Goal: Task Accomplishment & Management: Use online tool/utility

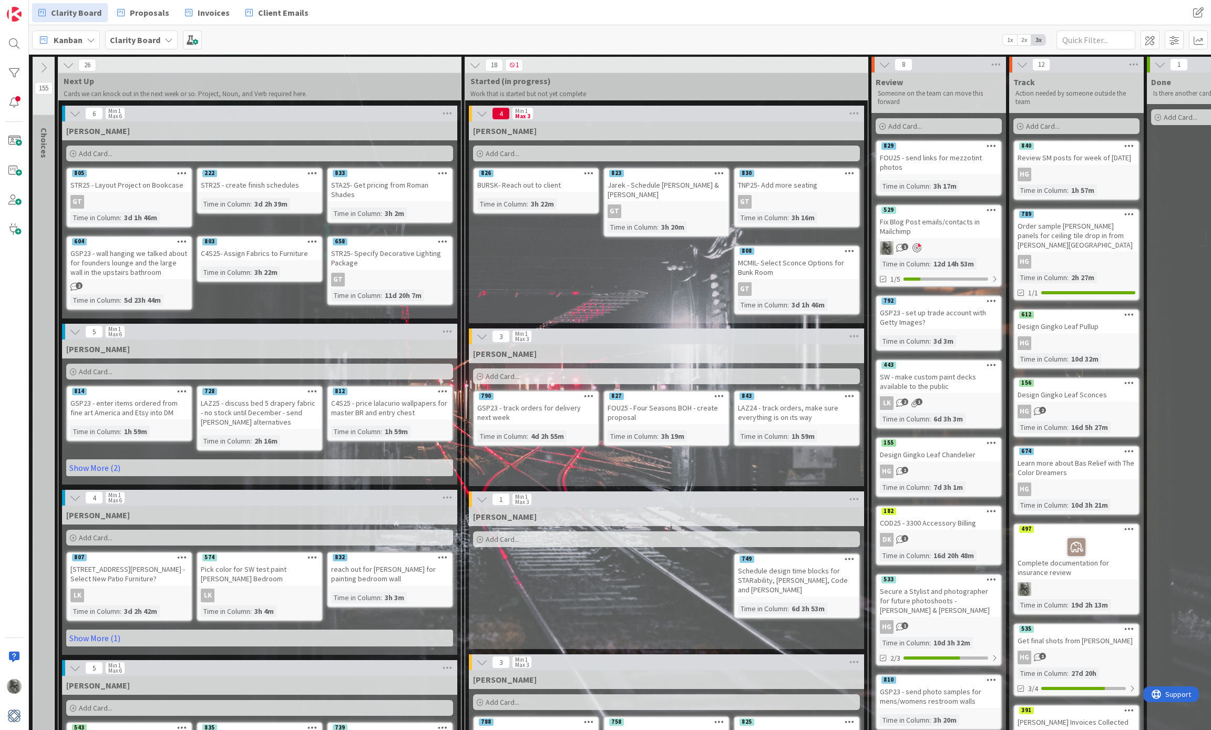
click at [169, 38] on icon at bounding box center [168, 40] width 8 height 8
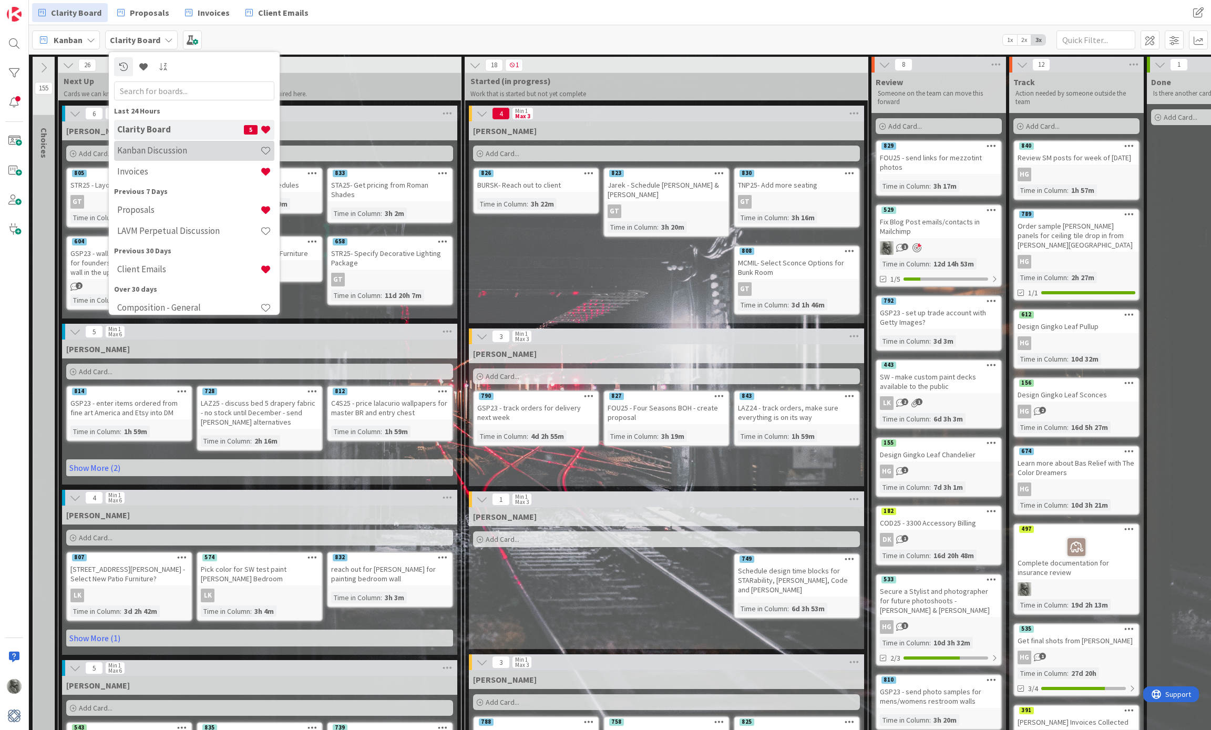
click at [161, 152] on h4 "Kanban Discussion" at bounding box center [188, 150] width 143 height 11
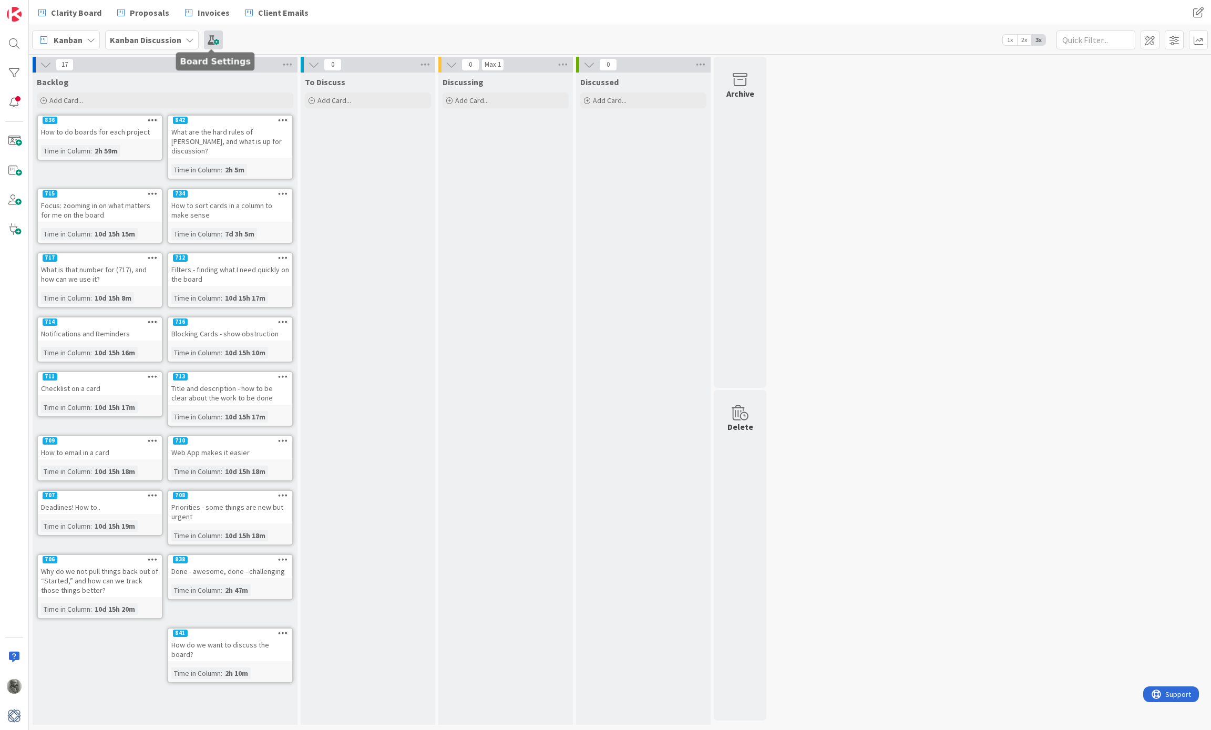
click at [215, 40] on span at bounding box center [213, 39] width 19 height 19
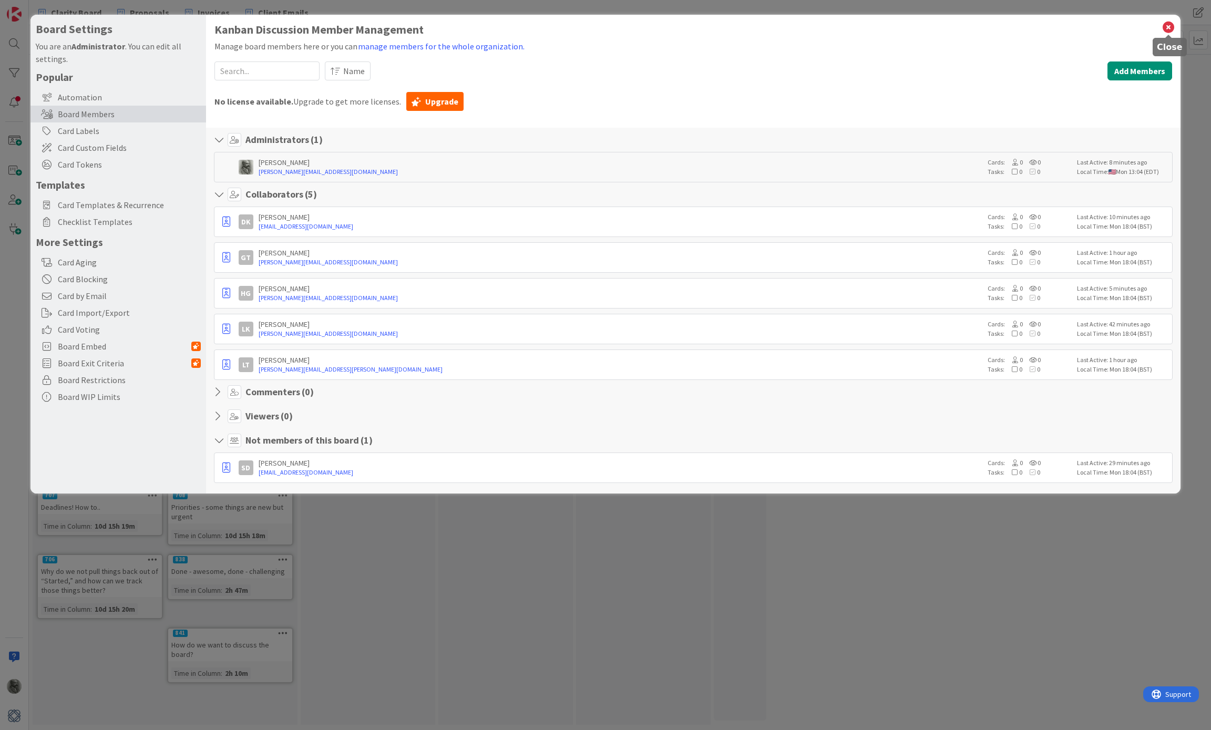
click at [1169, 28] on icon at bounding box center [1168, 27] width 14 height 15
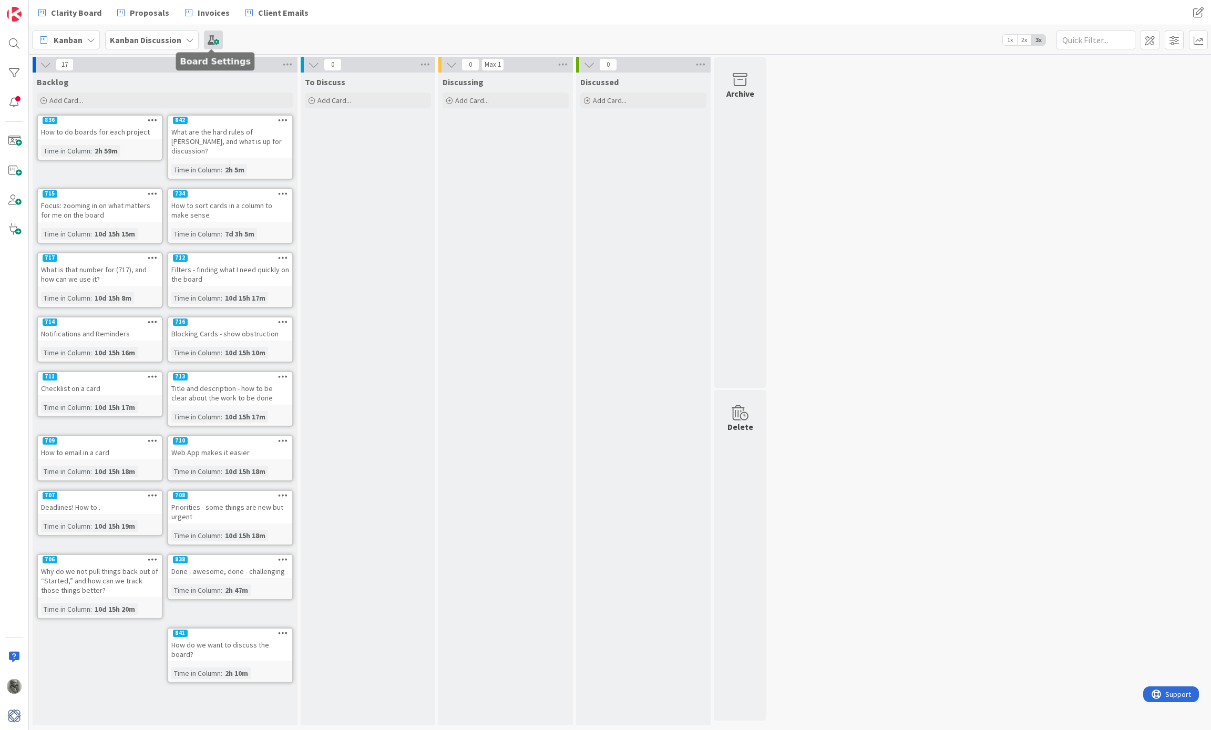
click at [210, 44] on span at bounding box center [213, 39] width 19 height 19
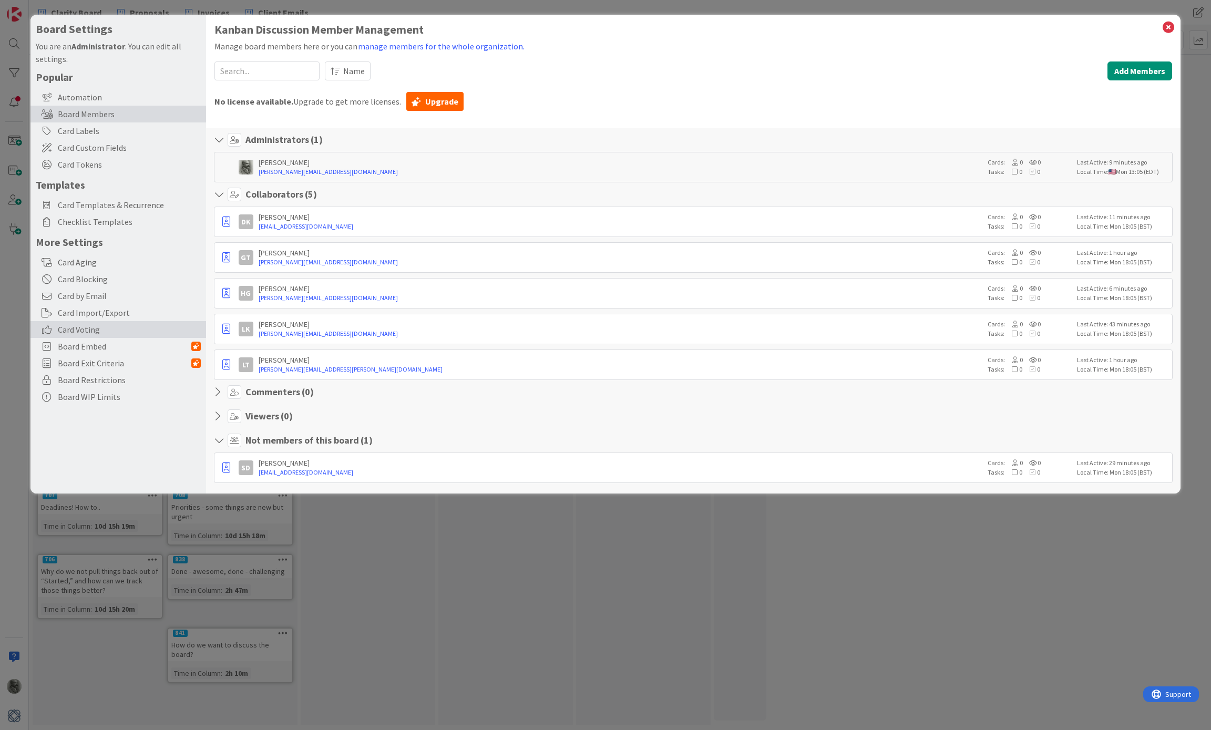
click at [102, 329] on span "Card Voting" at bounding box center [129, 329] width 143 height 13
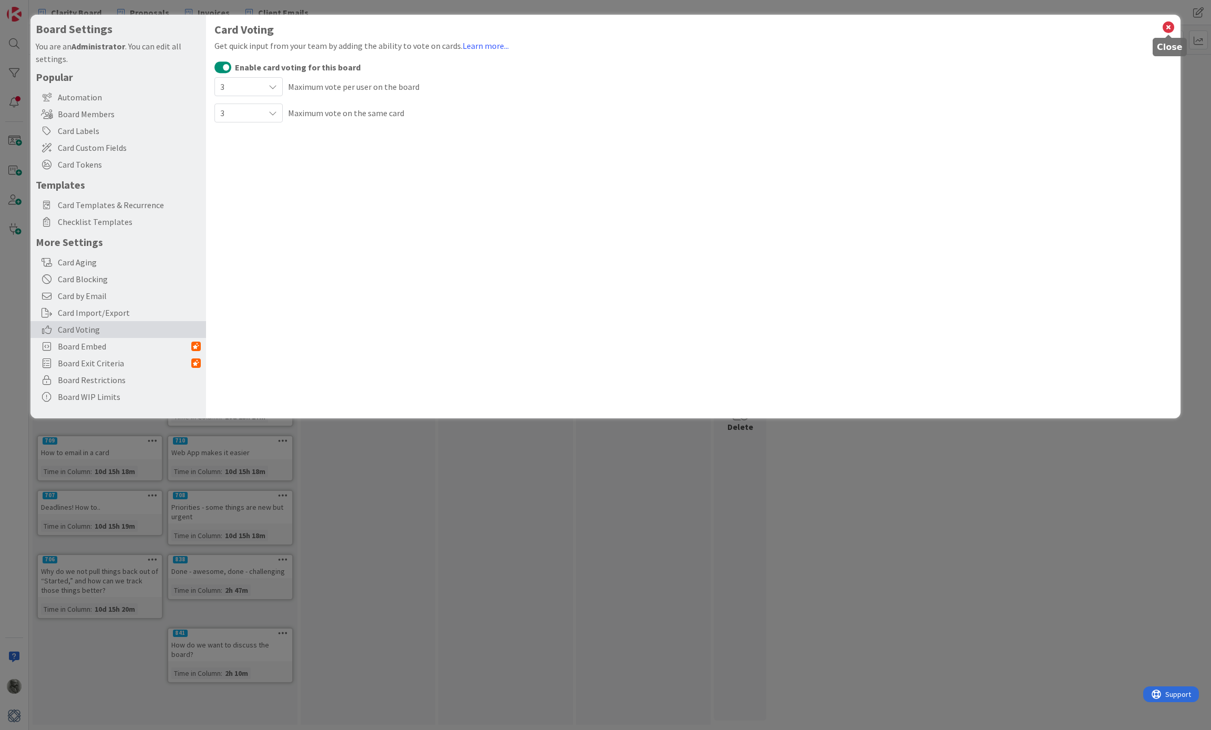
click at [1164, 28] on icon at bounding box center [1168, 27] width 14 height 15
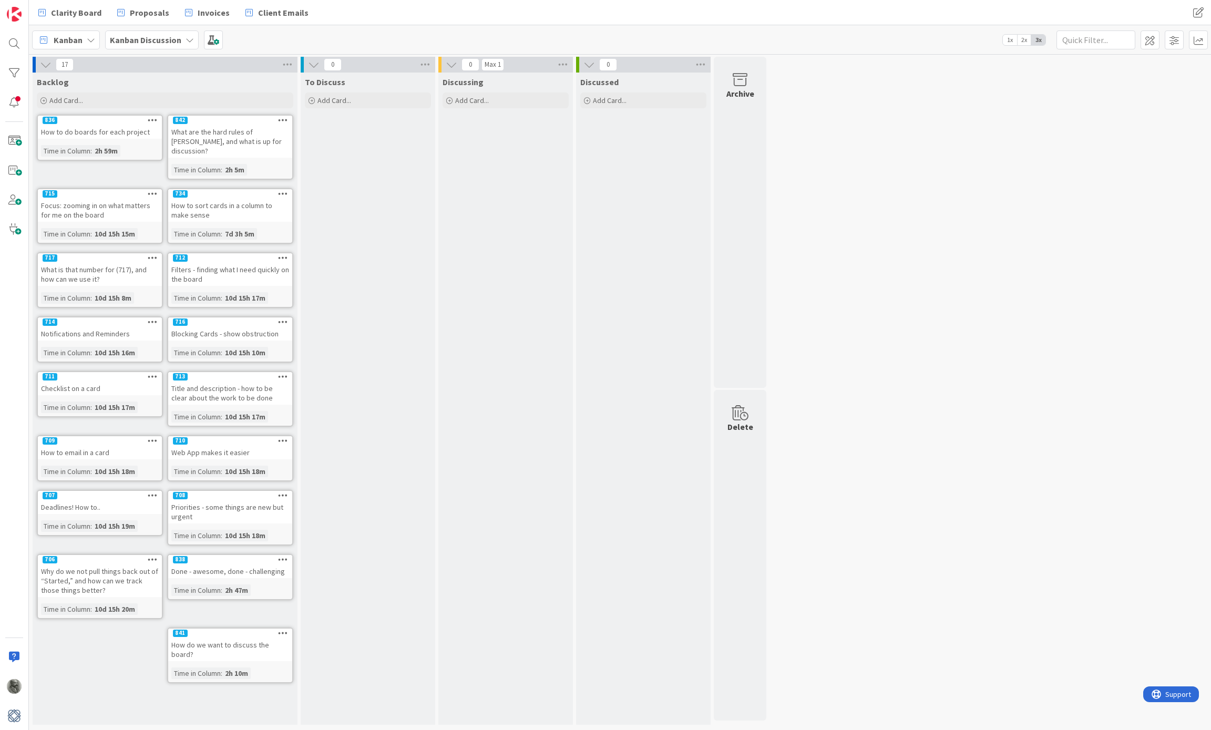
click at [143, 143] on div "836 How to do boards for each project Time in Column : 2h 59m" at bounding box center [100, 138] width 126 height 46
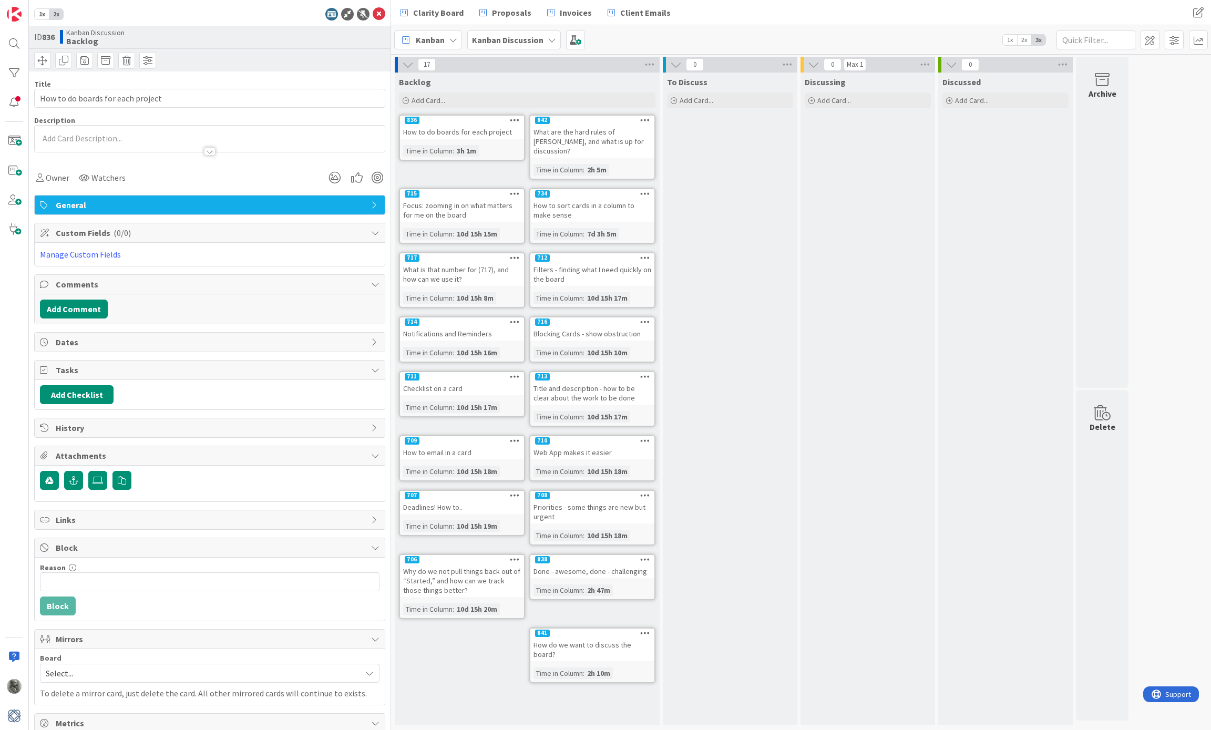
click at [516, 120] on icon at bounding box center [515, 119] width 10 height 7
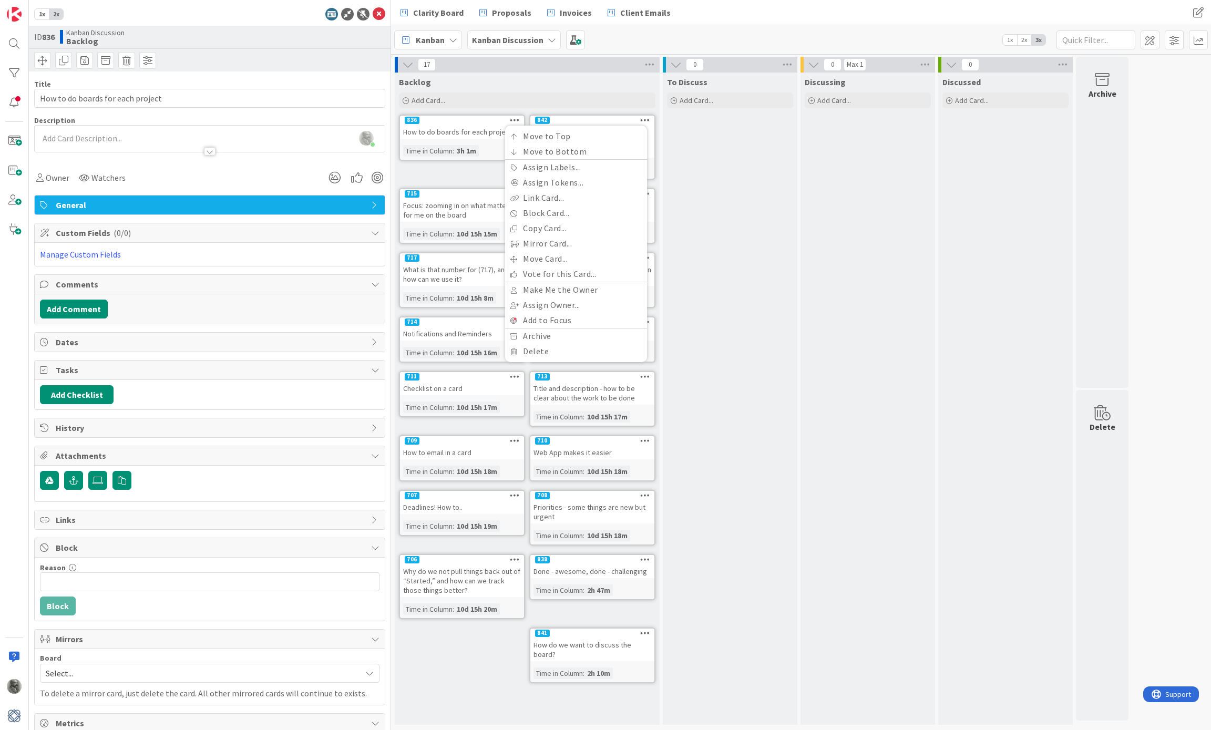
click at [766, 210] on div "To Discuss Add Card..." at bounding box center [730, 399] width 135 height 652
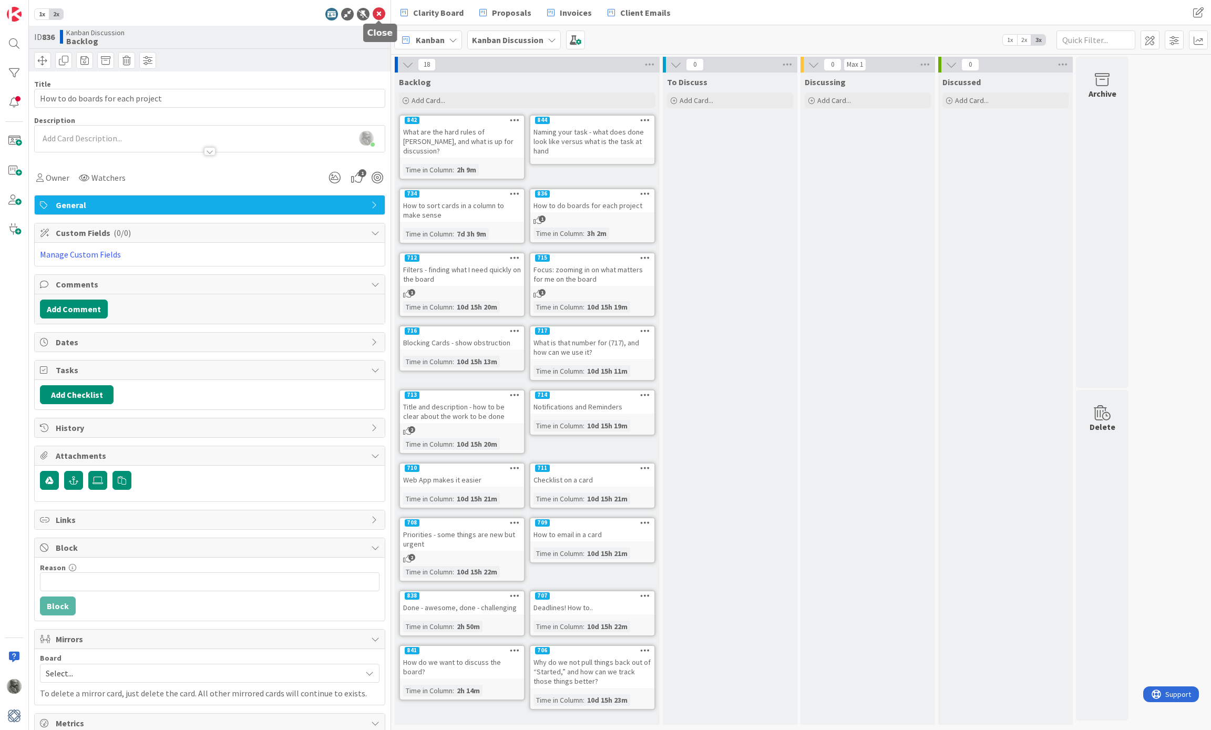
click at [381, 11] on icon at bounding box center [379, 14] width 13 height 13
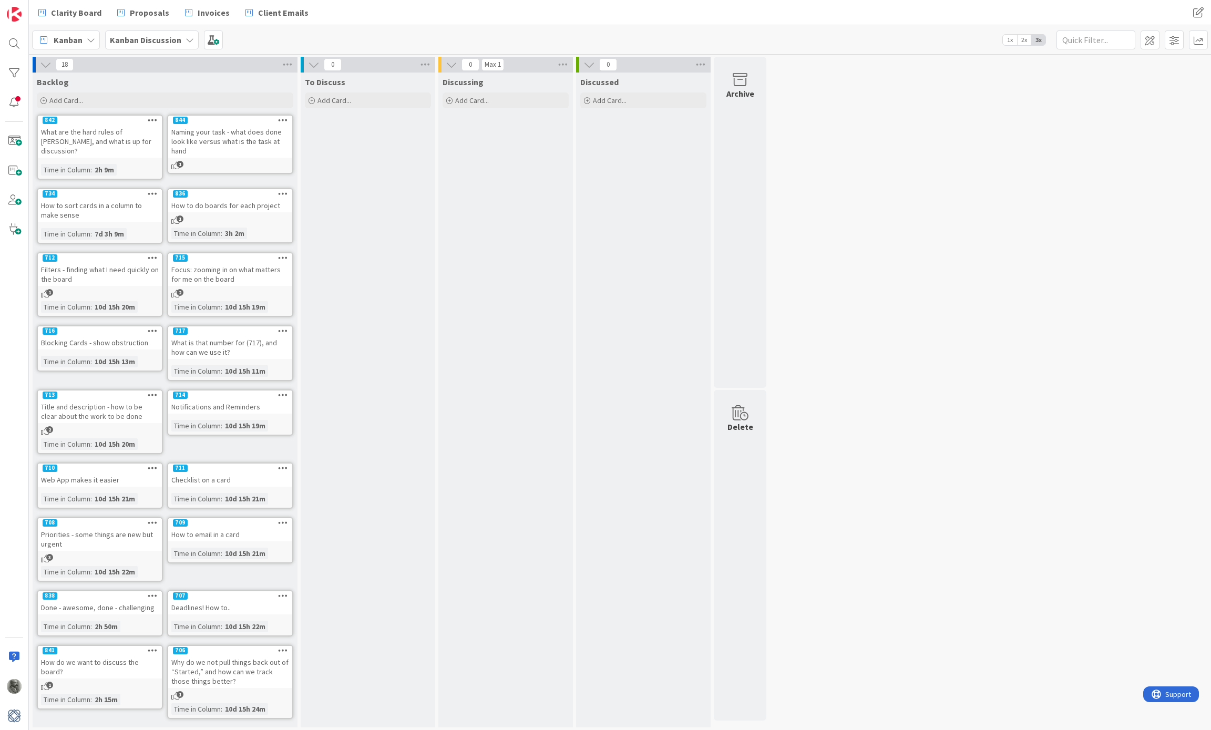
click at [152, 39] on b "Kanban Discussion" at bounding box center [145, 40] width 71 height 11
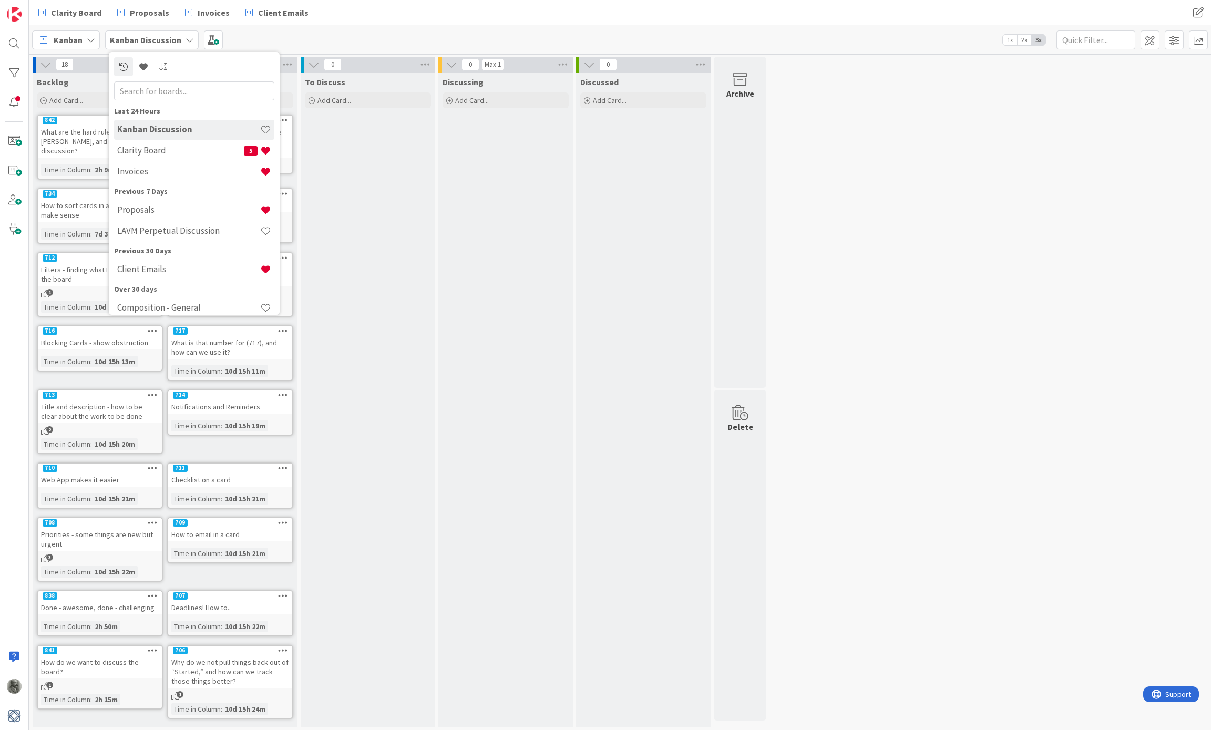
click at [291, 37] on div "Kanban Kanban Discussion Last 24 Hours Kanban Discussion Clarity Board 5 Invoic…" at bounding box center [620, 39] width 1182 height 29
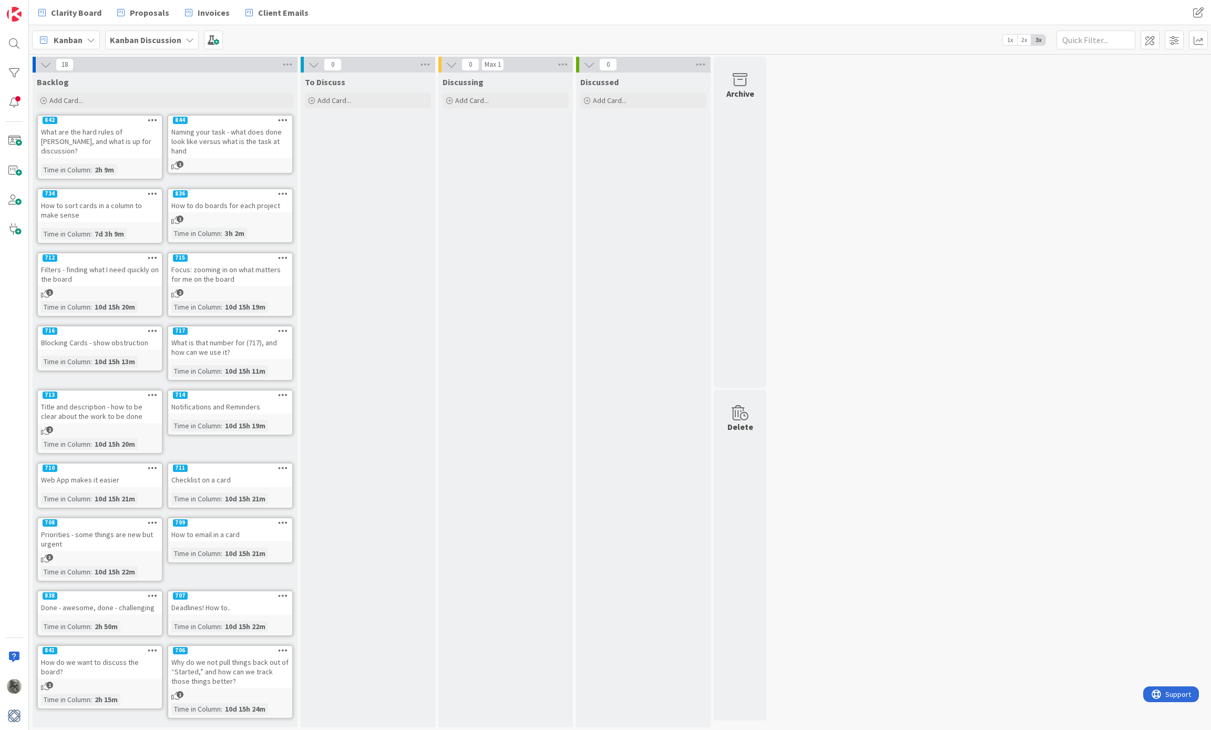
click at [283, 254] on icon at bounding box center [283, 257] width 10 height 7
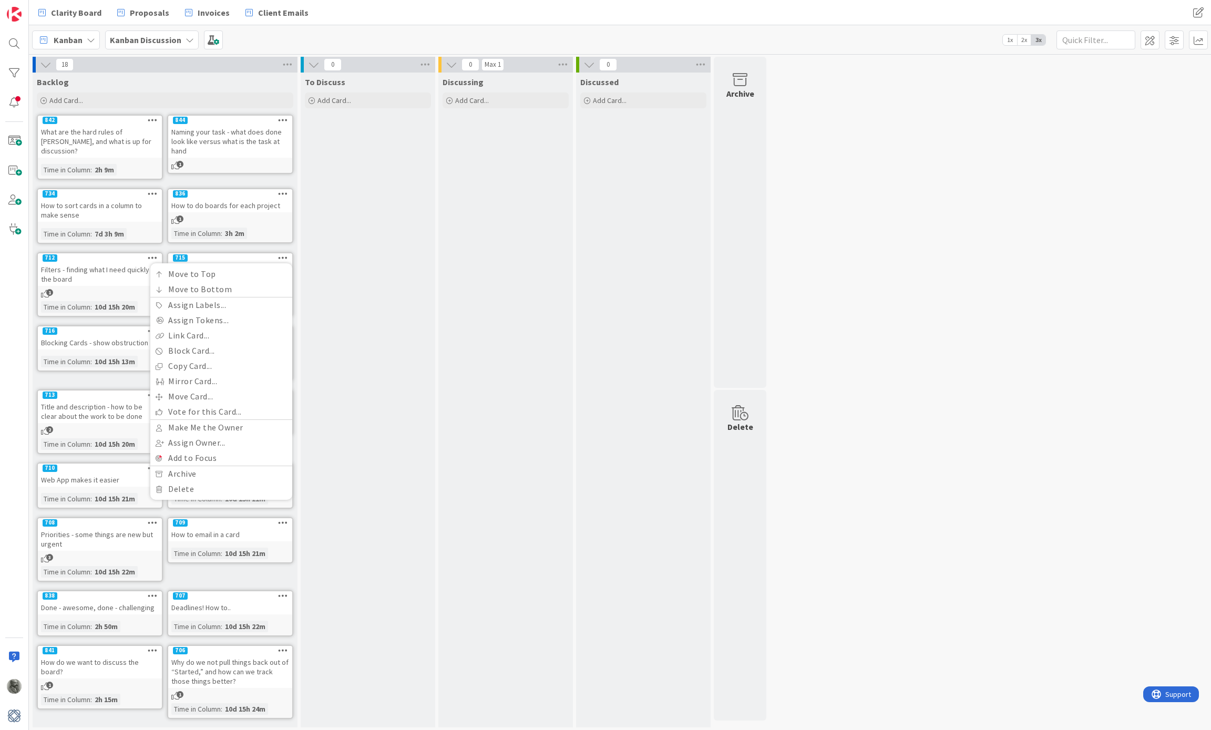
click at [369, 261] on div "To Discuss Add Card..." at bounding box center [368, 400] width 135 height 655
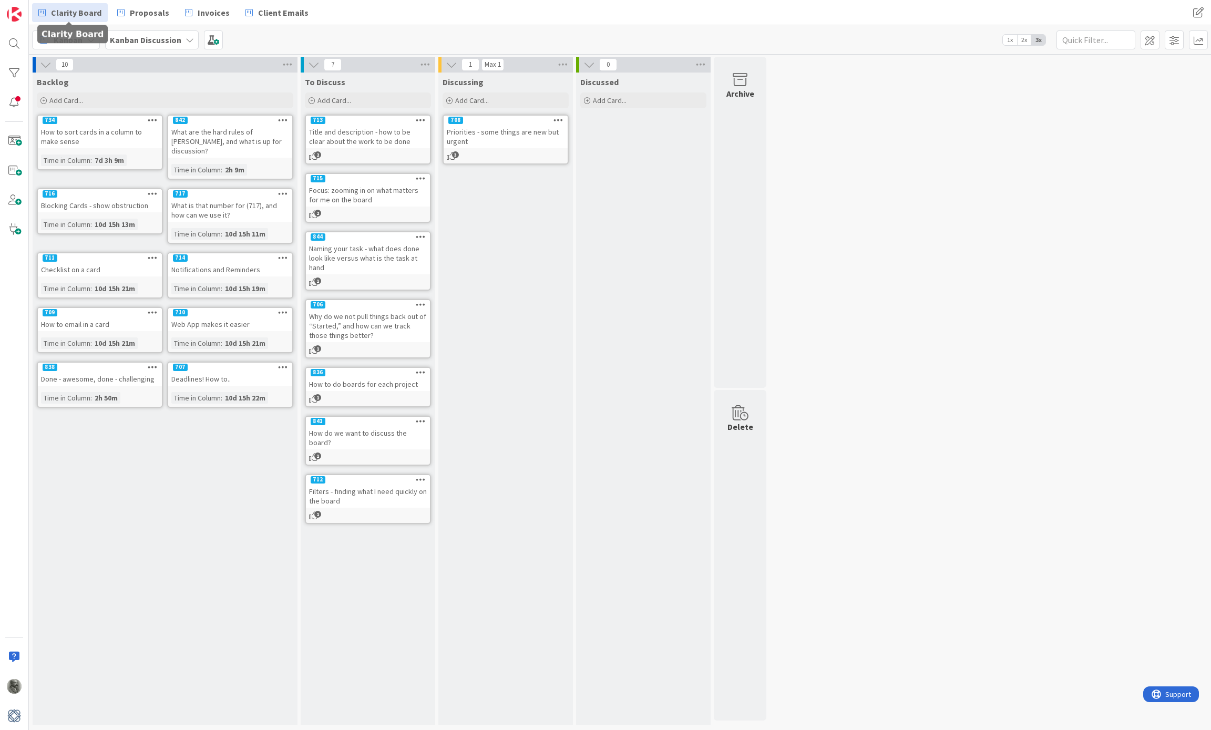
click at [73, 13] on span "Clarity Board" at bounding box center [76, 12] width 50 height 13
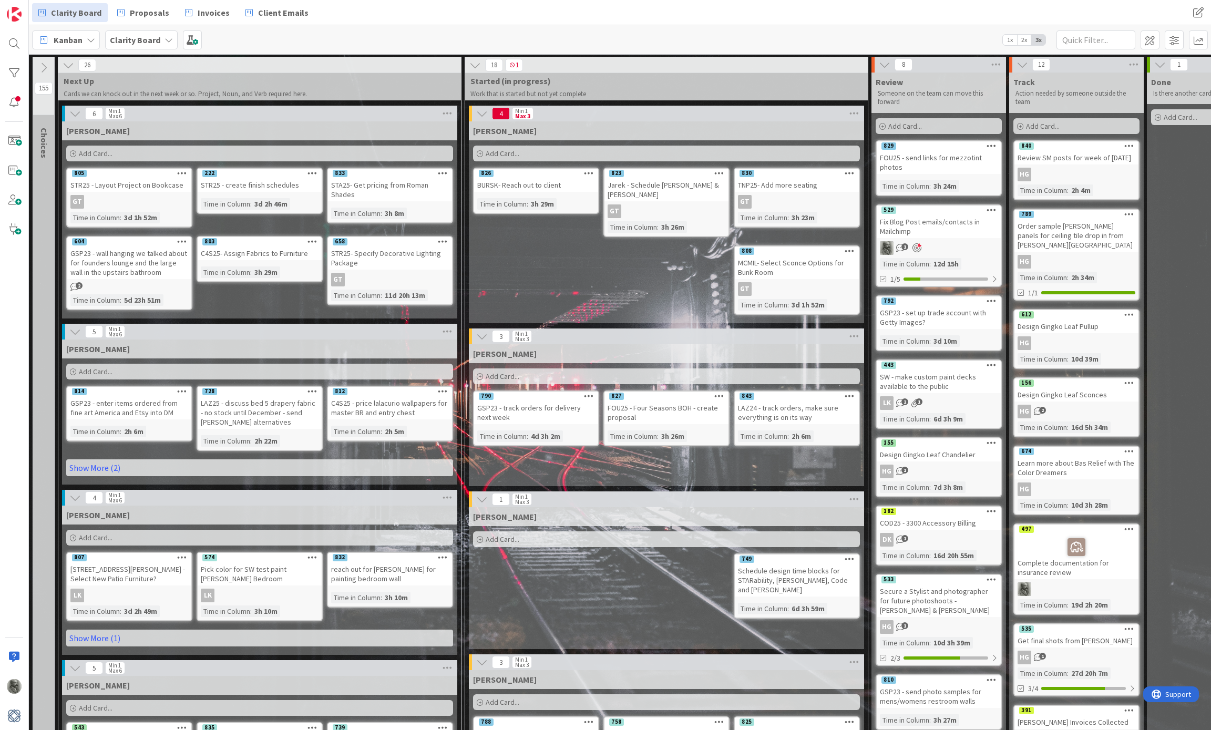
scroll to position [5, 0]
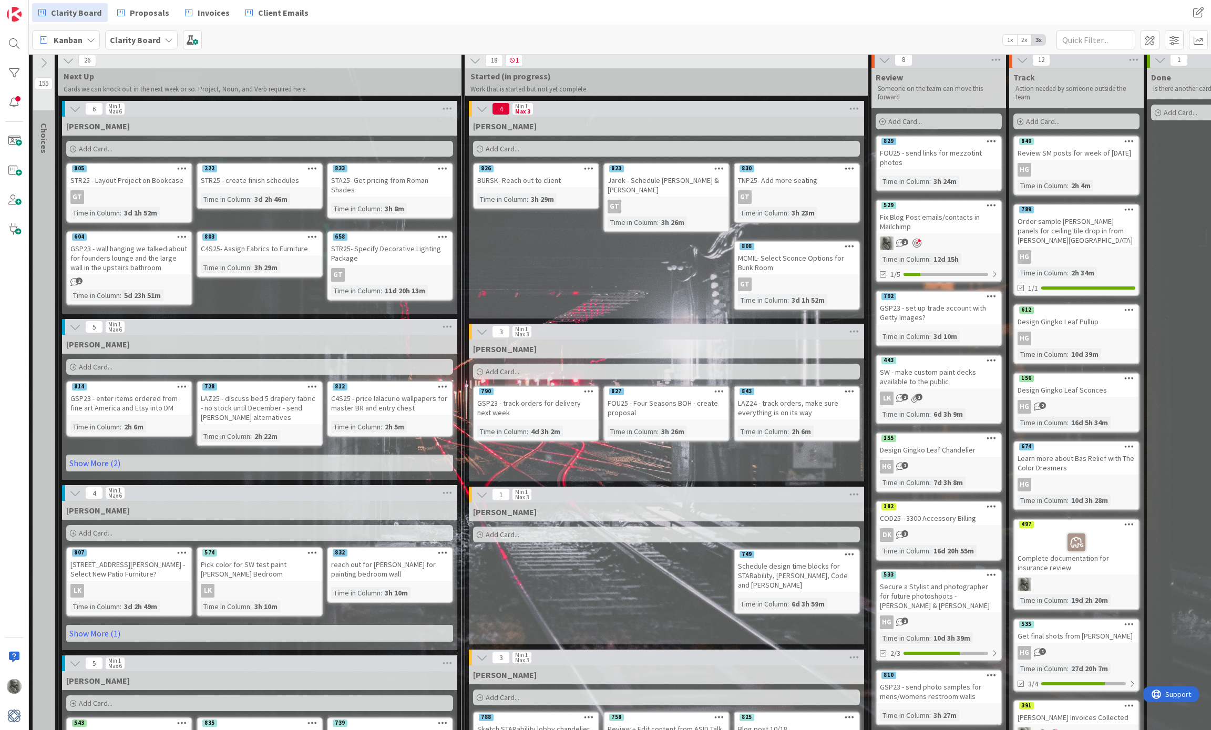
click at [125, 176] on div "STR25 - Layout Project on Bookcase" at bounding box center [129, 180] width 124 height 14
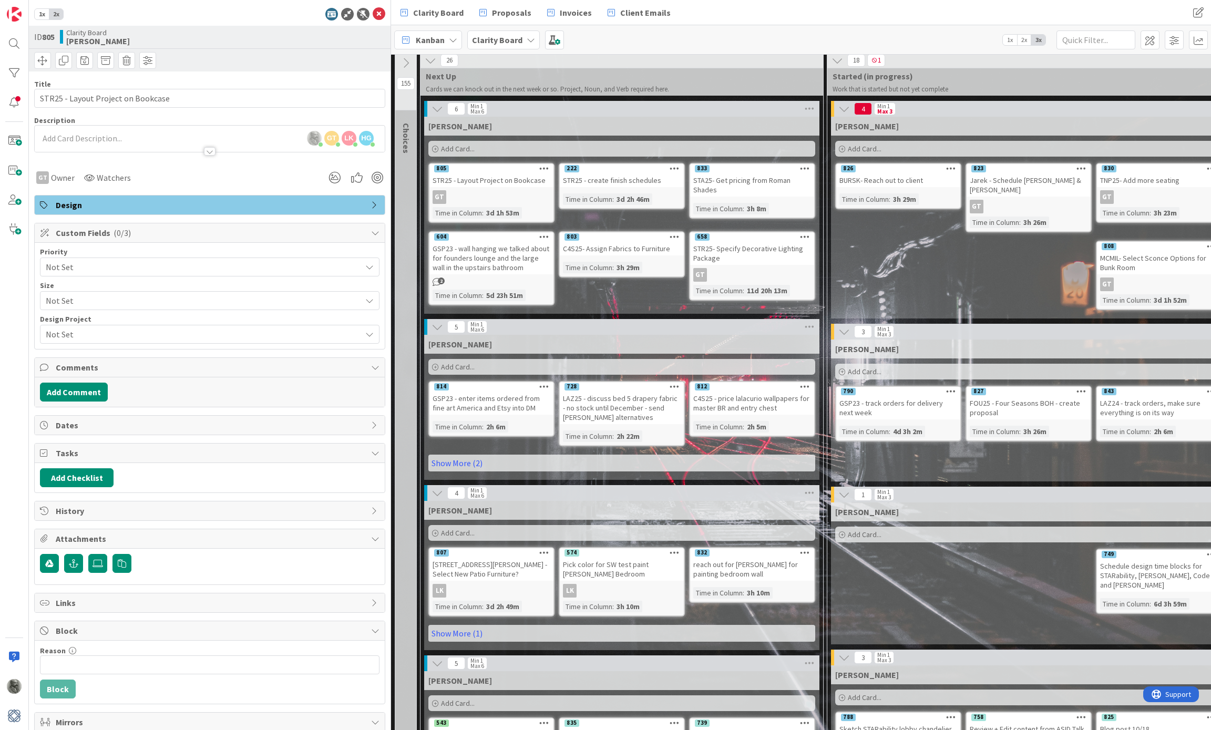
click at [177, 270] on span "Not Set" at bounding box center [201, 267] width 310 height 15
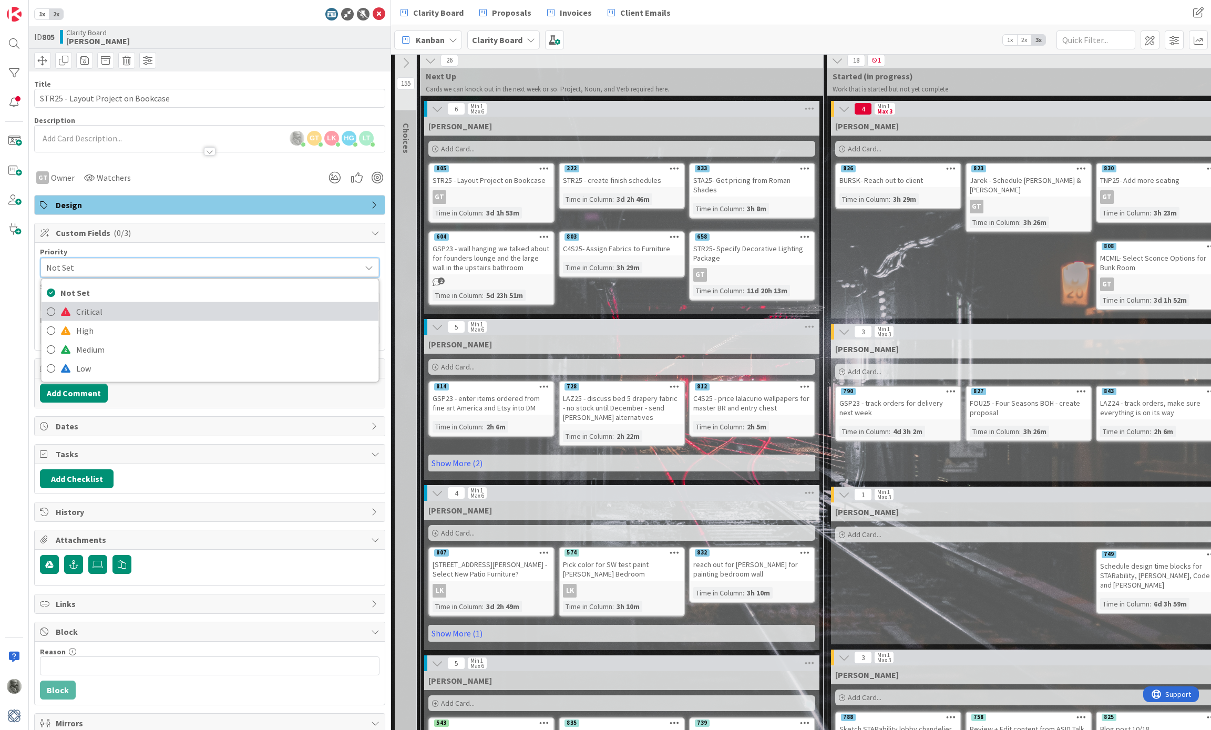
click at [89, 312] on span "Critical" at bounding box center [224, 312] width 297 height 16
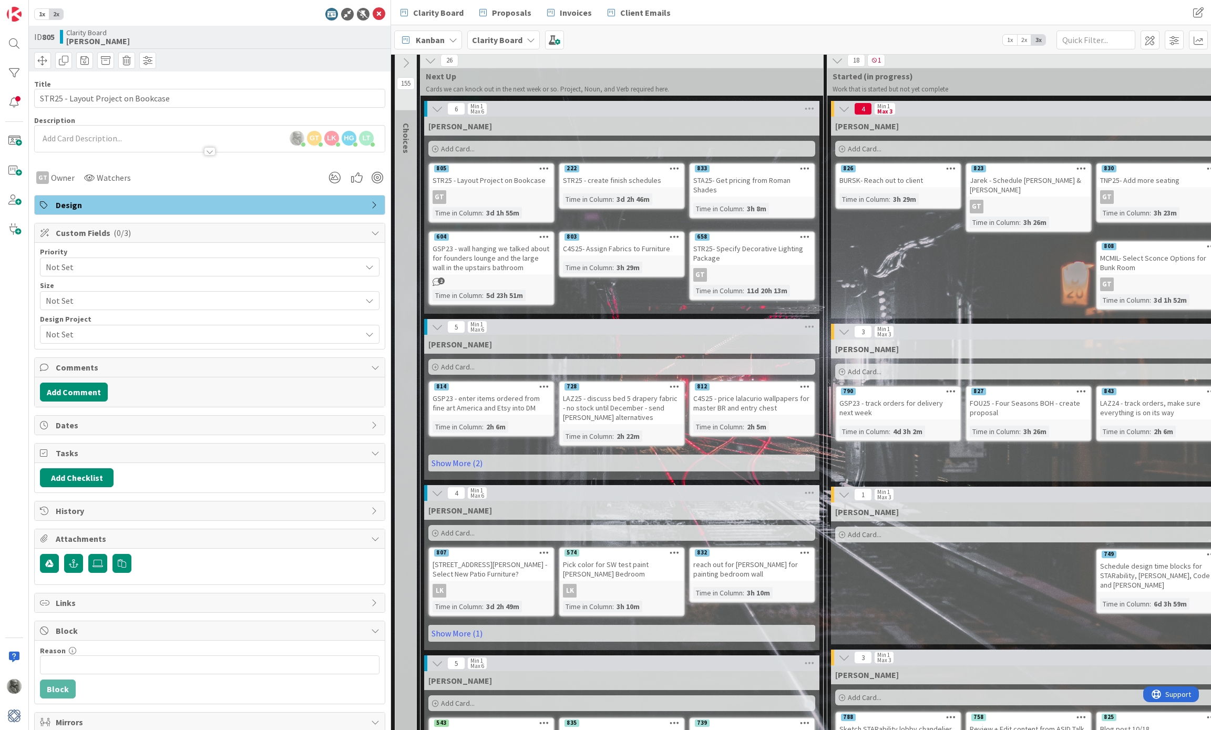
click at [142, 267] on span "Not Set" at bounding box center [201, 267] width 310 height 15
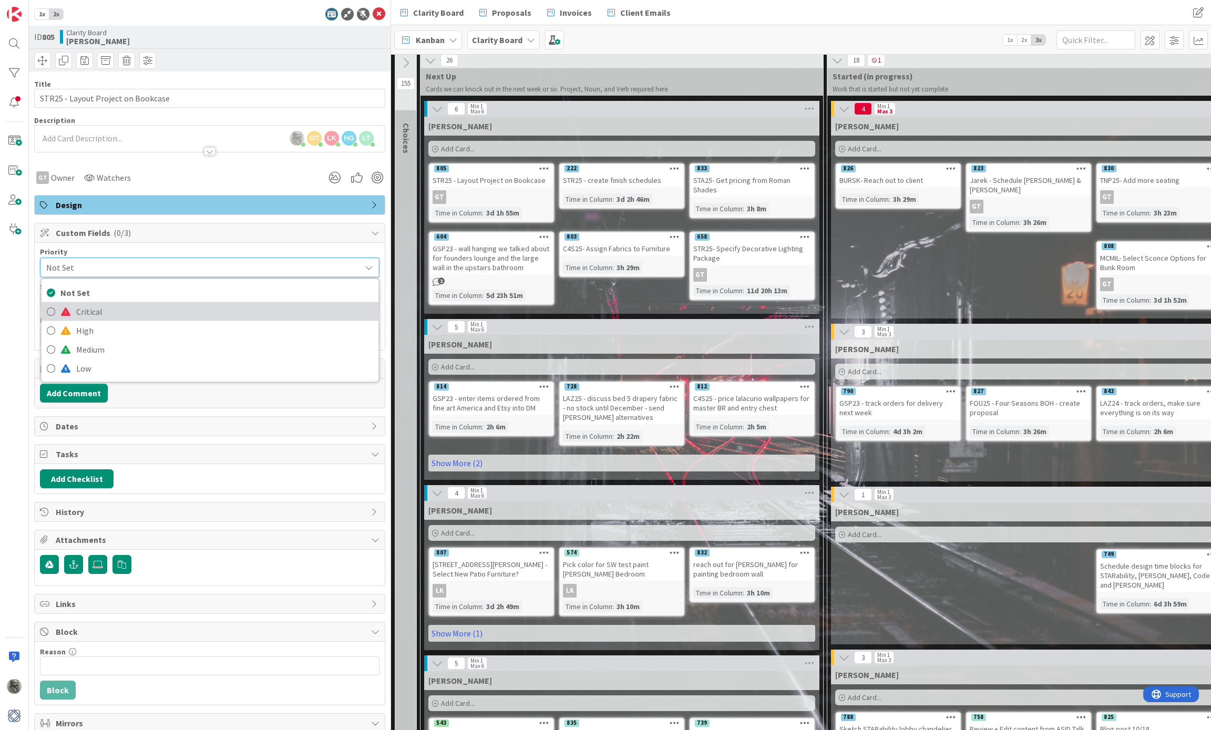
click at [130, 309] on span "Critical" at bounding box center [224, 312] width 297 height 16
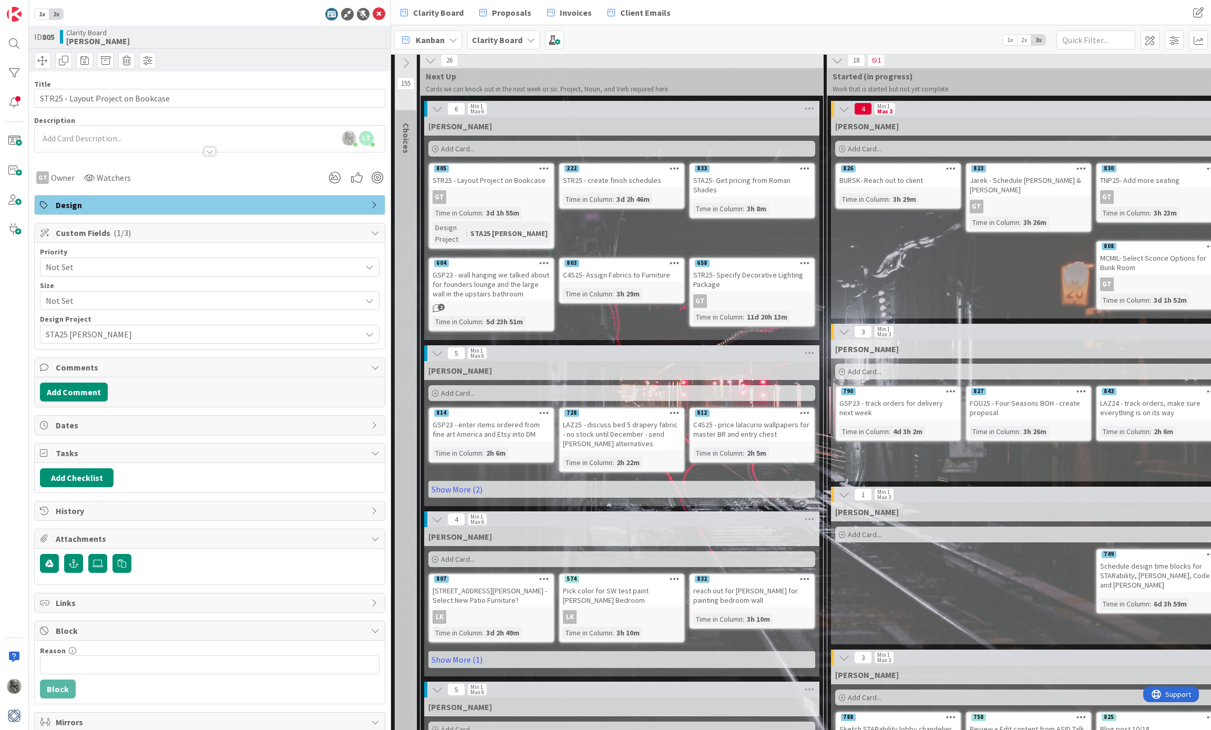
click at [504, 35] on b "Clarity Board" at bounding box center [497, 40] width 50 height 11
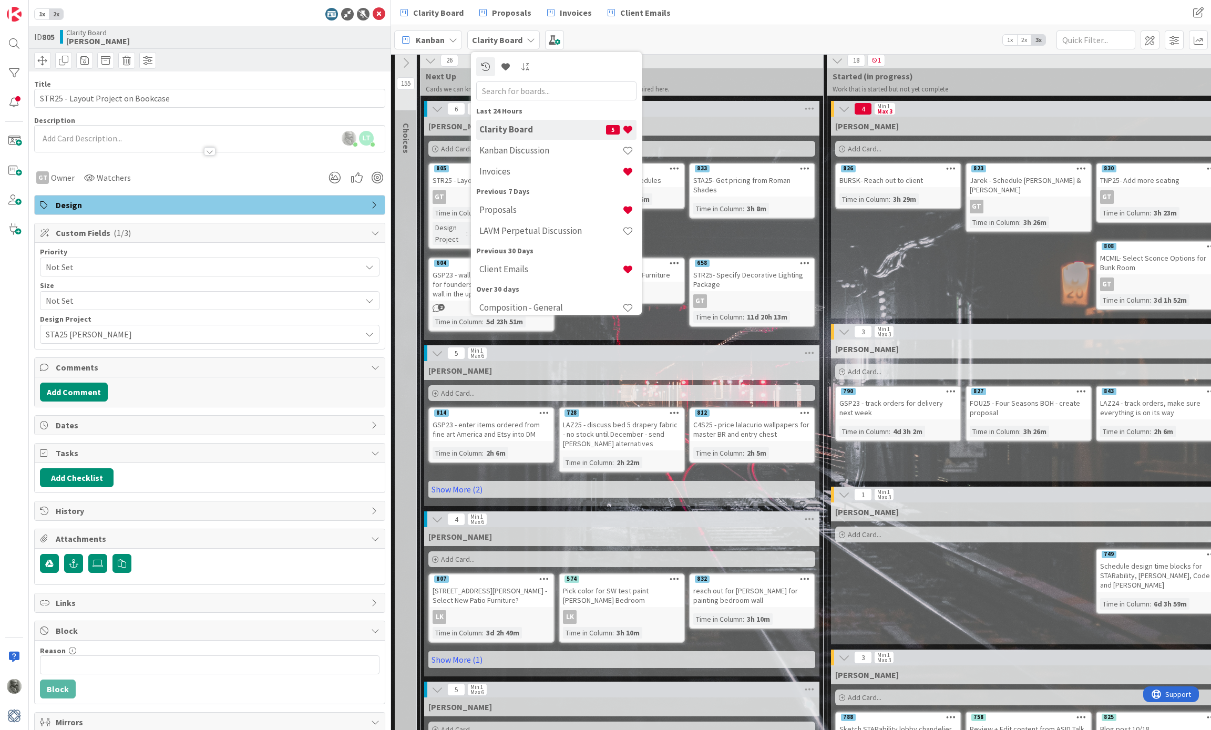
click at [504, 42] on b "Clarity Board" at bounding box center [497, 40] width 50 height 11
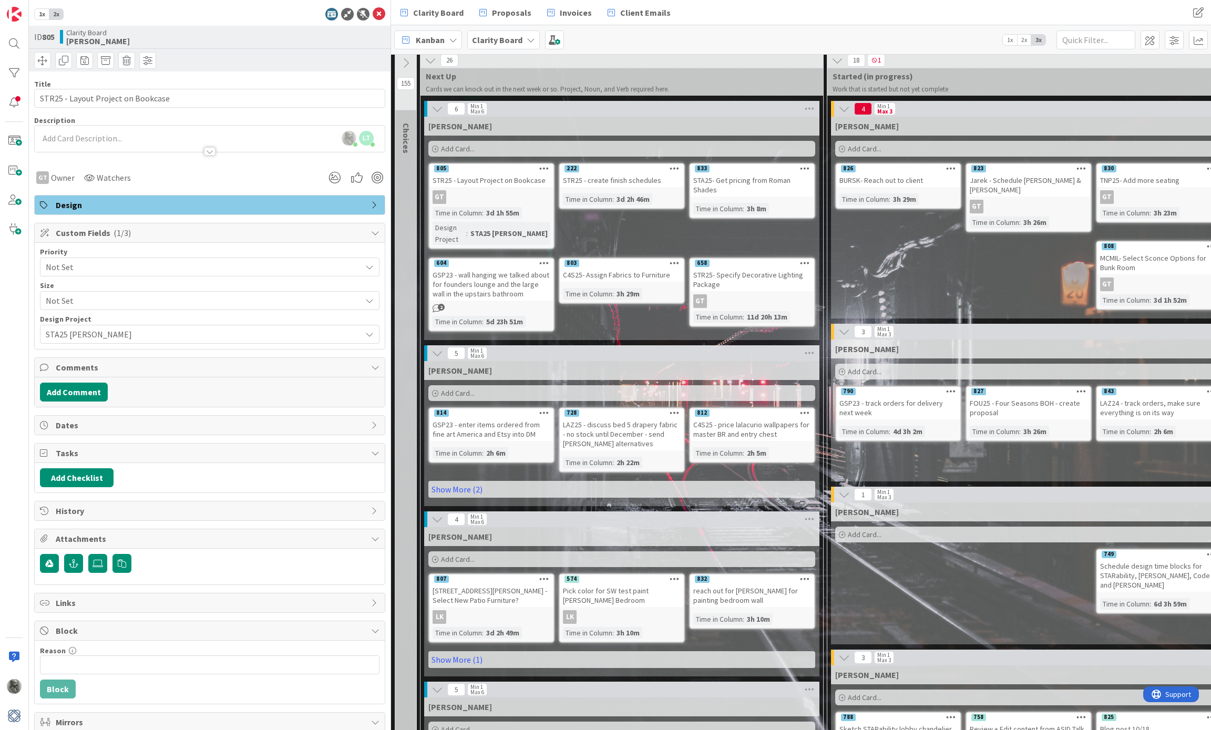
click at [504, 42] on b "Clarity Board" at bounding box center [497, 40] width 50 height 11
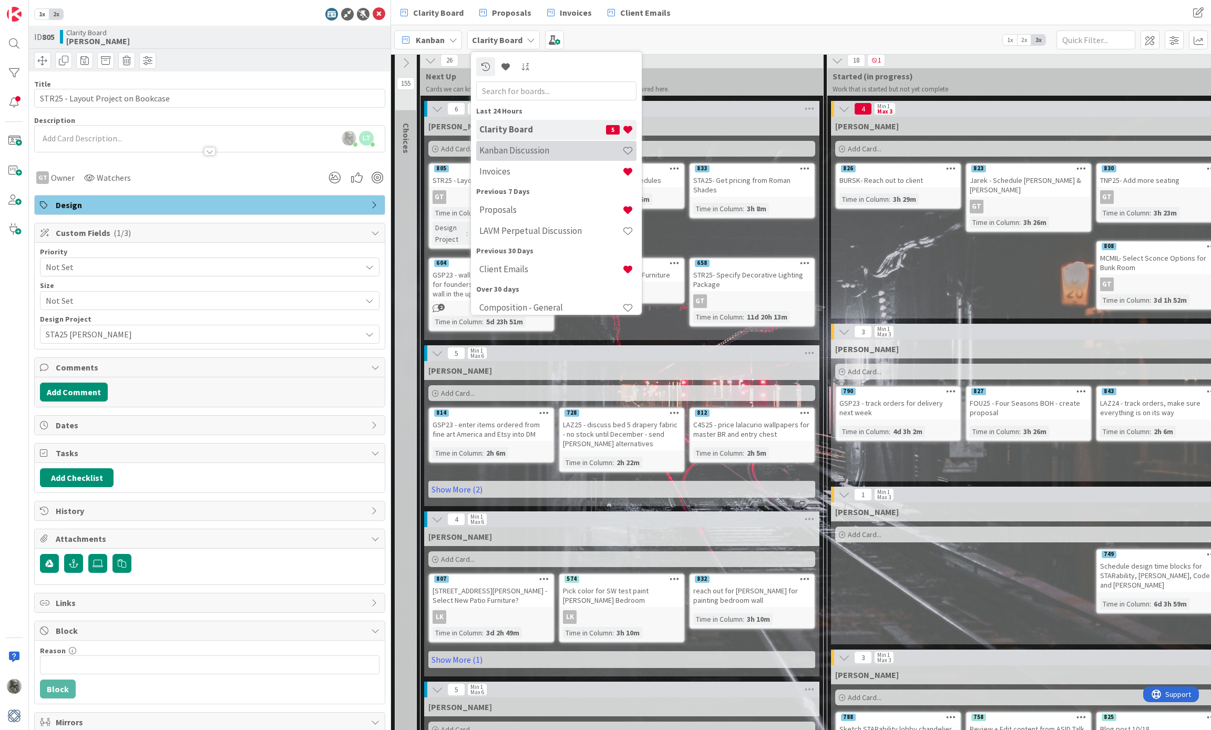
click at [522, 149] on h4 "Kanban Discussion" at bounding box center [550, 150] width 143 height 11
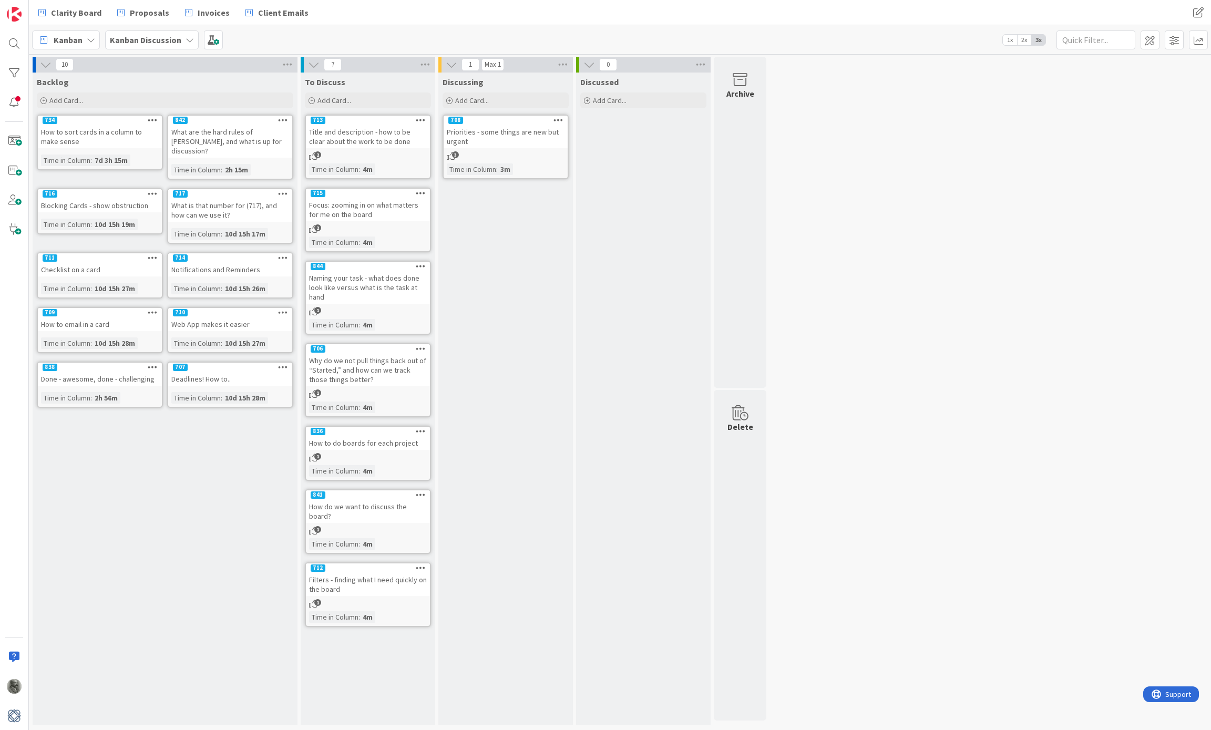
click at [488, 127] on div "Priorities - some things are new but urgent" at bounding box center [505, 136] width 124 height 23
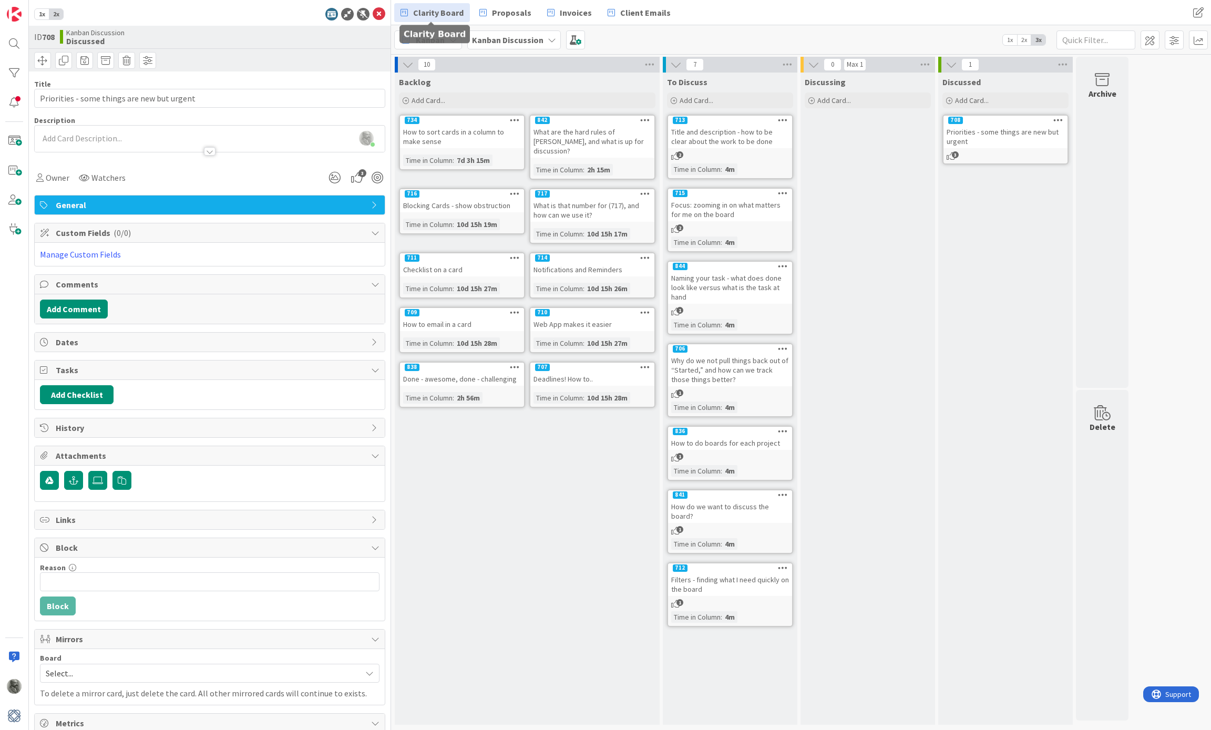
click at [436, 14] on span "Clarity Board" at bounding box center [438, 12] width 50 height 13
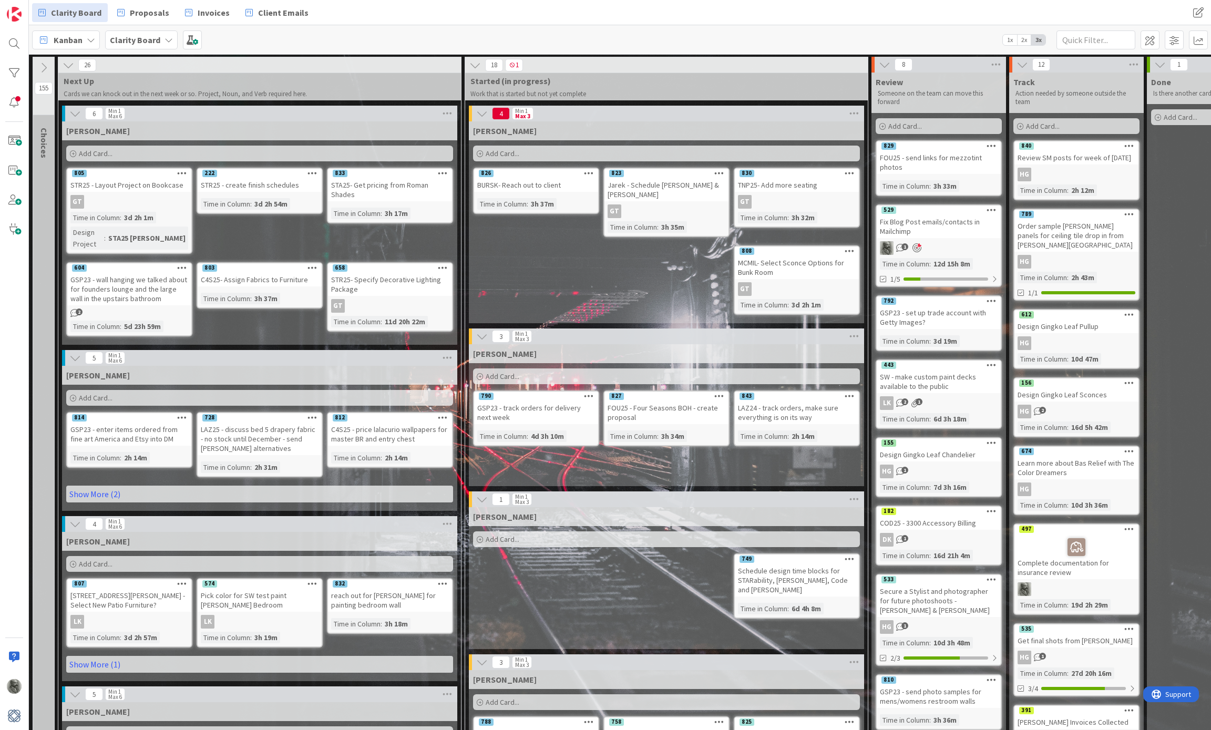
click at [530, 179] on div "BURSK- Reach out to client" at bounding box center [536, 185] width 124 height 14
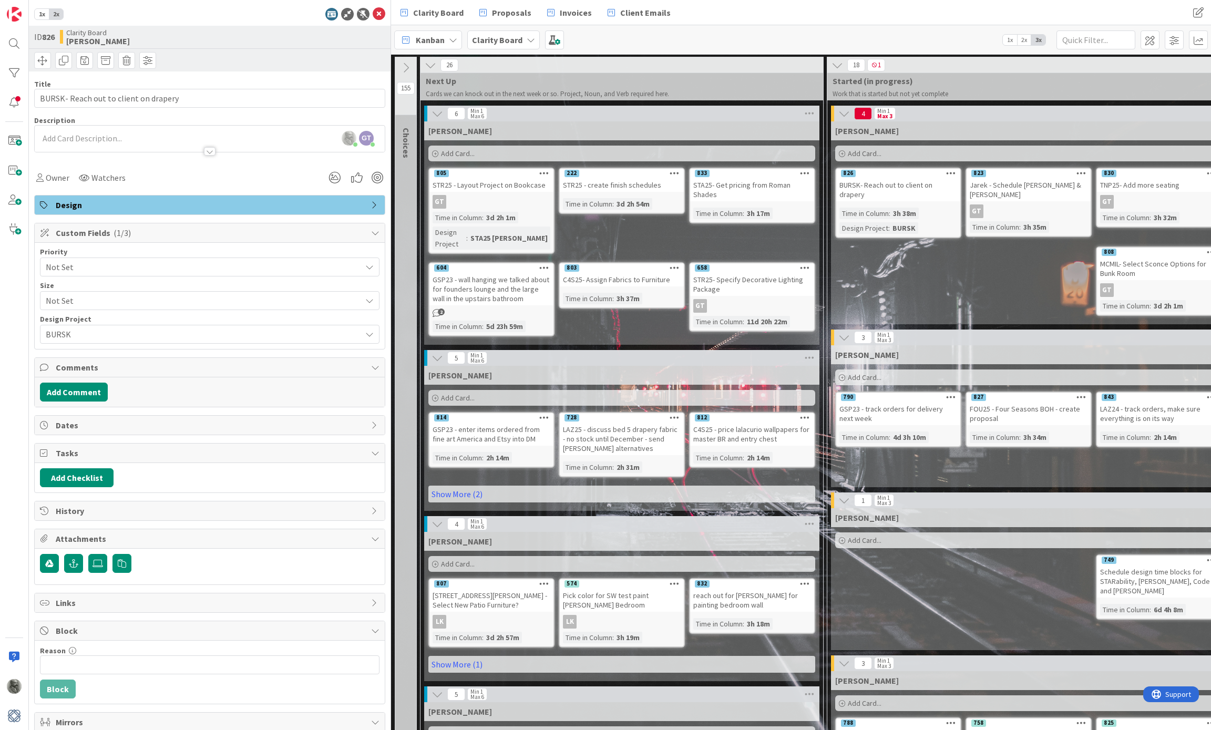
type input "BURSK- Reach out to client on drapery installation"
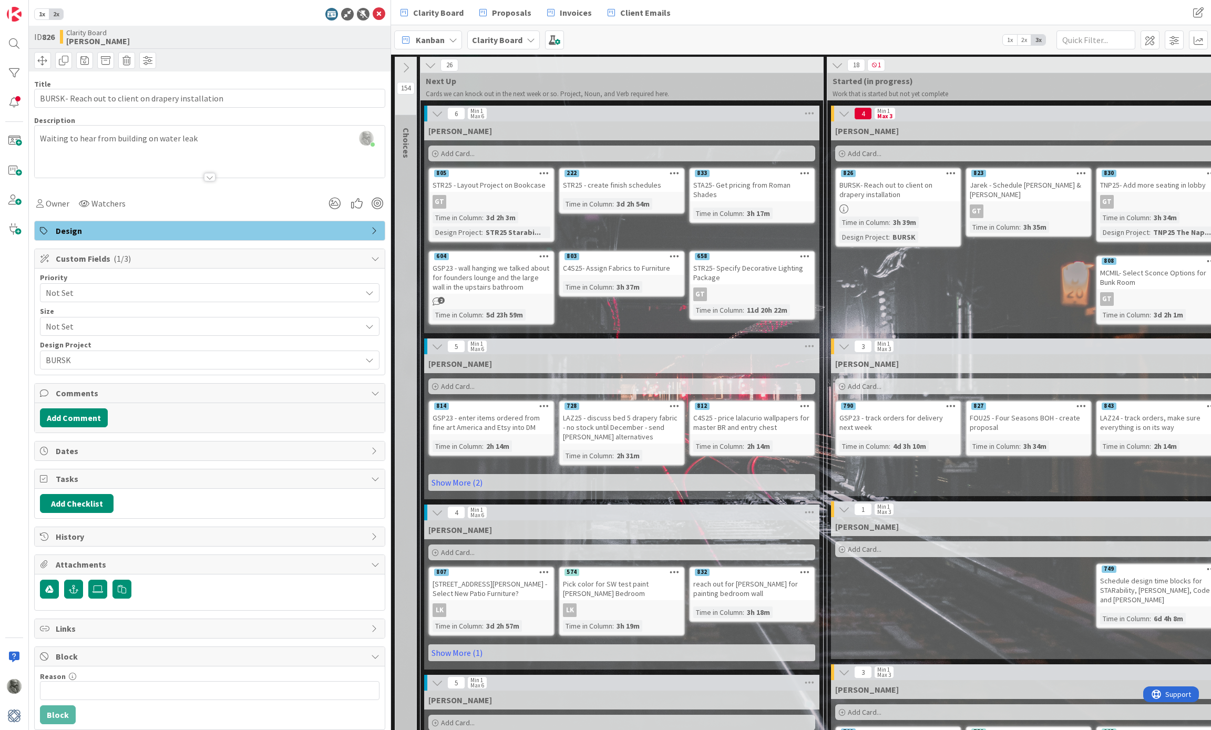
click at [509, 41] on b "Clarity Board" at bounding box center [497, 40] width 50 height 11
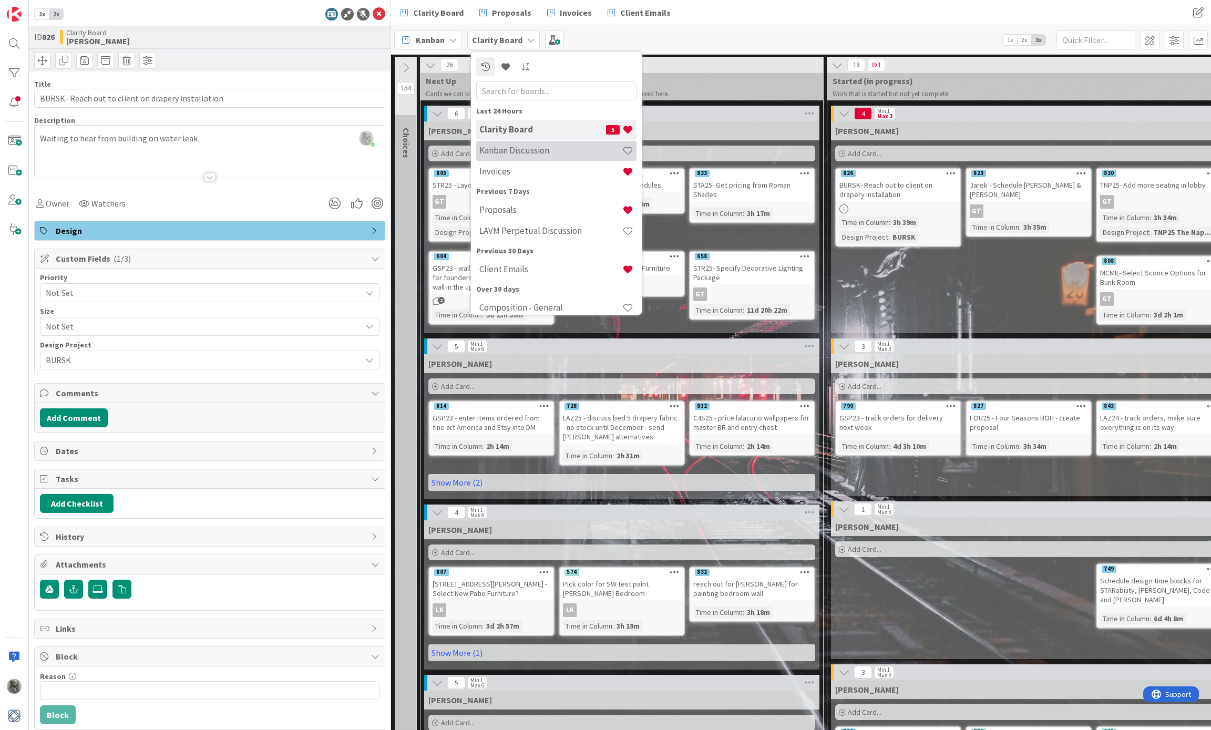
click at [531, 148] on h4 "Kanban Discussion" at bounding box center [550, 150] width 143 height 11
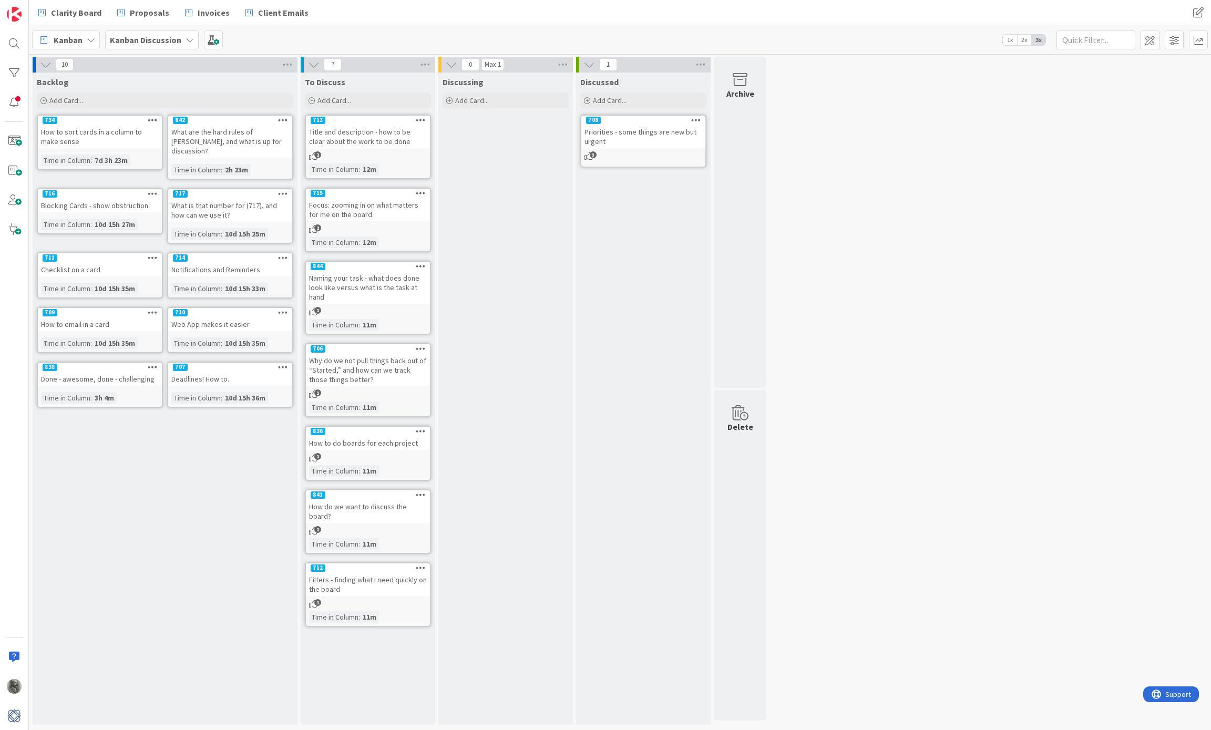
click at [138, 43] on b "Kanban Discussion" at bounding box center [145, 40] width 71 height 11
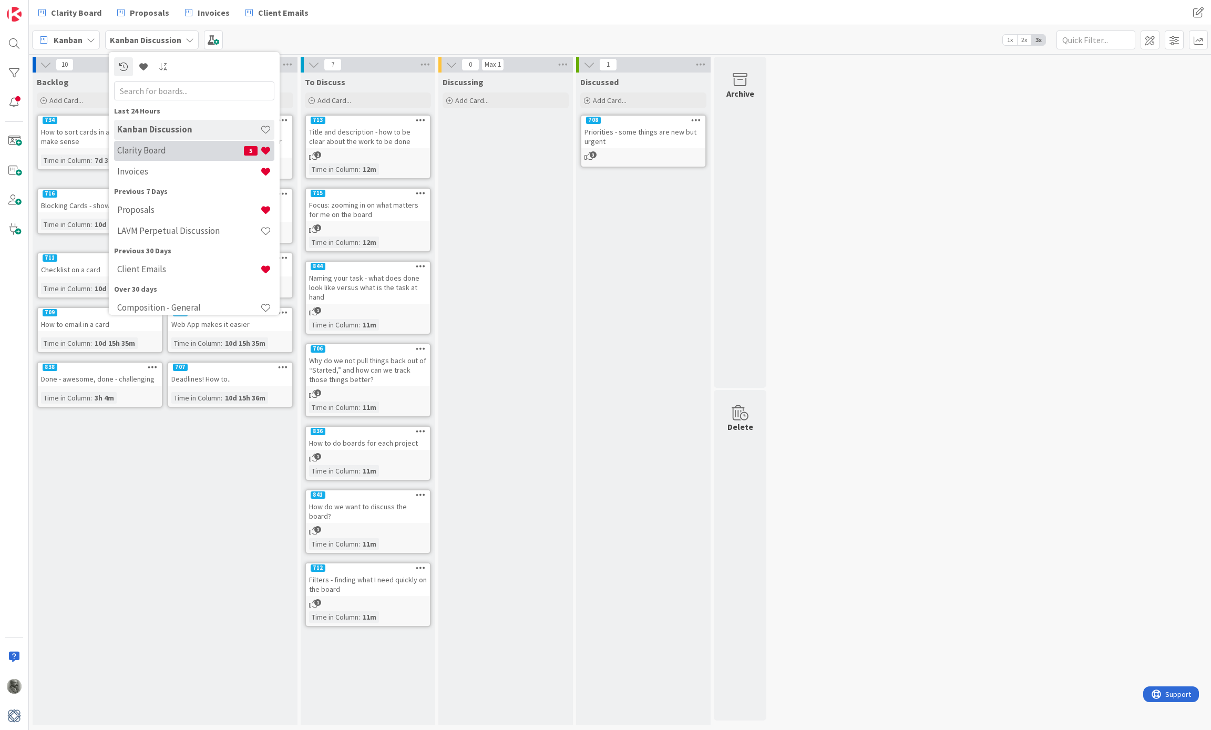
click at [178, 154] on h4 "Clarity Board" at bounding box center [180, 150] width 127 height 11
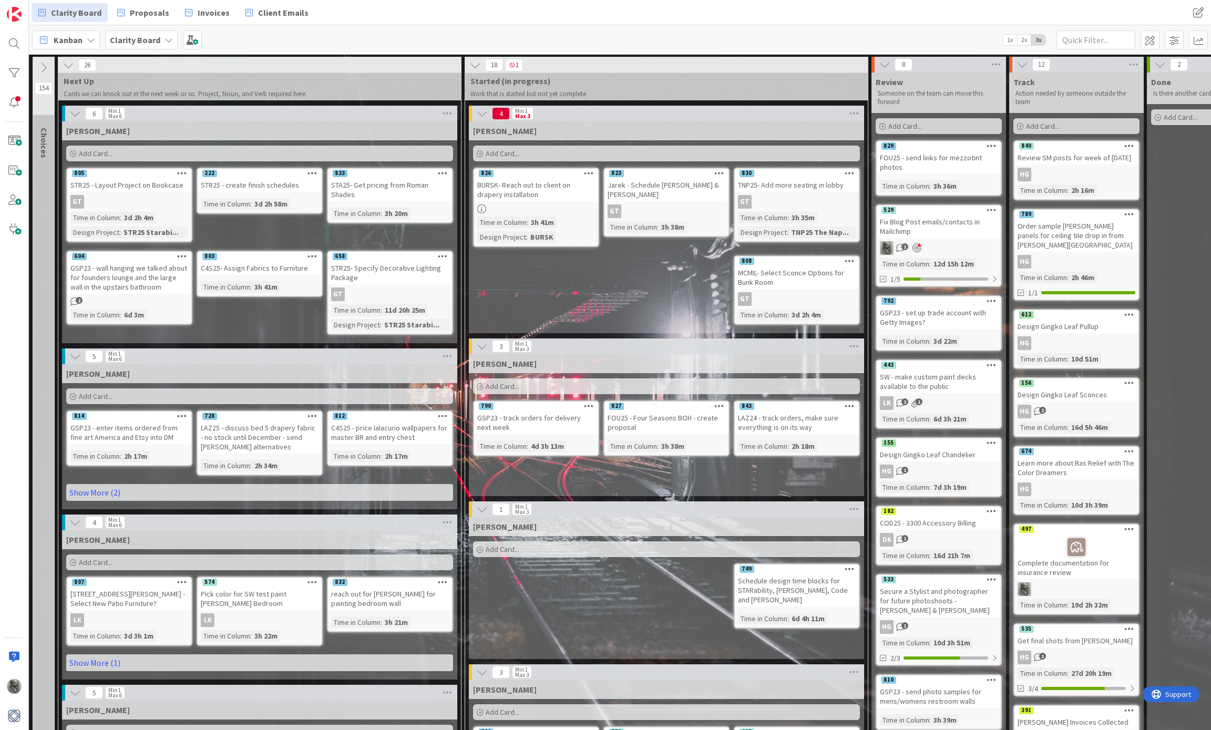
click at [397, 263] on div "STR25- Specify Decorative Lighting Package" at bounding box center [390, 272] width 124 height 23
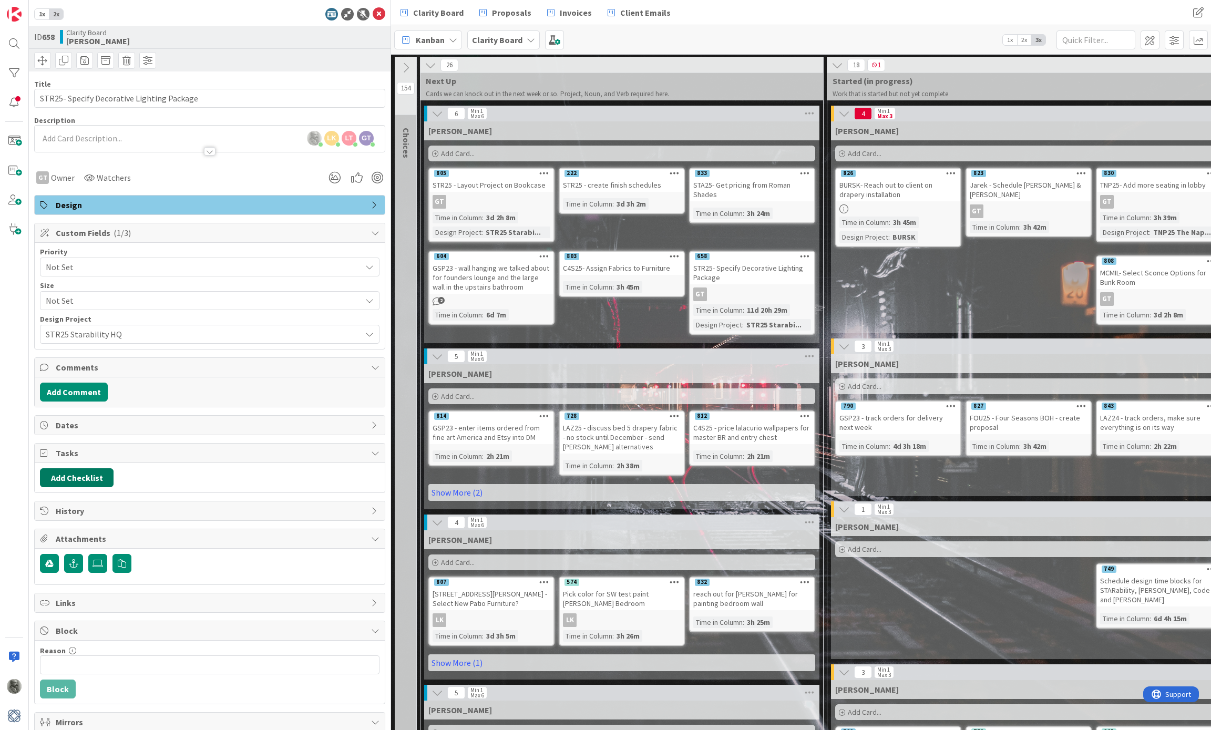
click at [90, 481] on button "Add Checklist" at bounding box center [77, 477] width 74 height 19
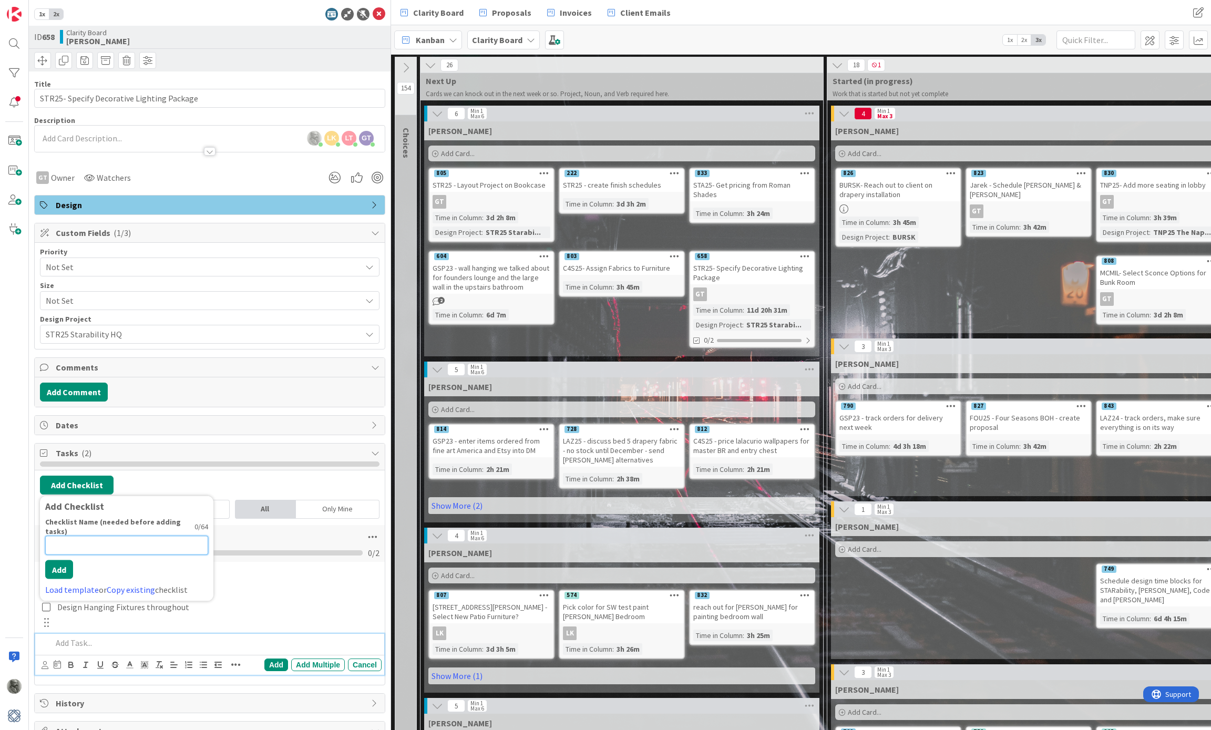
click at [87, 541] on input at bounding box center [126, 545] width 163 height 19
type input "PSA List"
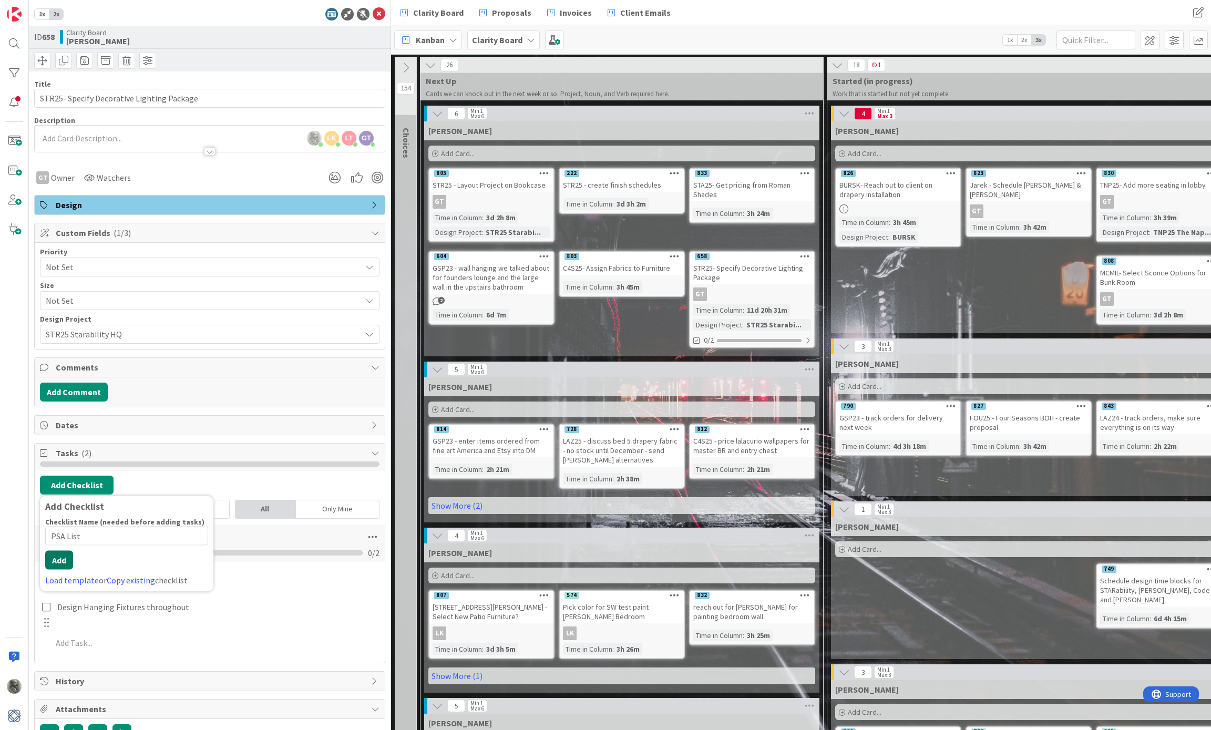
click at [62, 558] on button "Add" at bounding box center [59, 560] width 28 height 19
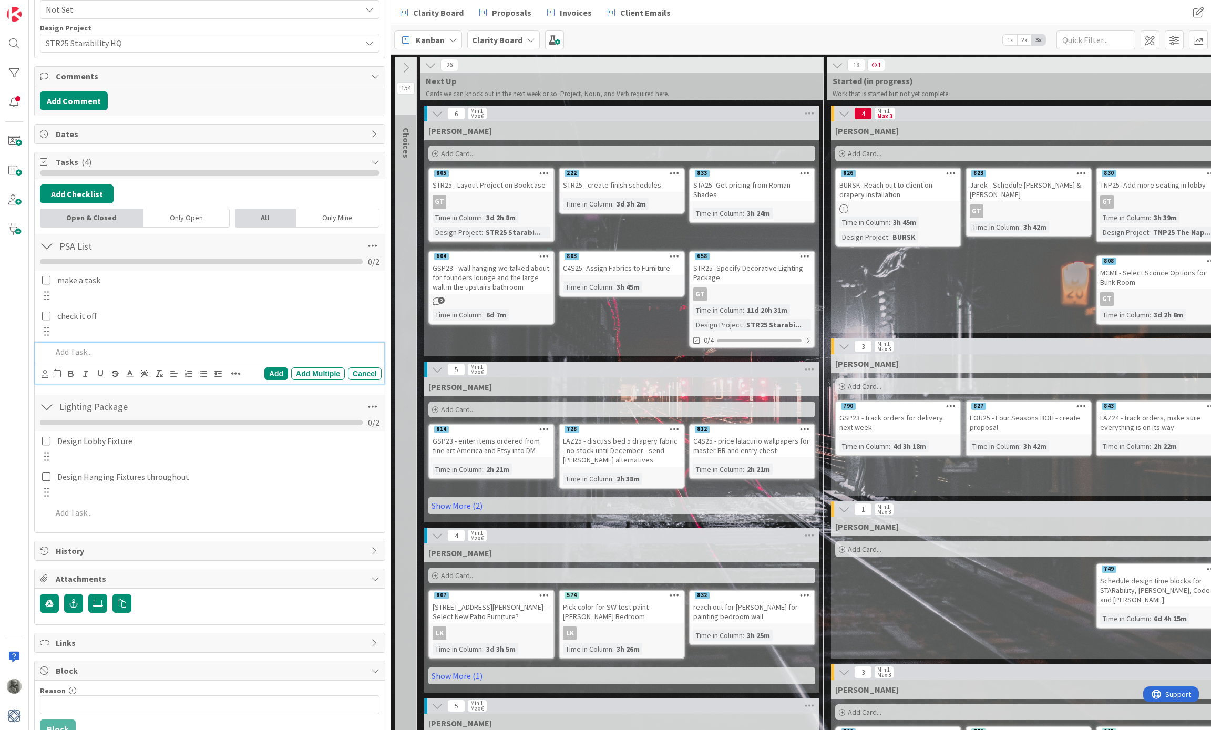
scroll to position [293, 0]
click at [738, 274] on div "STR25- Specify Decorative Lighting Package" at bounding box center [752, 272] width 124 height 23
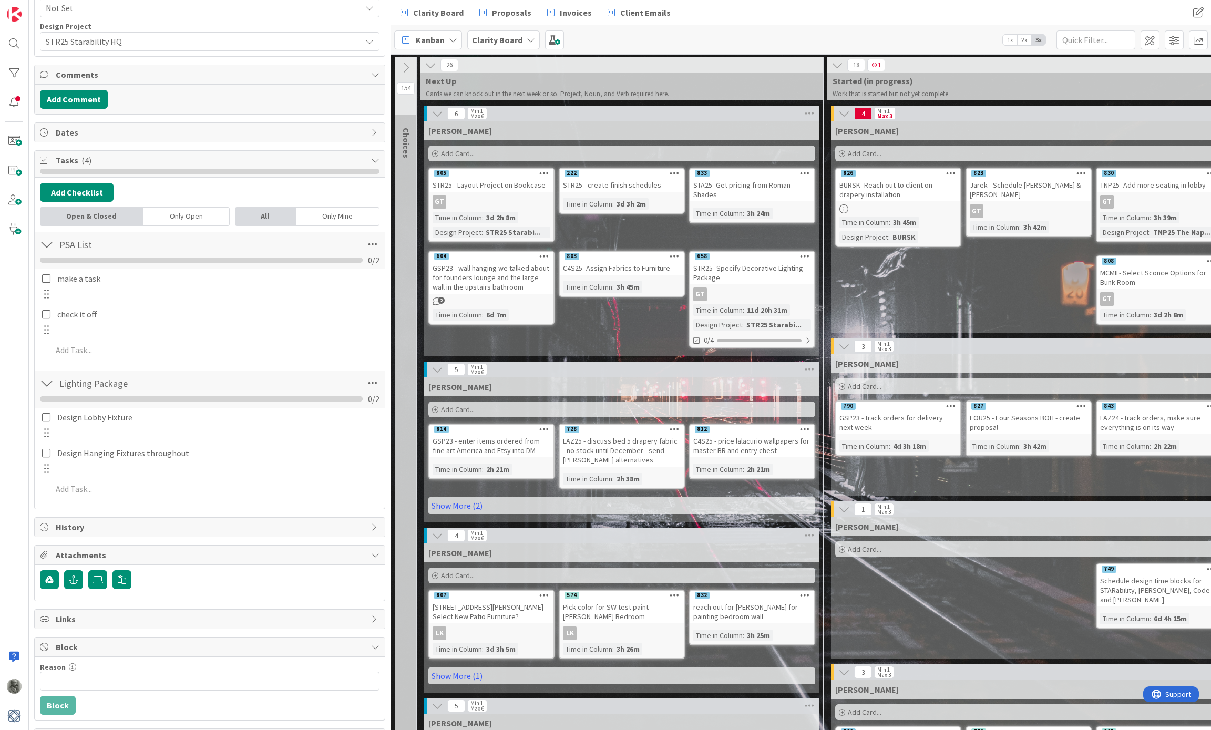
click at [517, 40] on b "Clarity Board" at bounding box center [497, 40] width 50 height 11
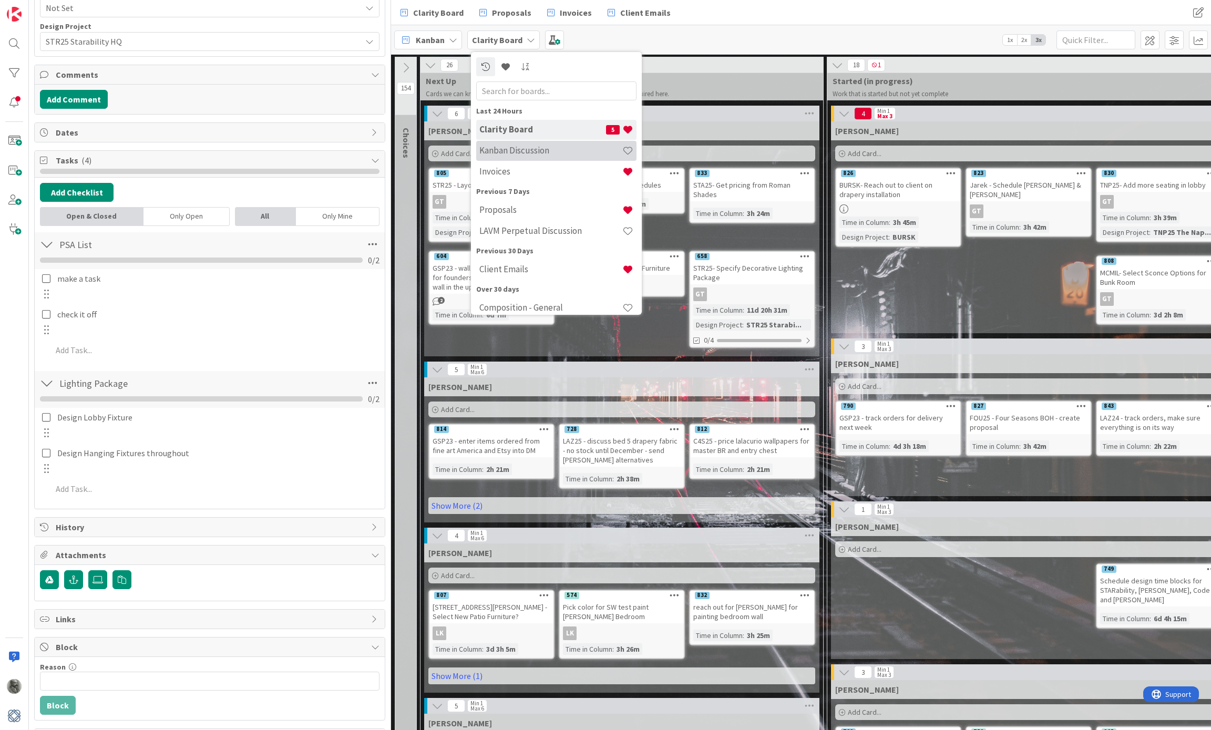
click at [529, 153] on h4 "Kanban Discussion" at bounding box center [550, 150] width 143 height 11
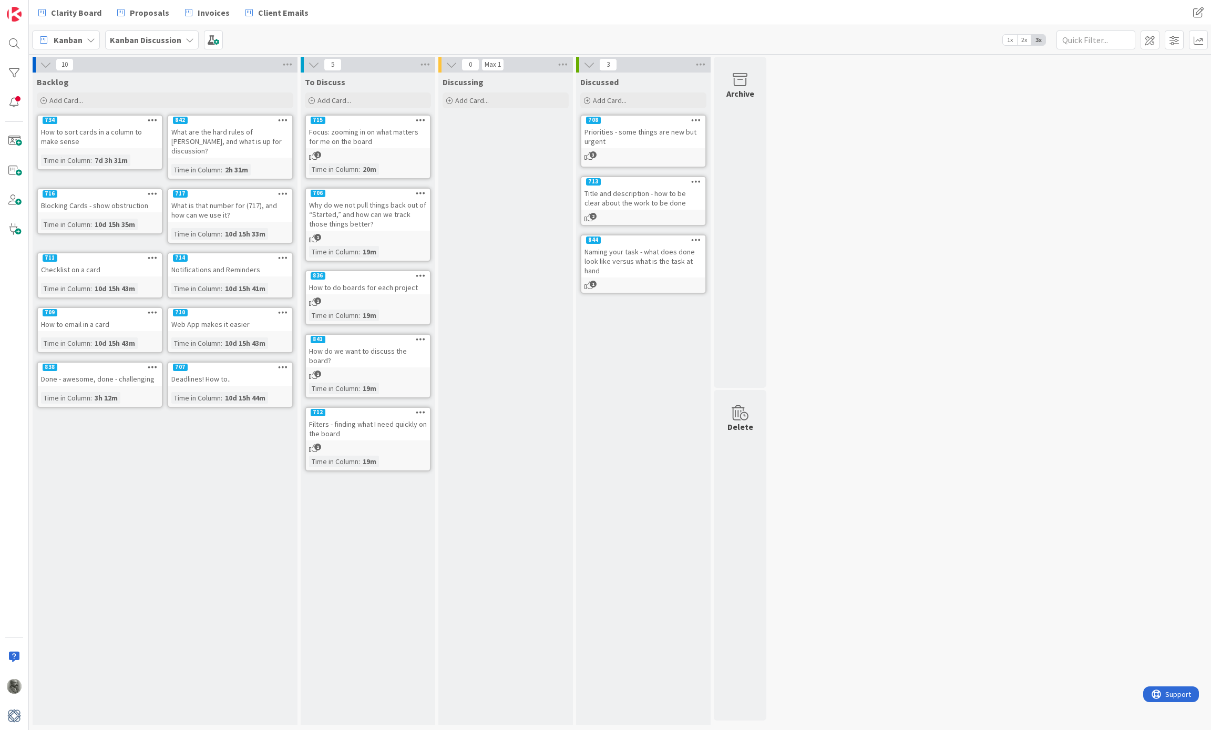
click at [316, 443] on span "1" at bounding box center [317, 446] width 7 height 7
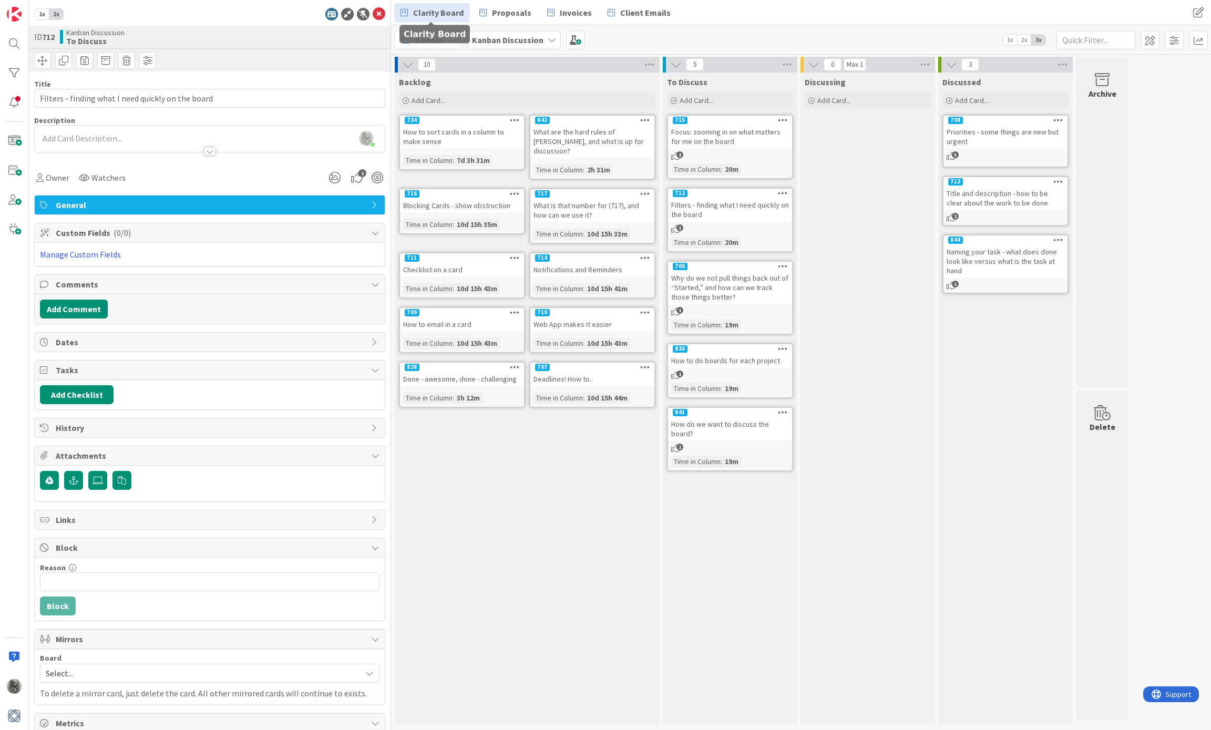
click at [434, 17] on span "Clarity Board" at bounding box center [438, 12] width 50 height 13
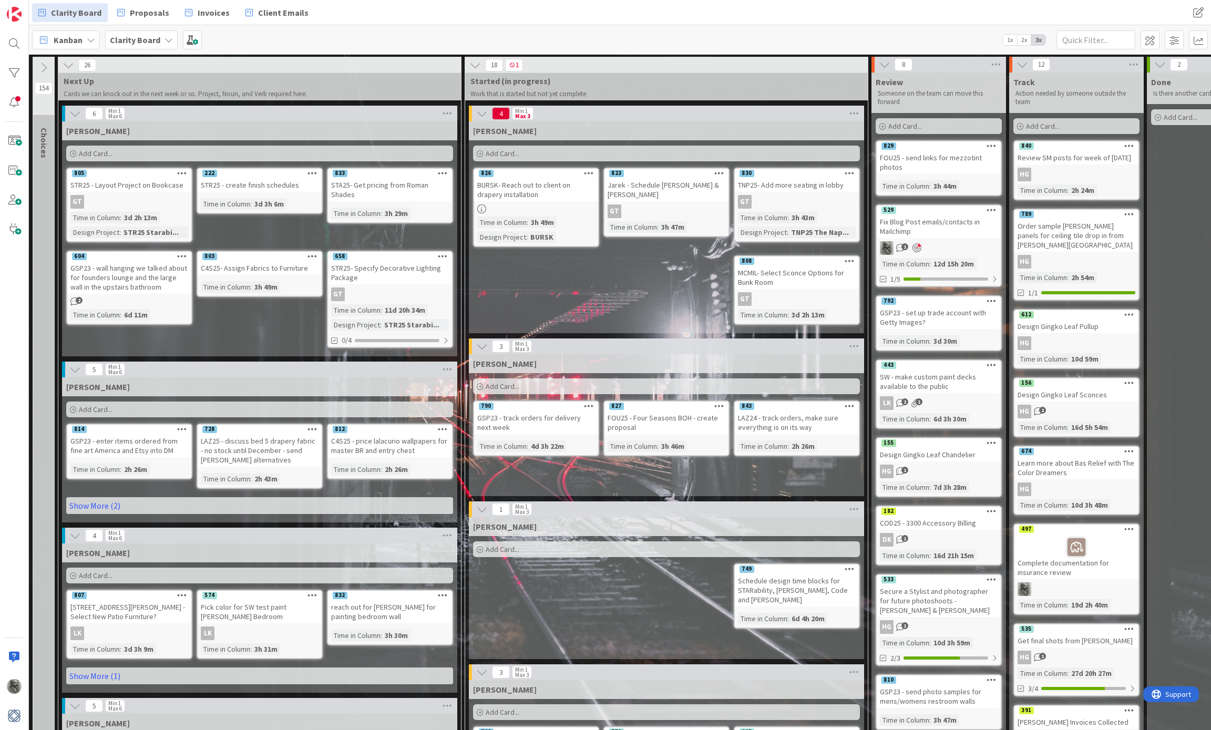
click at [589, 173] on icon at bounding box center [589, 172] width 10 height 7
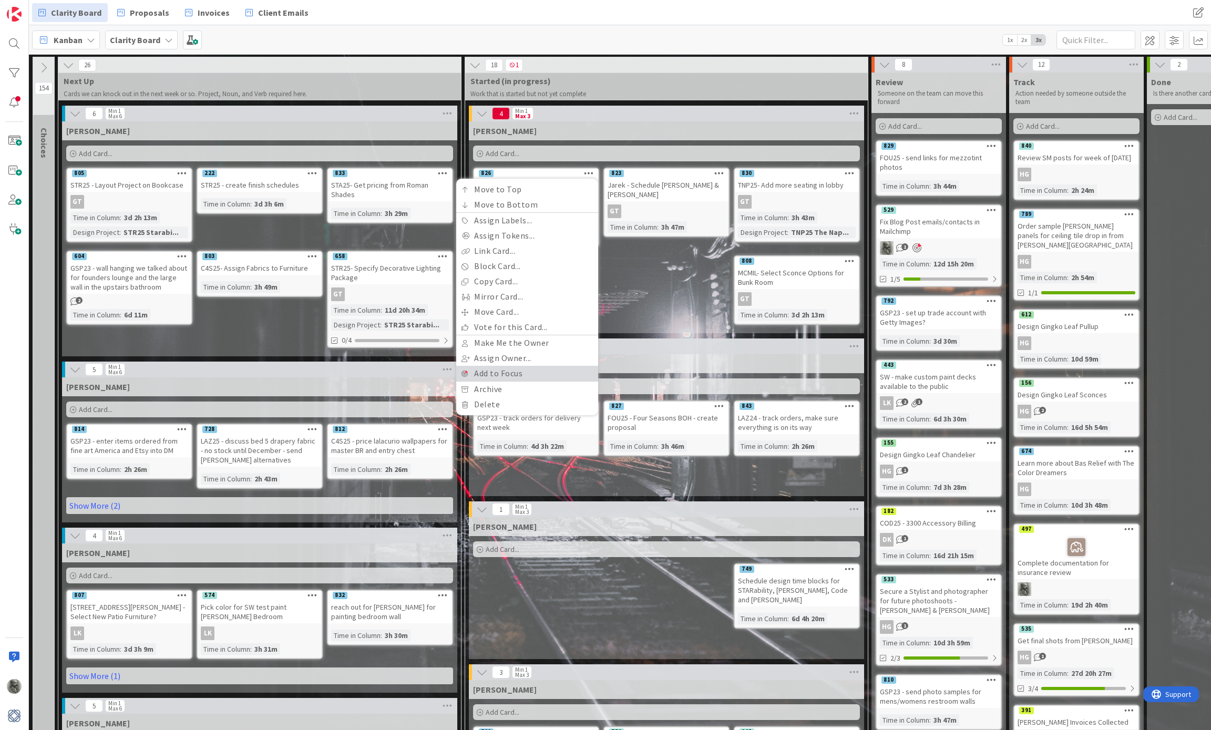
click at [515, 366] on link "Add to Focus" at bounding box center [527, 373] width 142 height 15
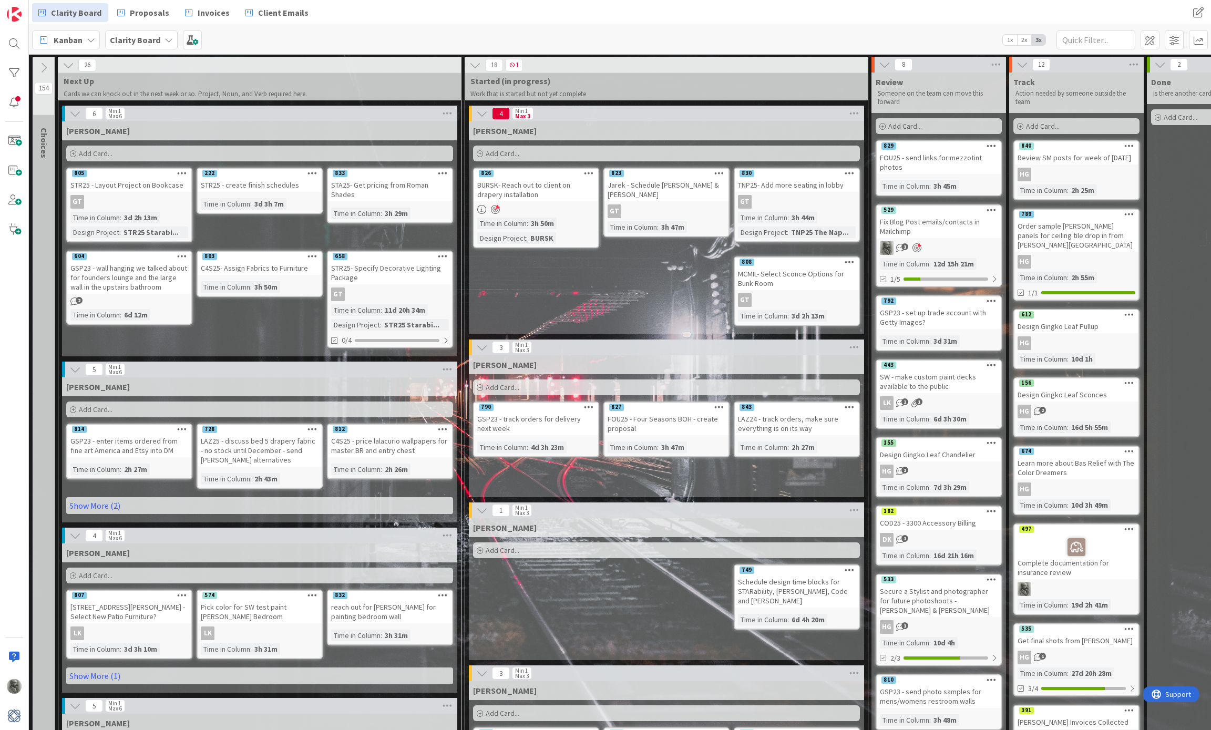
click at [591, 171] on icon at bounding box center [589, 172] width 10 height 7
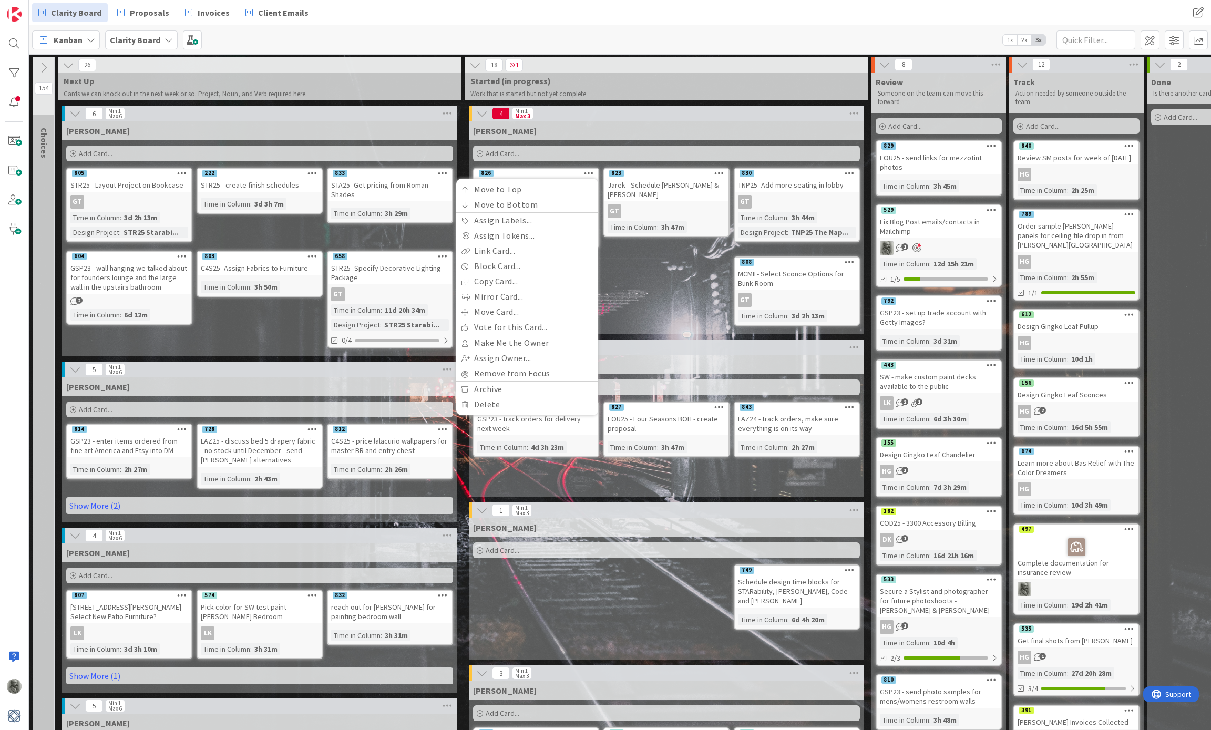
click at [723, 172] on icon at bounding box center [719, 172] width 10 height 7
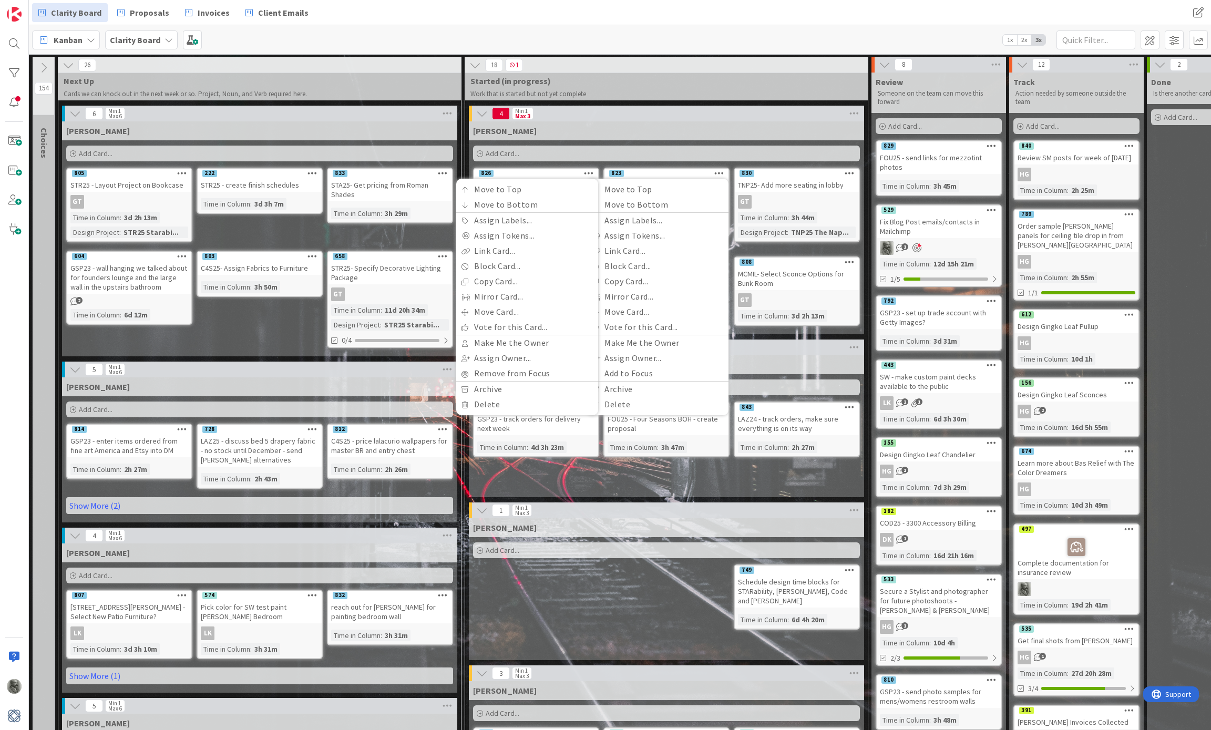
click at [640, 468] on div "Lisa T. Add Card... 843 LAZ24 - track orders, make sure everything is on its wa…" at bounding box center [666, 426] width 395 height 142
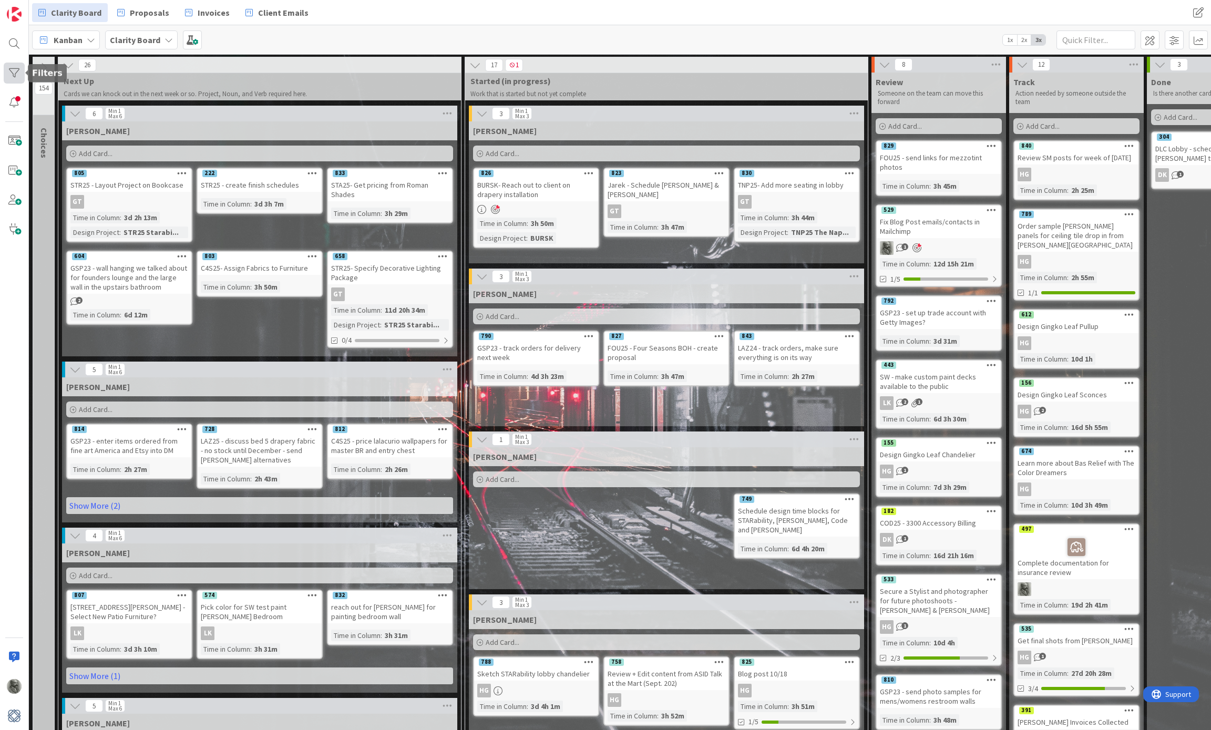
click at [16, 70] on div at bounding box center [14, 73] width 21 height 21
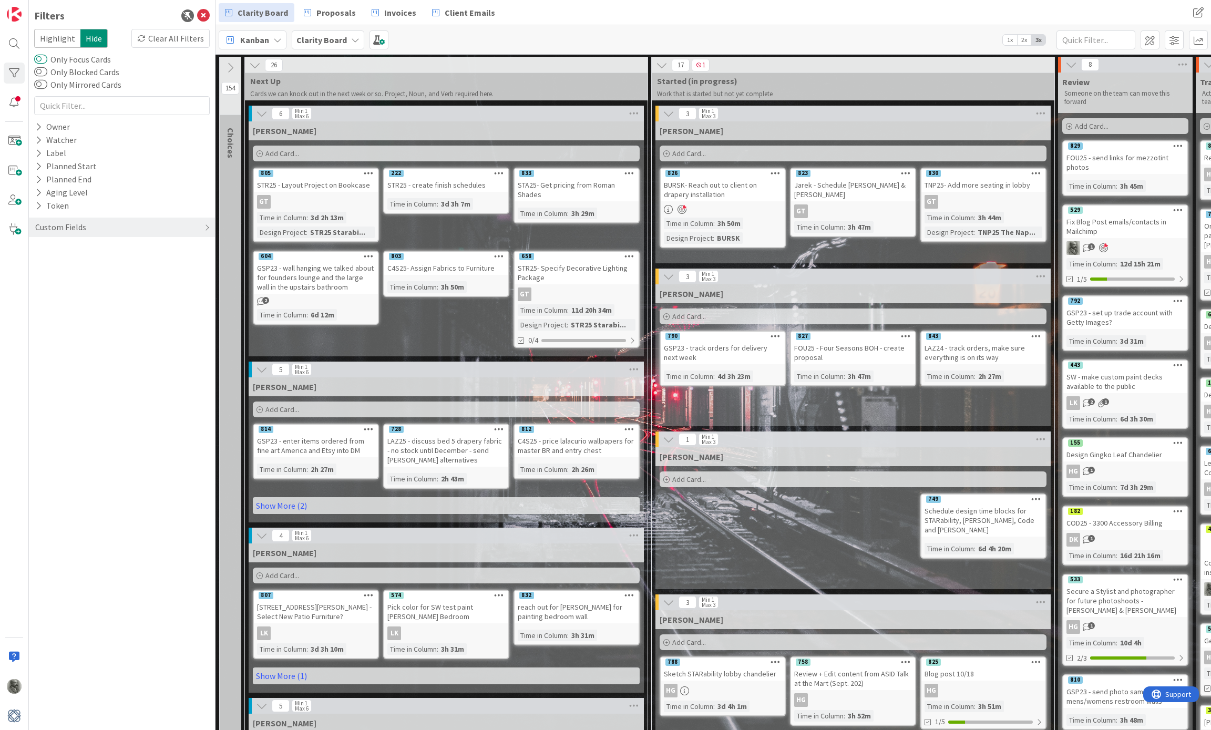
click at [43, 59] on button "Only Focus Cards" at bounding box center [40, 59] width 13 height 11
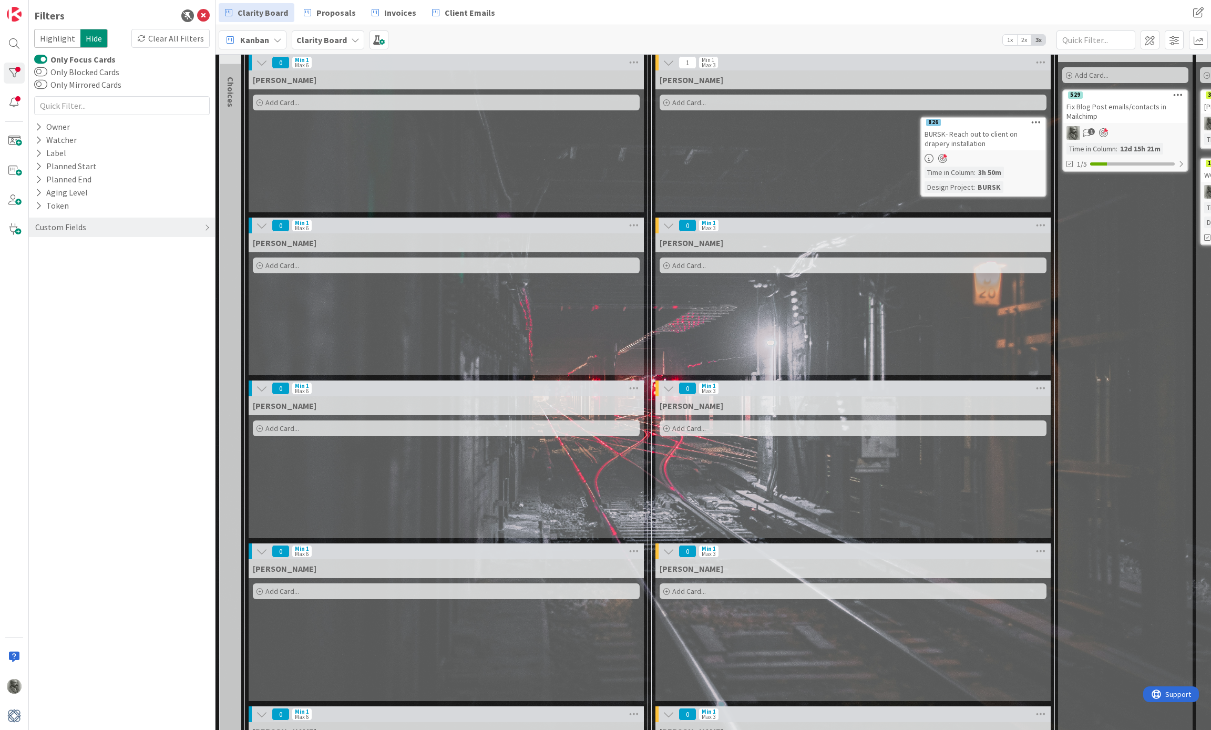
scroll to position [60, 0]
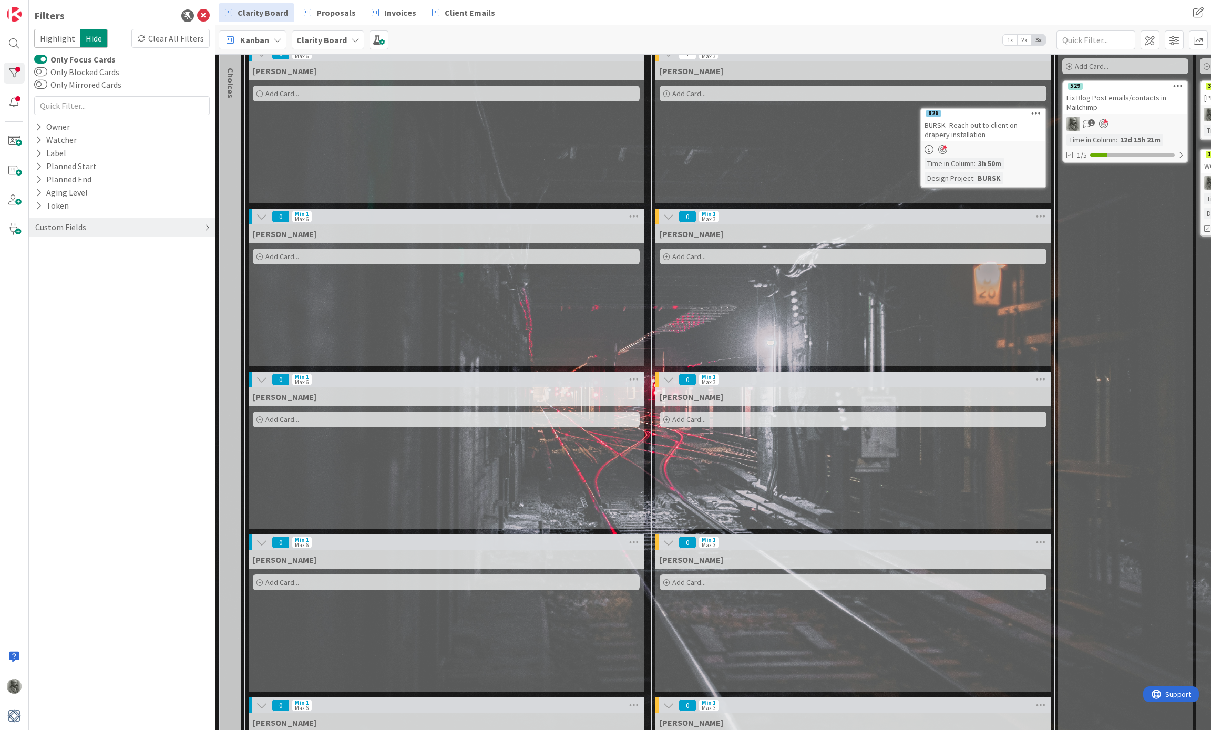
click at [77, 221] on div "Custom Fields" at bounding box center [60, 227] width 53 height 13
click at [38, 271] on icon at bounding box center [38, 275] width 7 height 9
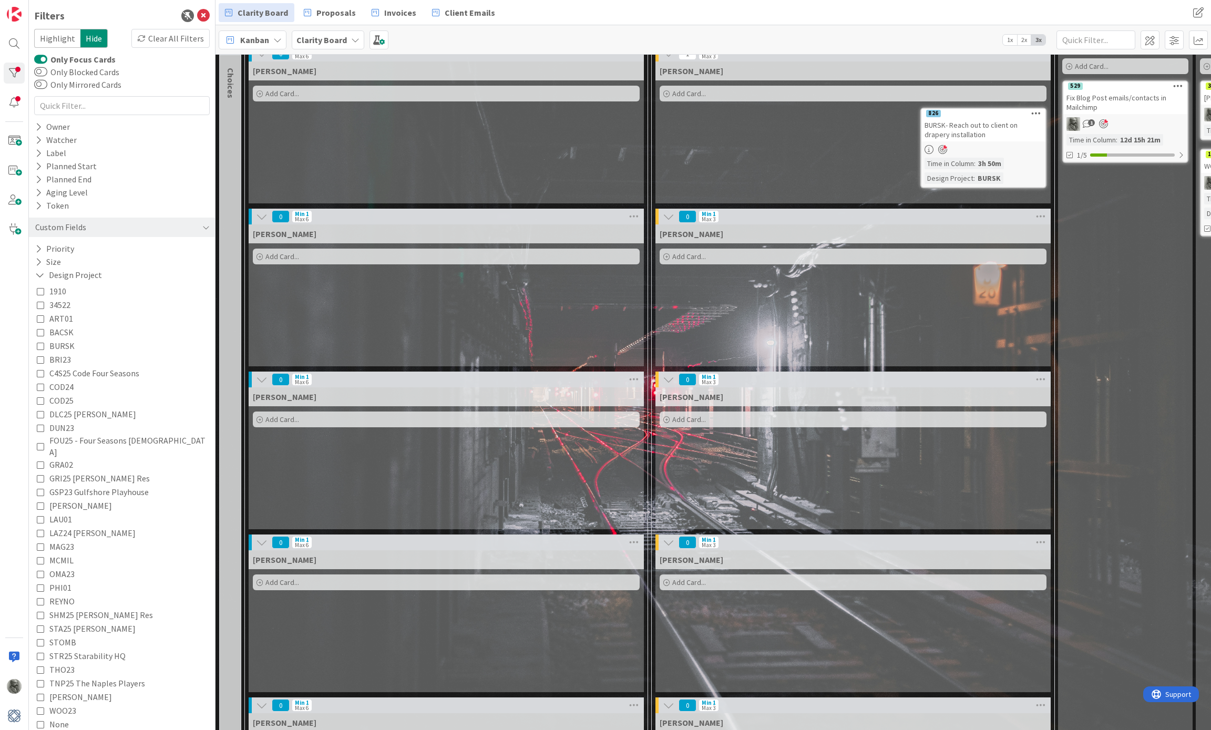
click at [38, 59] on button "Only Focus Cards" at bounding box center [40, 59] width 13 height 11
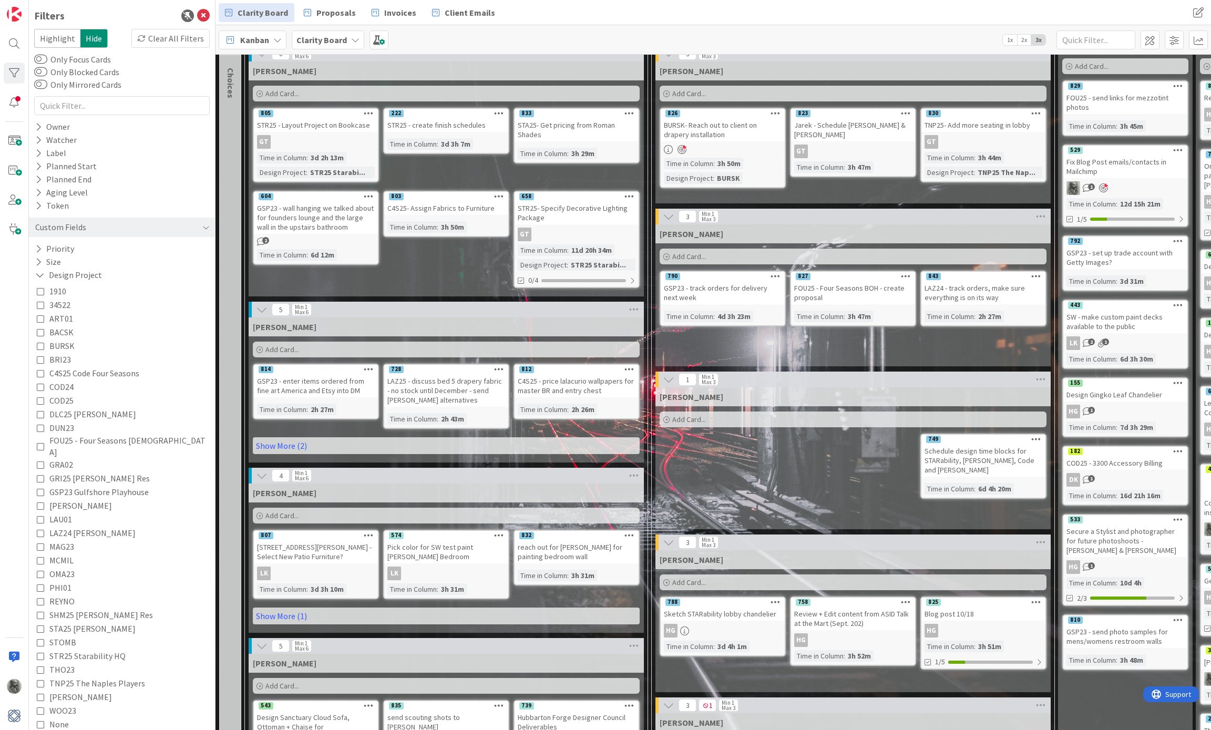
click at [39, 543] on icon at bounding box center [40, 546] width 7 height 7
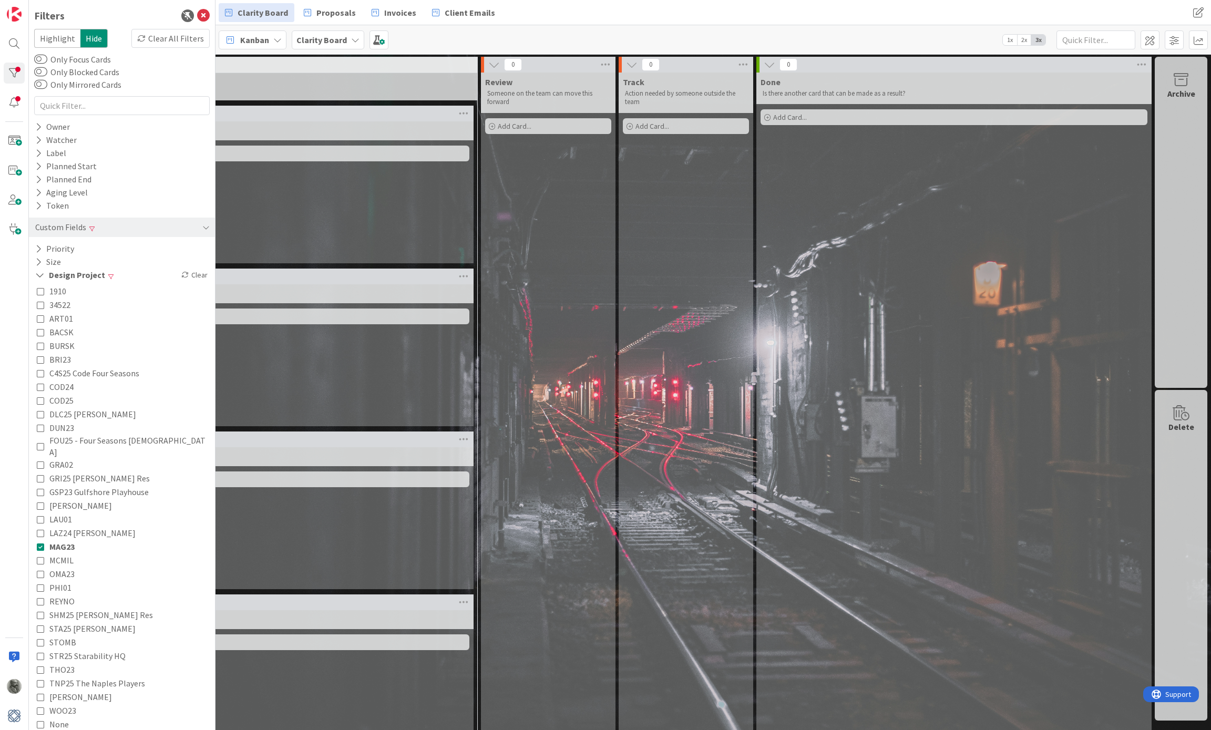
scroll to position [0, 578]
click at [40, 543] on icon at bounding box center [40, 546] width 7 height 7
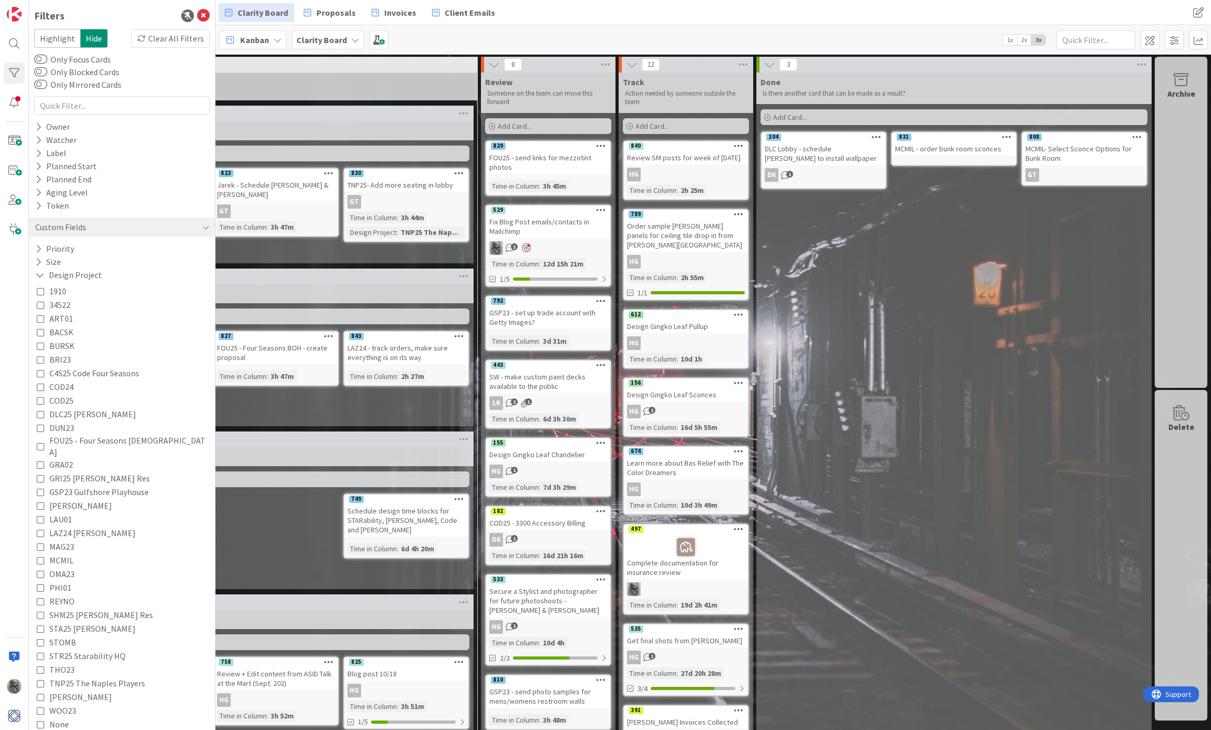
click at [39, 529] on icon at bounding box center [40, 532] width 7 height 7
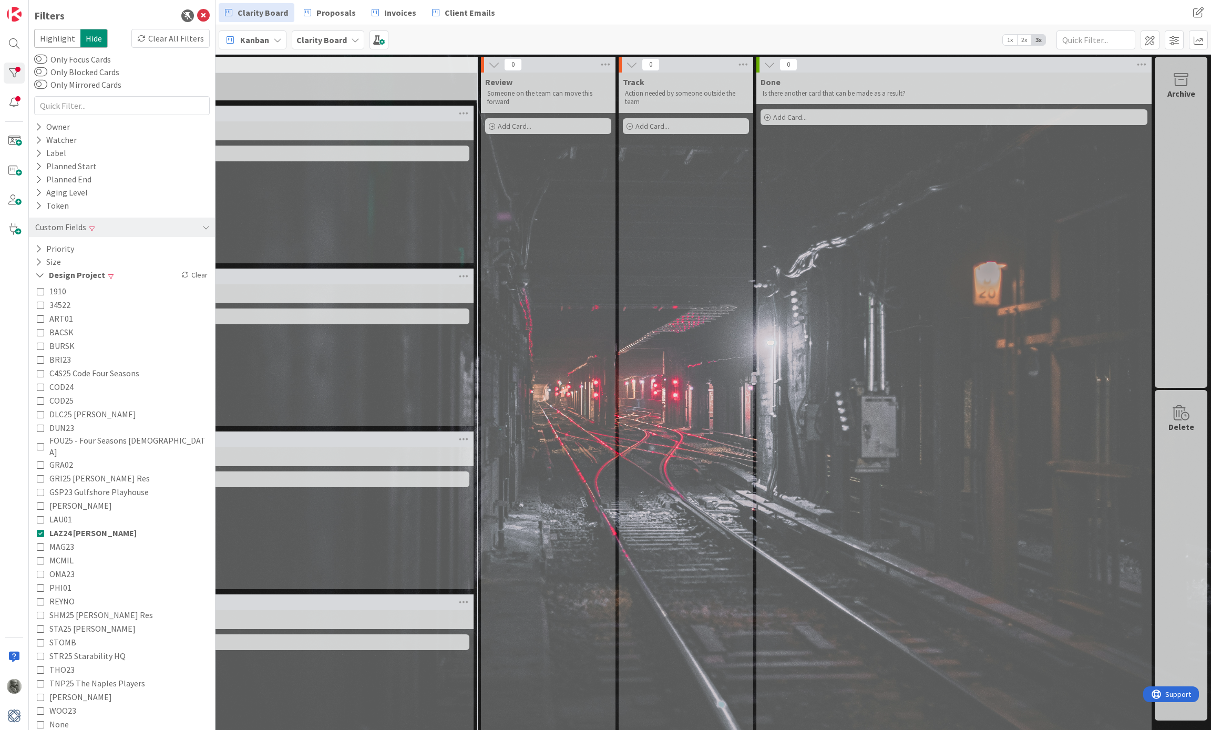
click at [39, 369] on icon at bounding box center [40, 372] width 7 height 7
click at [39, 529] on icon at bounding box center [40, 532] width 7 height 7
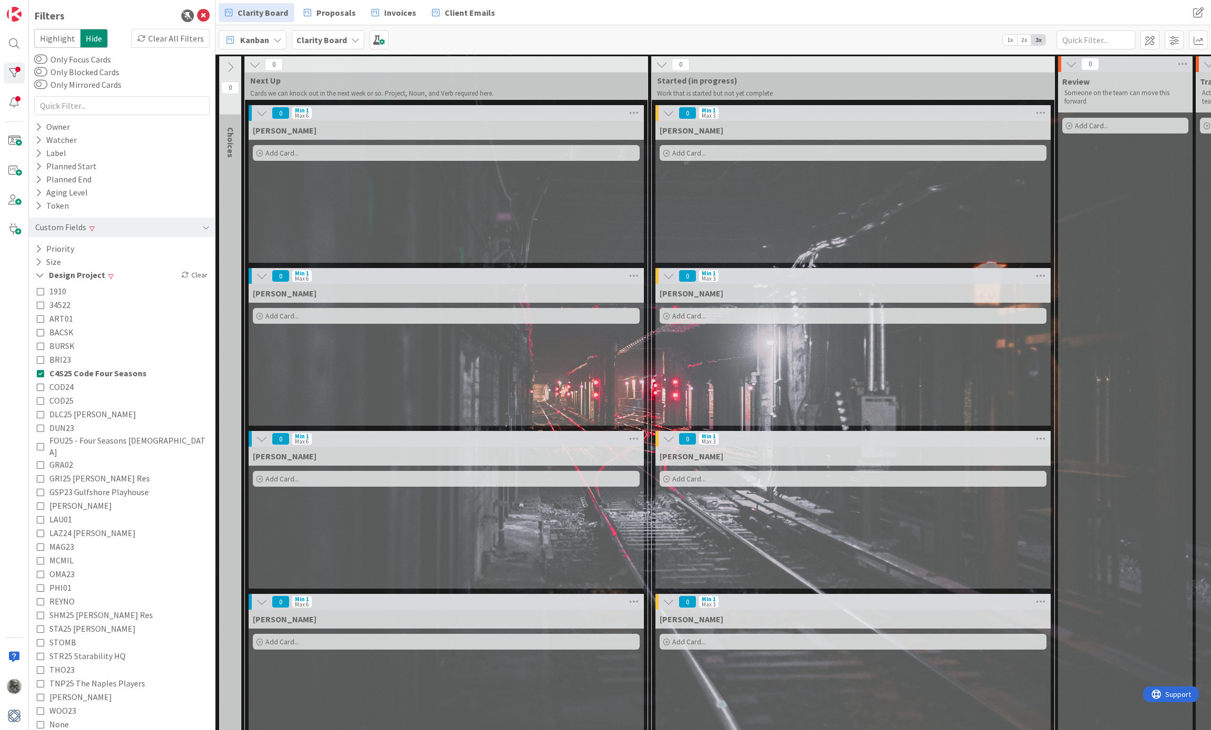
scroll to position [1, 0]
click at [59, 128] on div "Owner" at bounding box center [52, 126] width 37 height 13
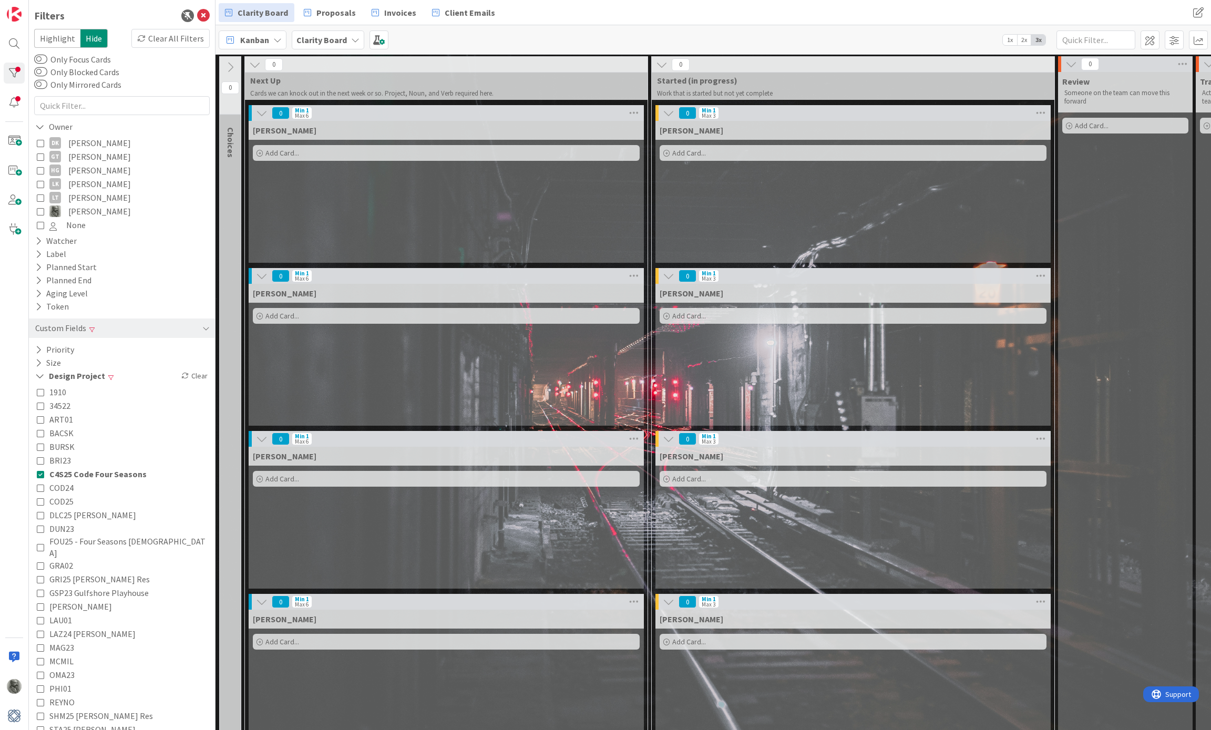
click at [43, 156] on icon at bounding box center [40, 156] width 7 height 7
click at [56, 42] on span "Highlight" at bounding box center [57, 38] width 46 height 19
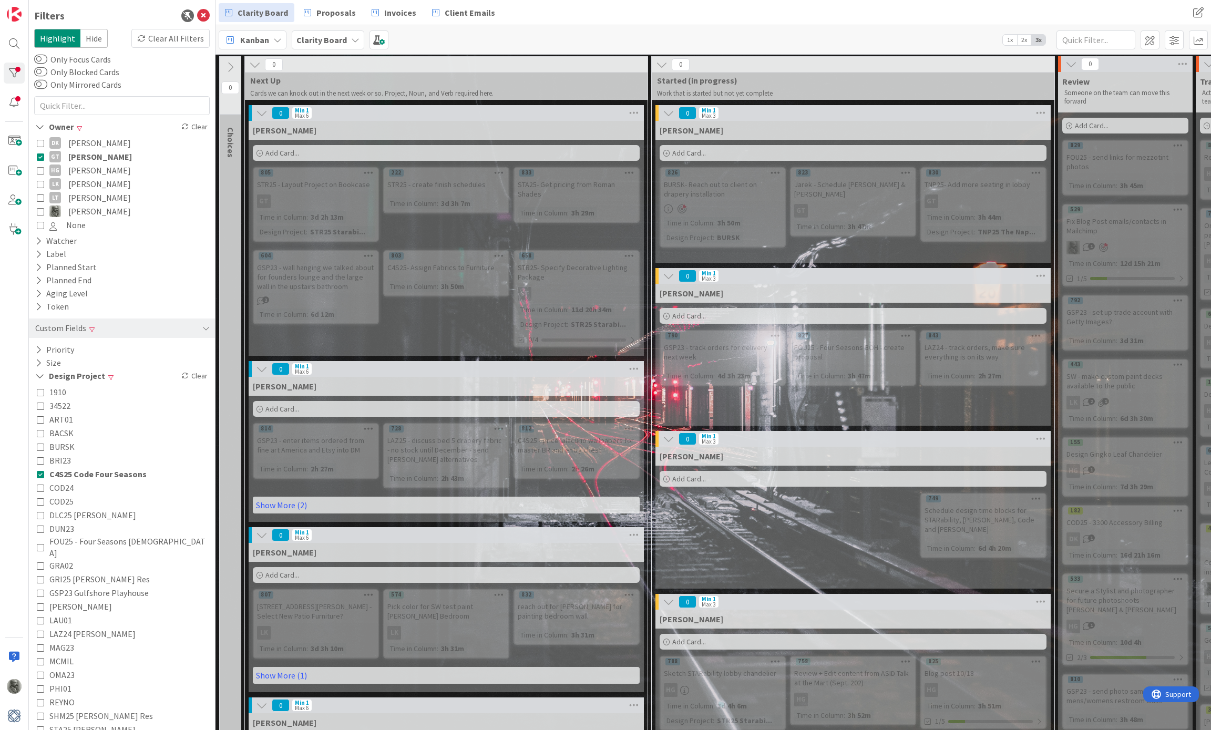
click at [42, 154] on icon at bounding box center [40, 156] width 7 height 7
click at [42, 211] on icon at bounding box center [40, 211] width 7 height 7
click at [195, 369] on div "Clear" at bounding box center [194, 375] width 30 height 13
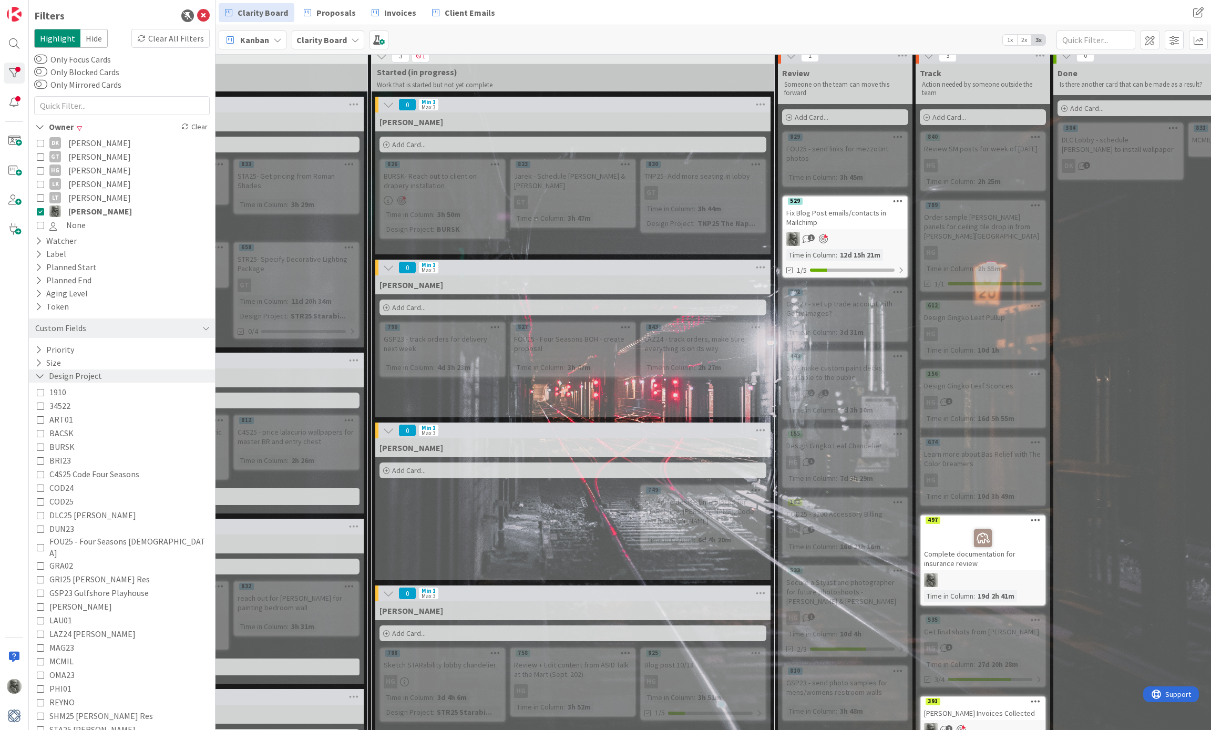
scroll to position [9, 276]
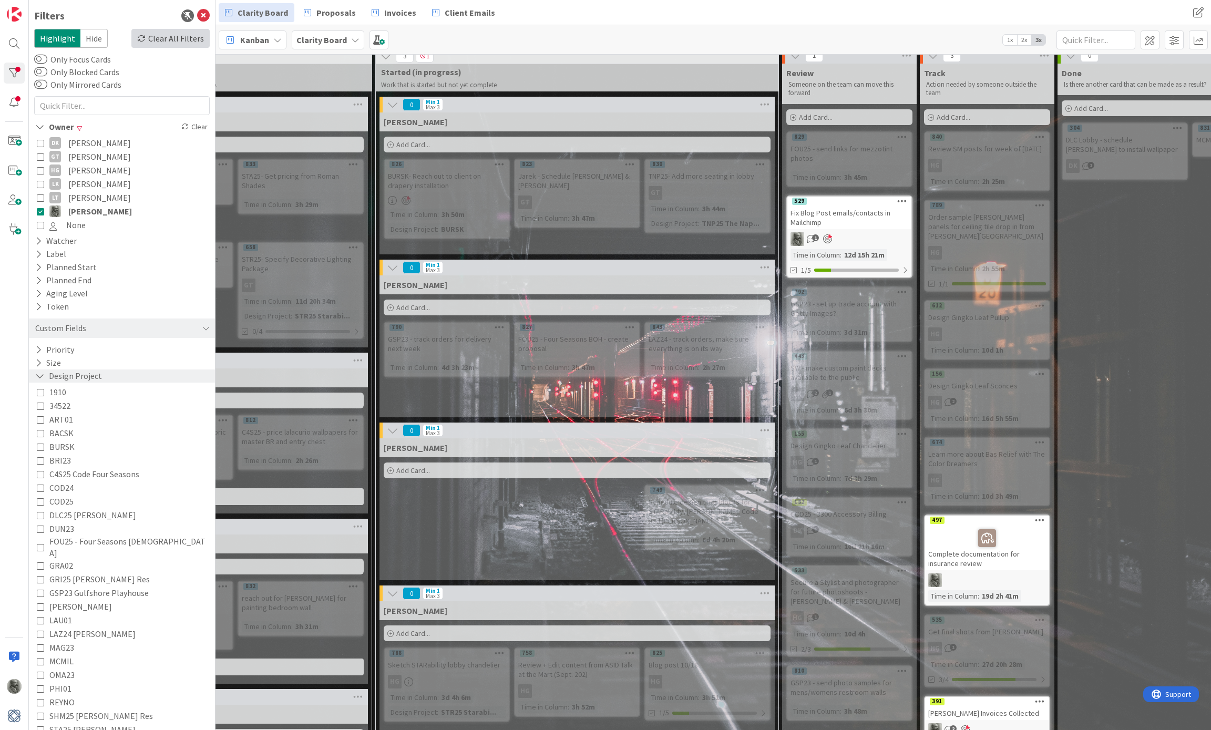
click at [171, 34] on div "Clear All Filters" at bounding box center [170, 38] width 78 height 19
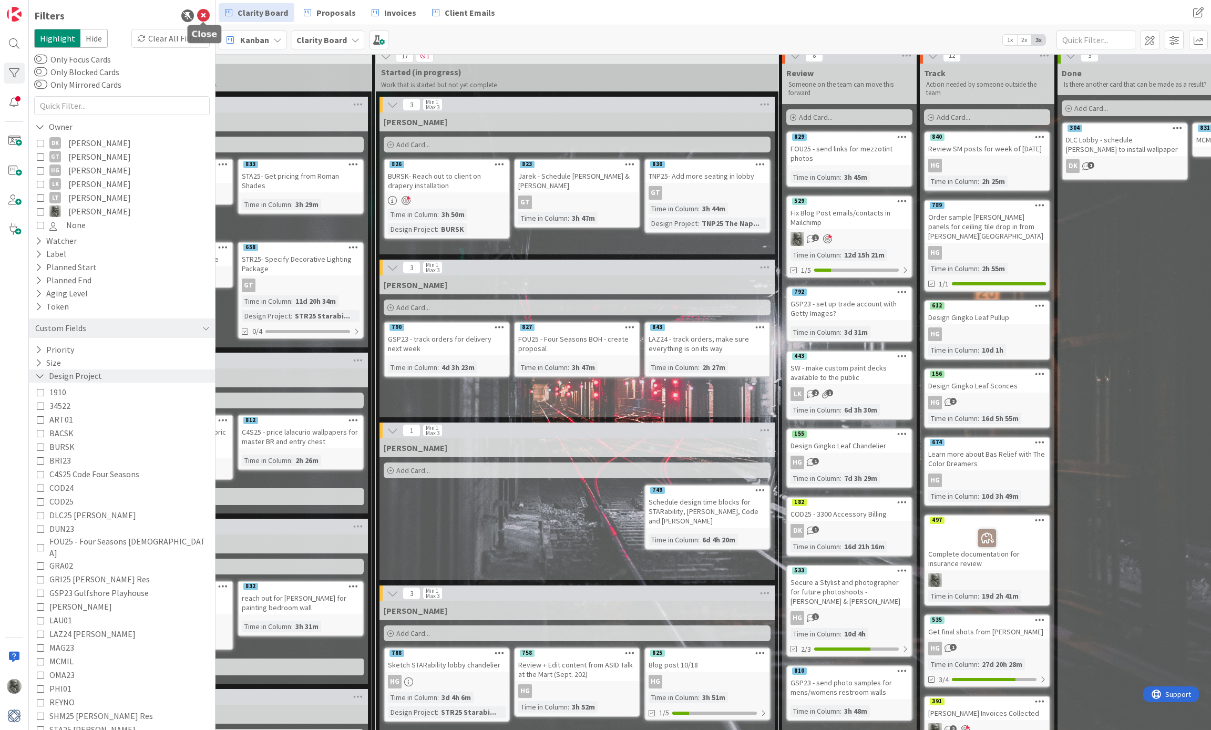
click at [203, 14] on icon at bounding box center [203, 15] width 13 height 13
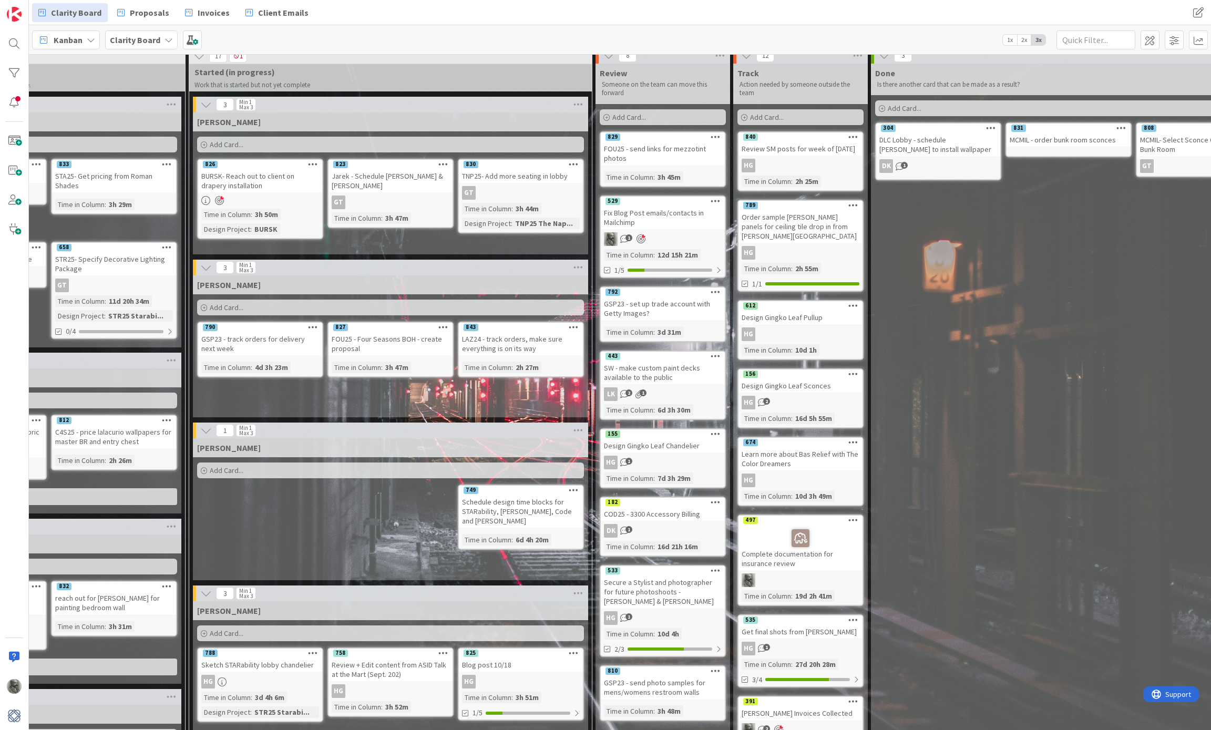
click at [133, 37] on b "Clarity Board" at bounding box center [135, 40] width 50 height 11
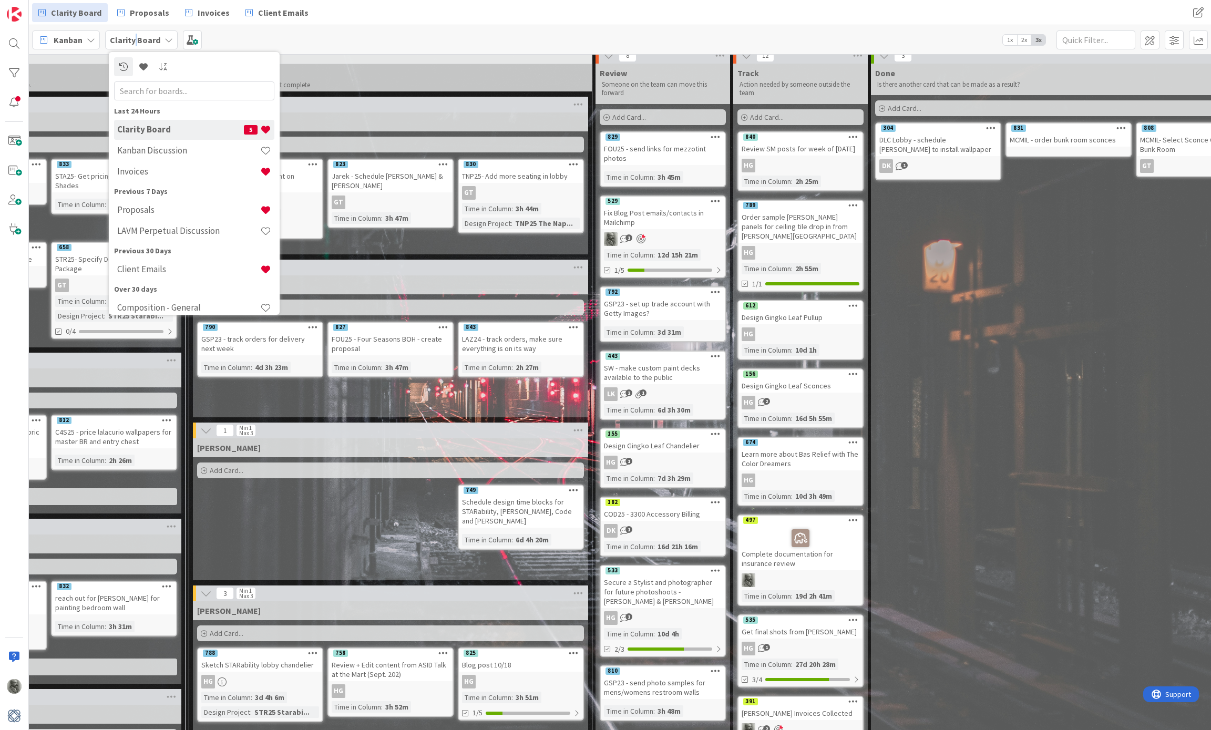
click at [133, 37] on b "Clarity Board" at bounding box center [135, 40] width 50 height 11
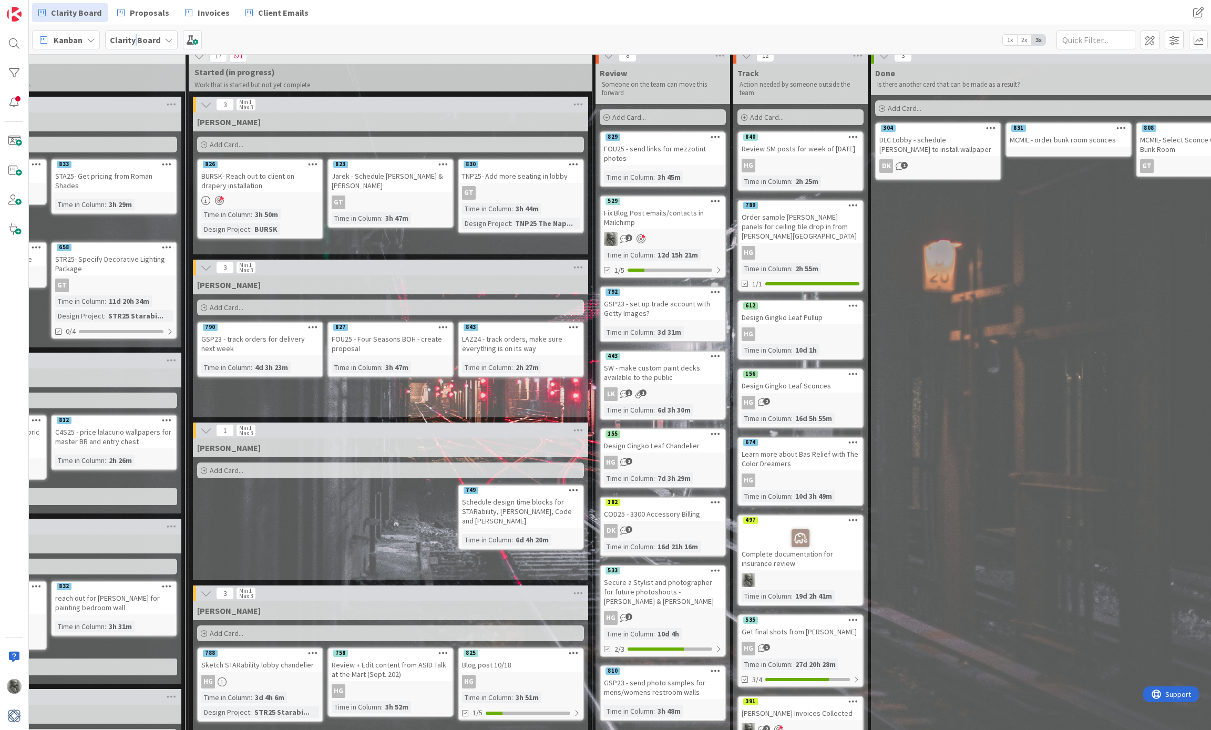
click at [133, 37] on b "Clarity Board" at bounding box center [135, 40] width 50 height 11
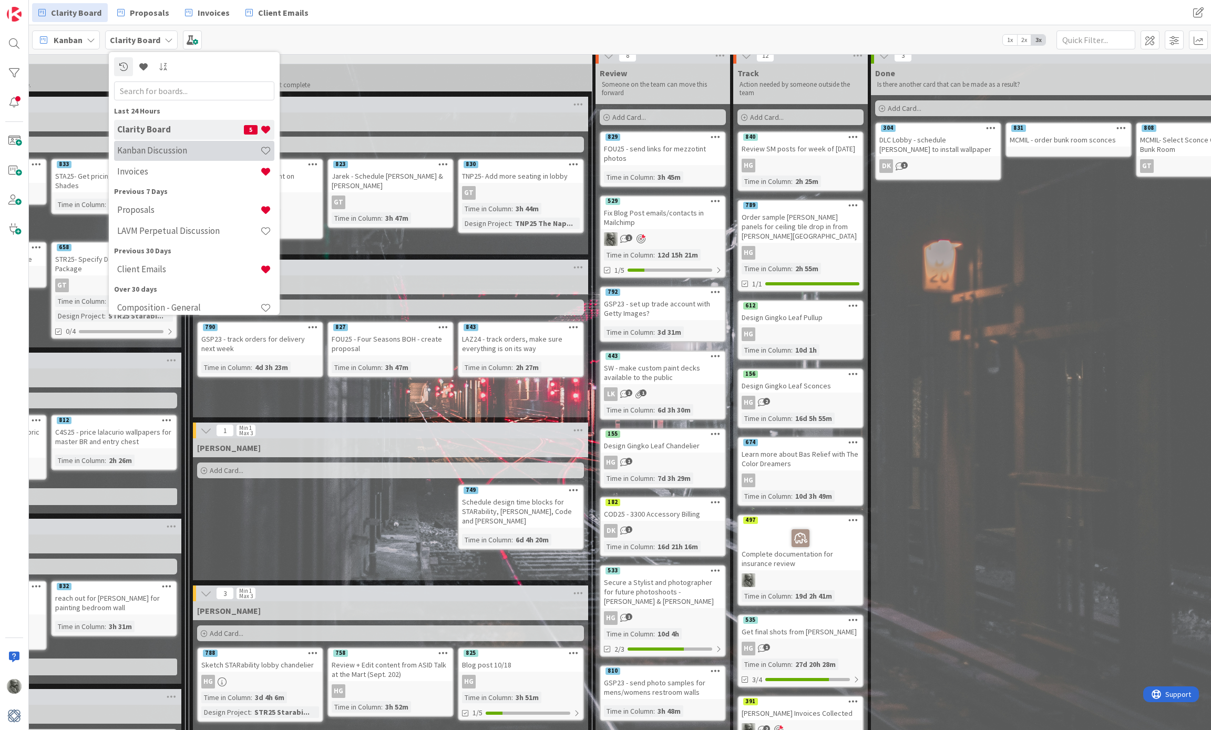
click at [161, 152] on h4 "Kanban Discussion" at bounding box center [188, 150] width 143 height 11
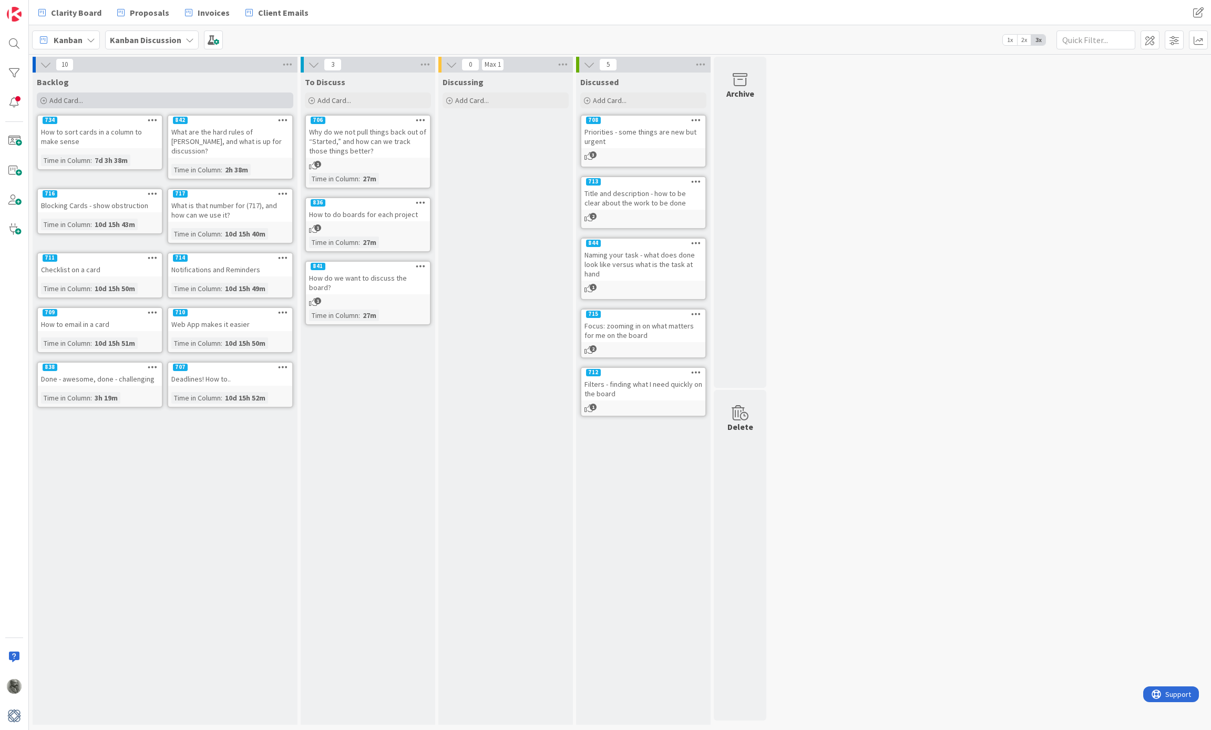
click at [64, 97] on span "Add Card..." at bounding box center [66, 100] width 34 height 9
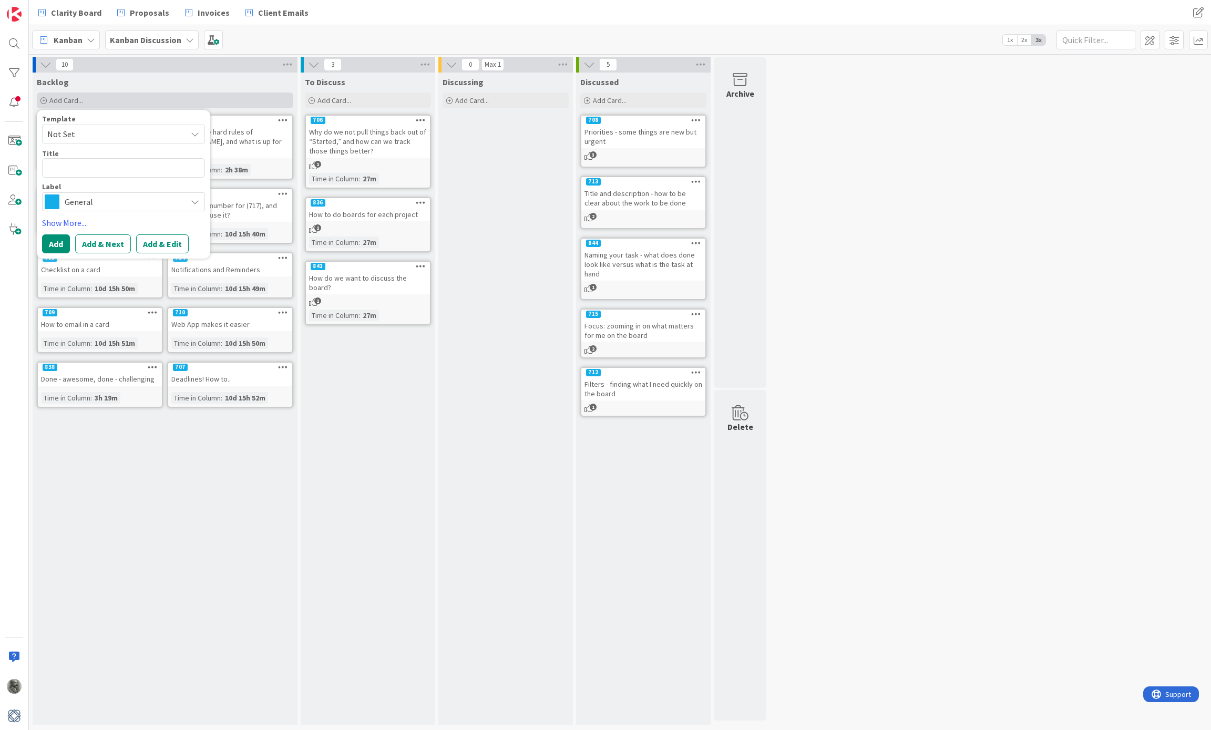
type textarea "x"
type textarea "a"
type textarea "x"
type textarea "A"
type textarea "x"
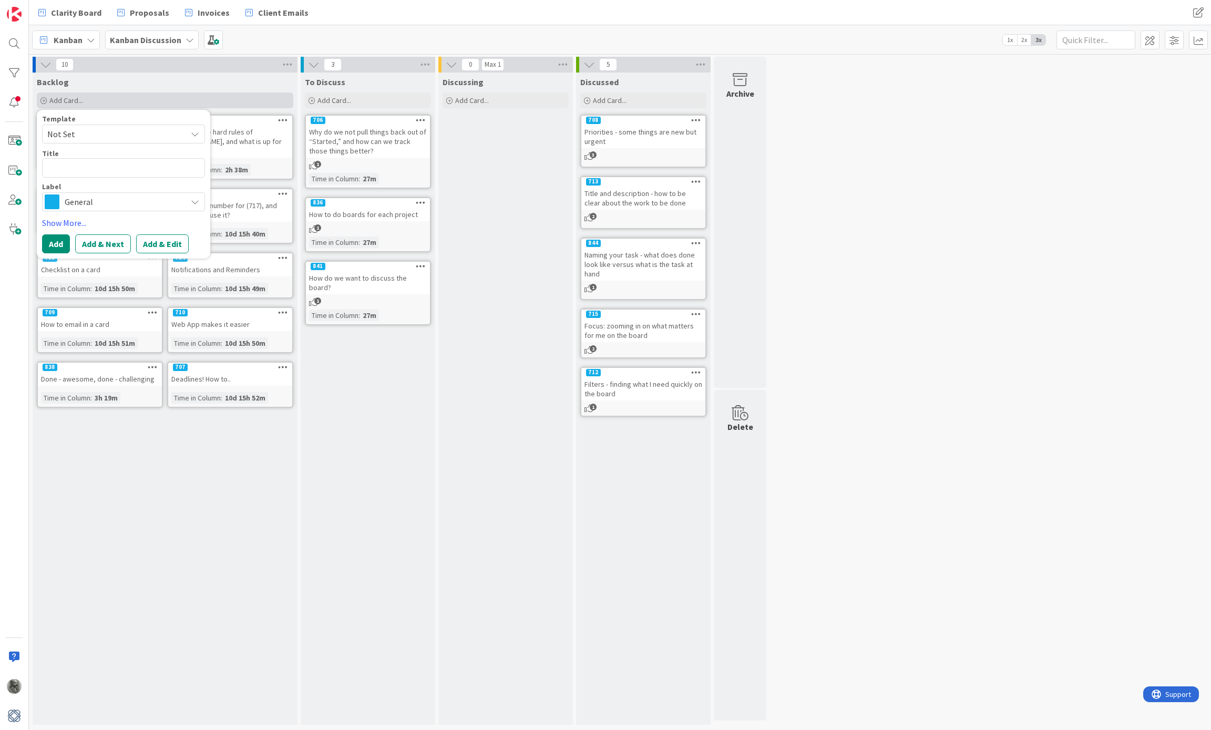
type textarea "C"
type textarea "x"
type textarea "Ca"
type textarea "x"
type textarea "Car"
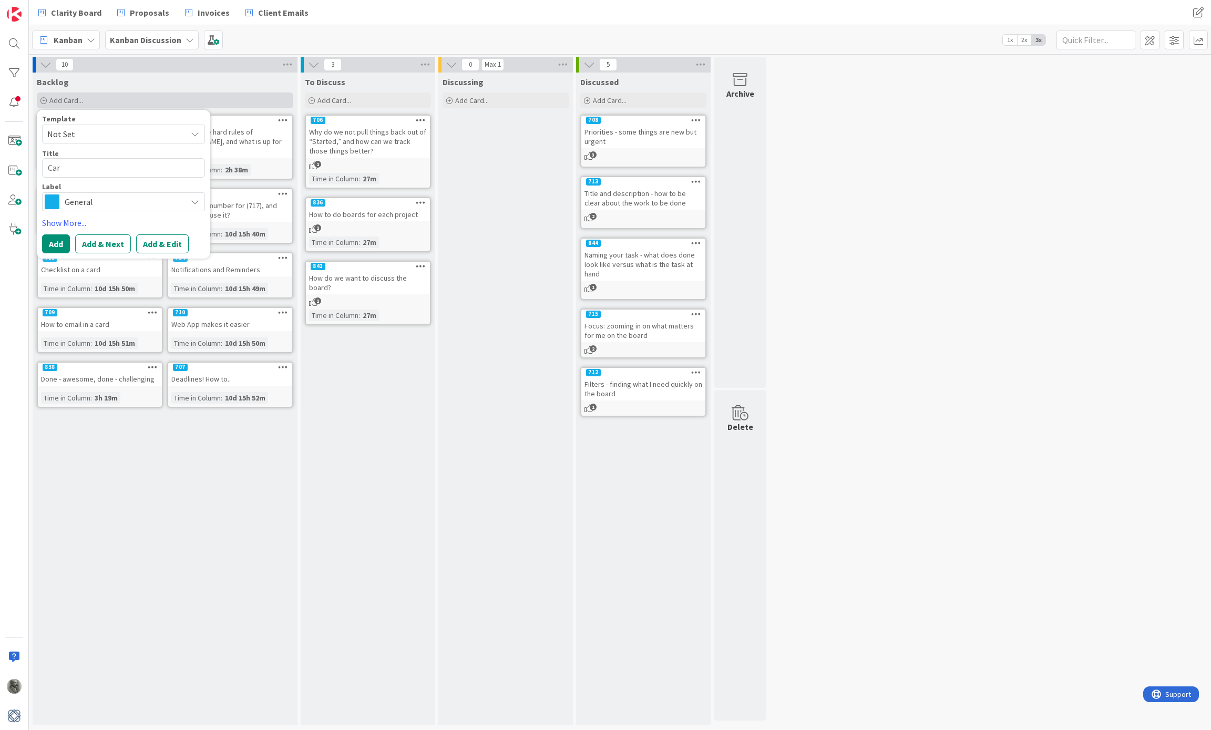
type textarea "x"
type textarea "Card"
type textarea "x"
type textarea "Card"
type textarea "x"
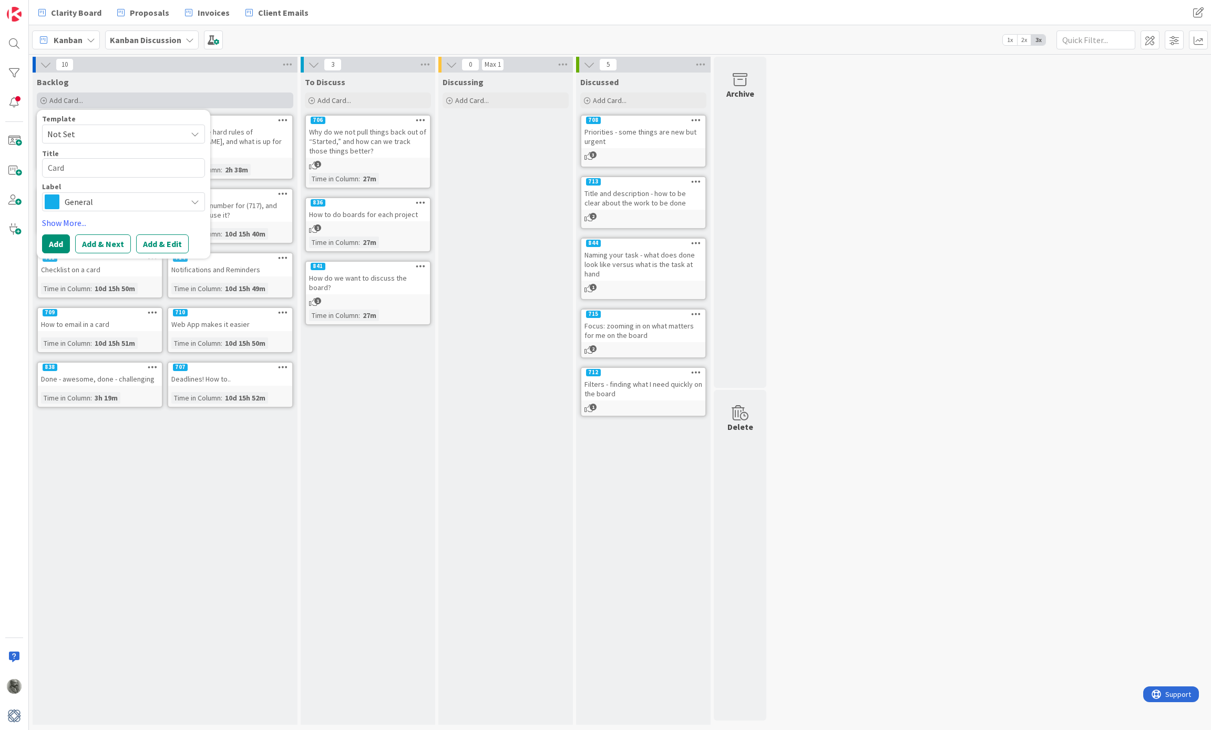
type textarea "Card a"
type textarea "x"
type textarea "Card ag"
type textarea "x"
type textarea "Card age"
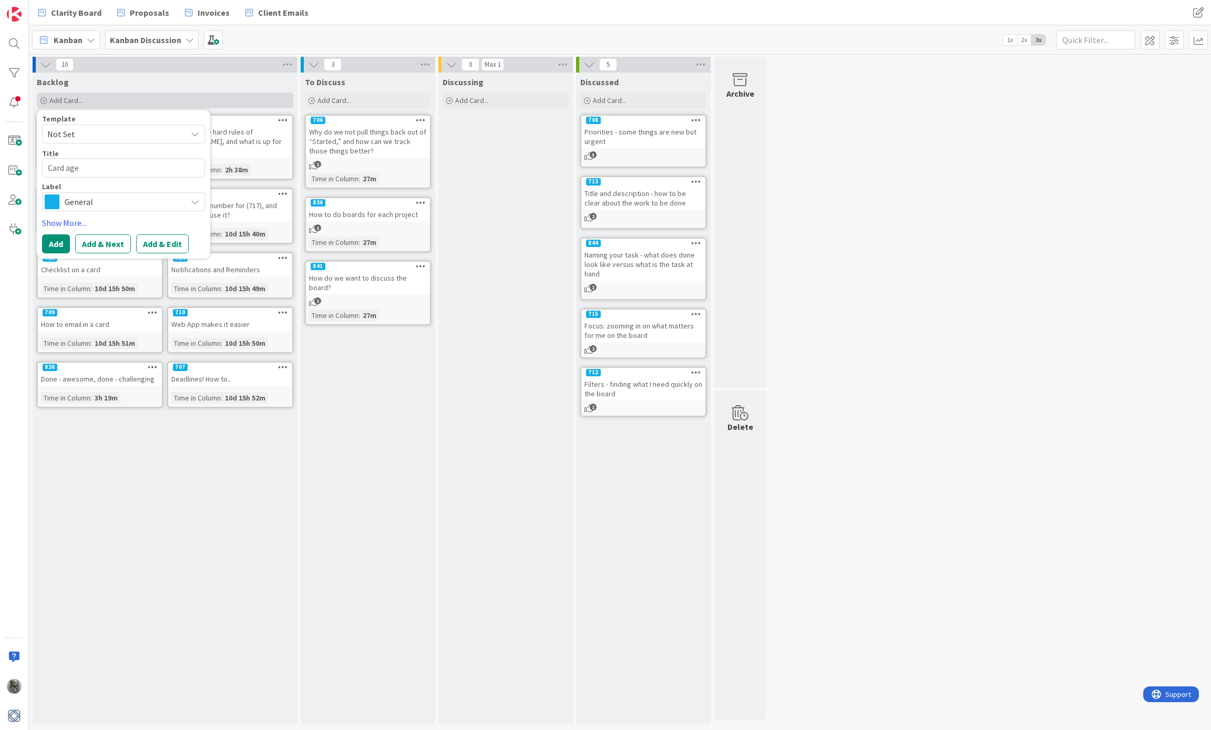
type textarea "x"
type textarea "Card age"
type textarea "x"
type textarea "Card age a"
type textarea "x"
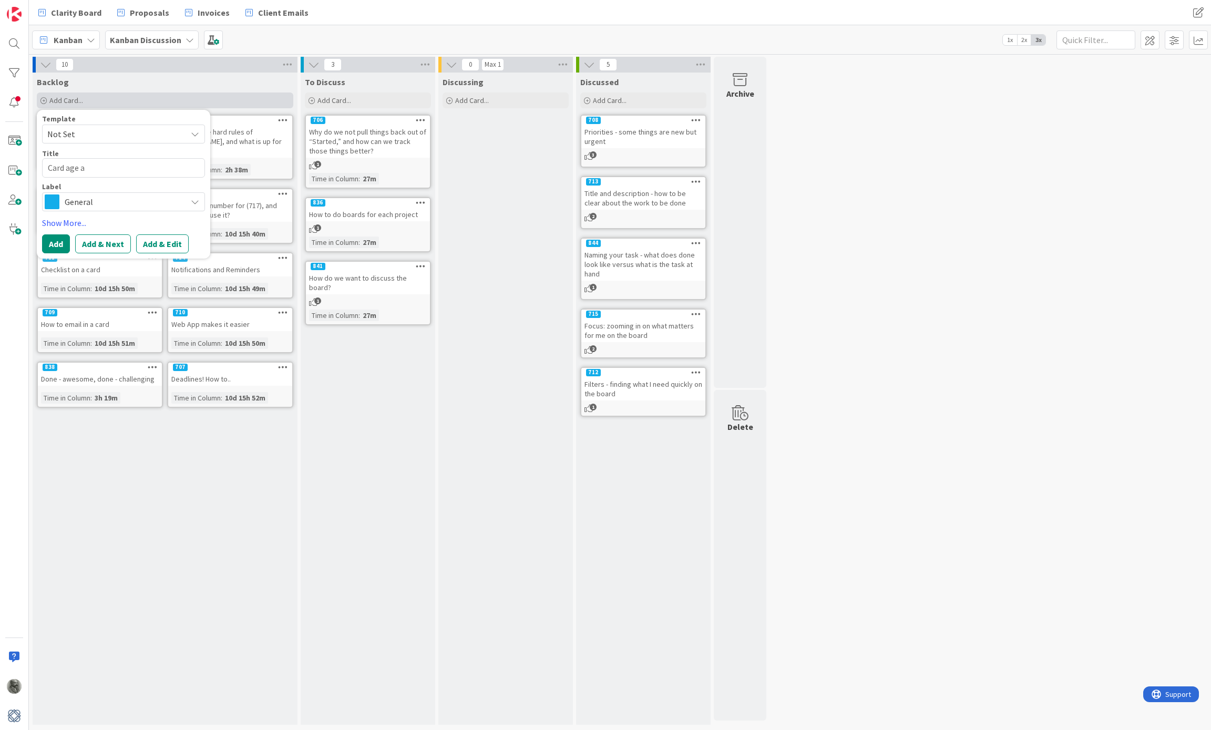
type textarea "Card age al"
type textarea "x"
type textarea "Card age ale"
type textarea "x"
type textarea "Card age aler"
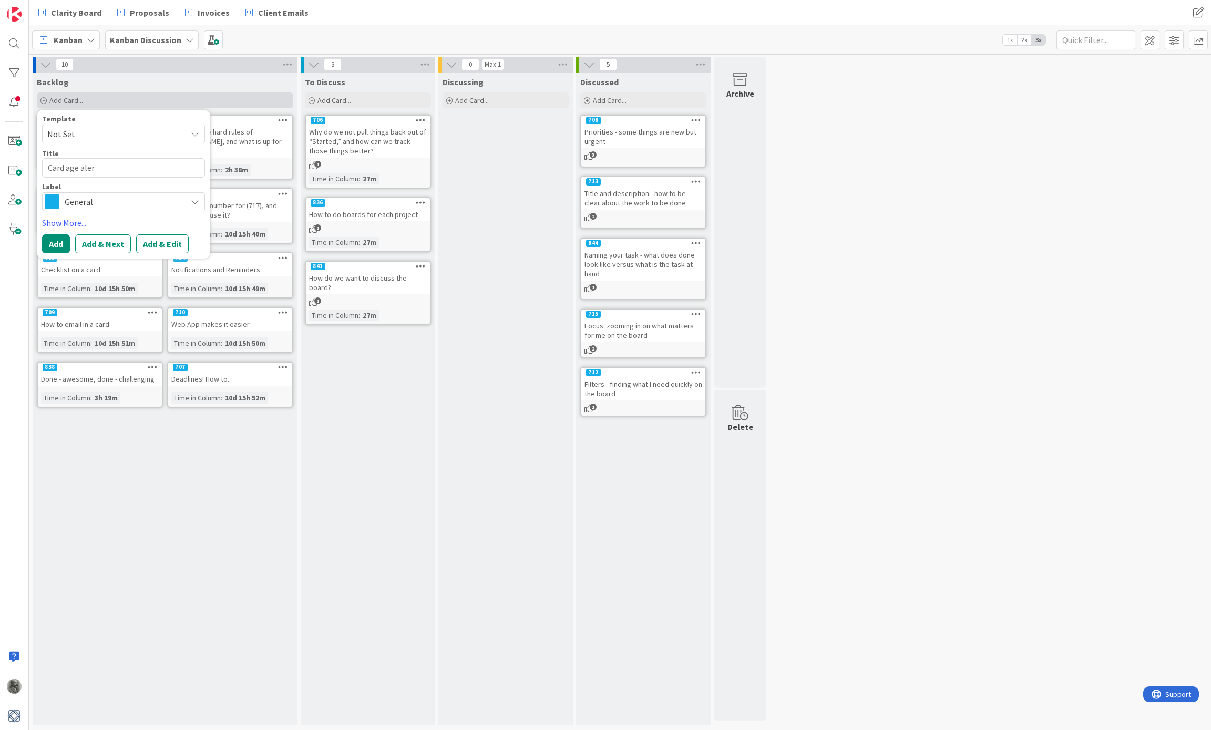
type textarea "x"
type textarea "Card age alert"
type textarea "x"
type textarea "Card age alerts"
click at [49, 244] on button "Add" at bounding box center [56, 243] width 28 height 19
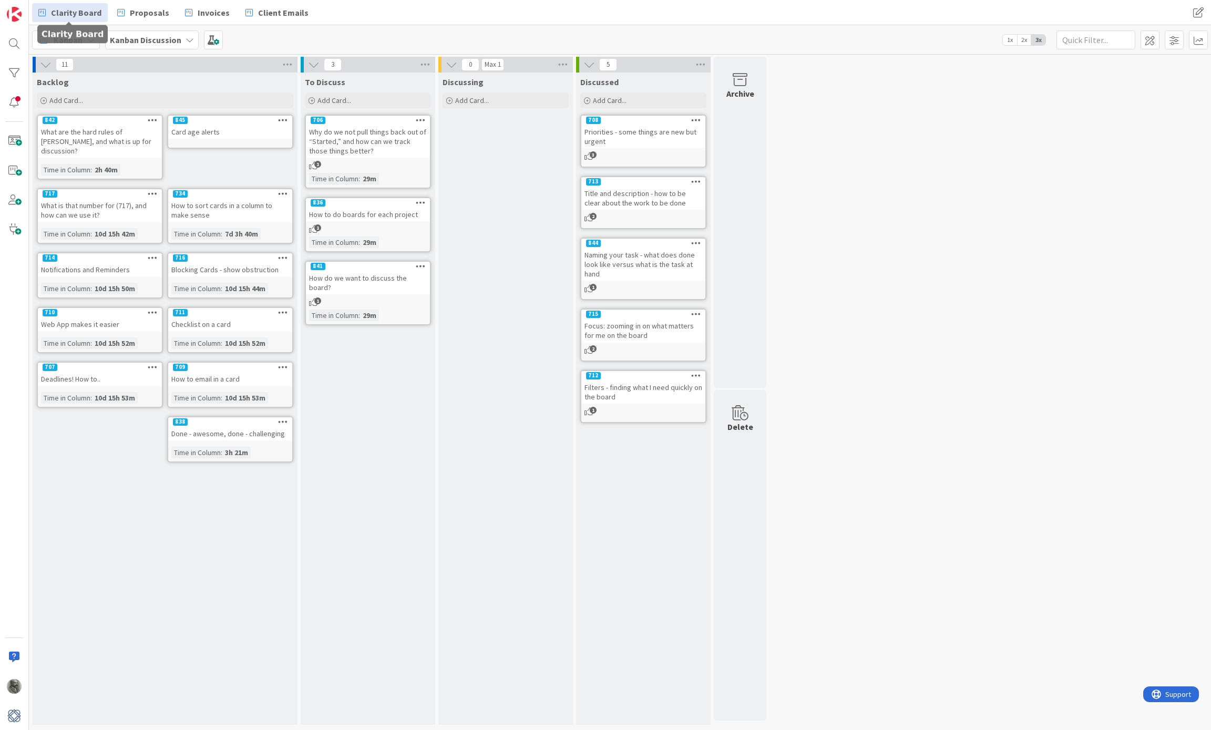
click at [76, 7] on span "Clarity Board" at bounding box center [76, 12] width 50 height 13
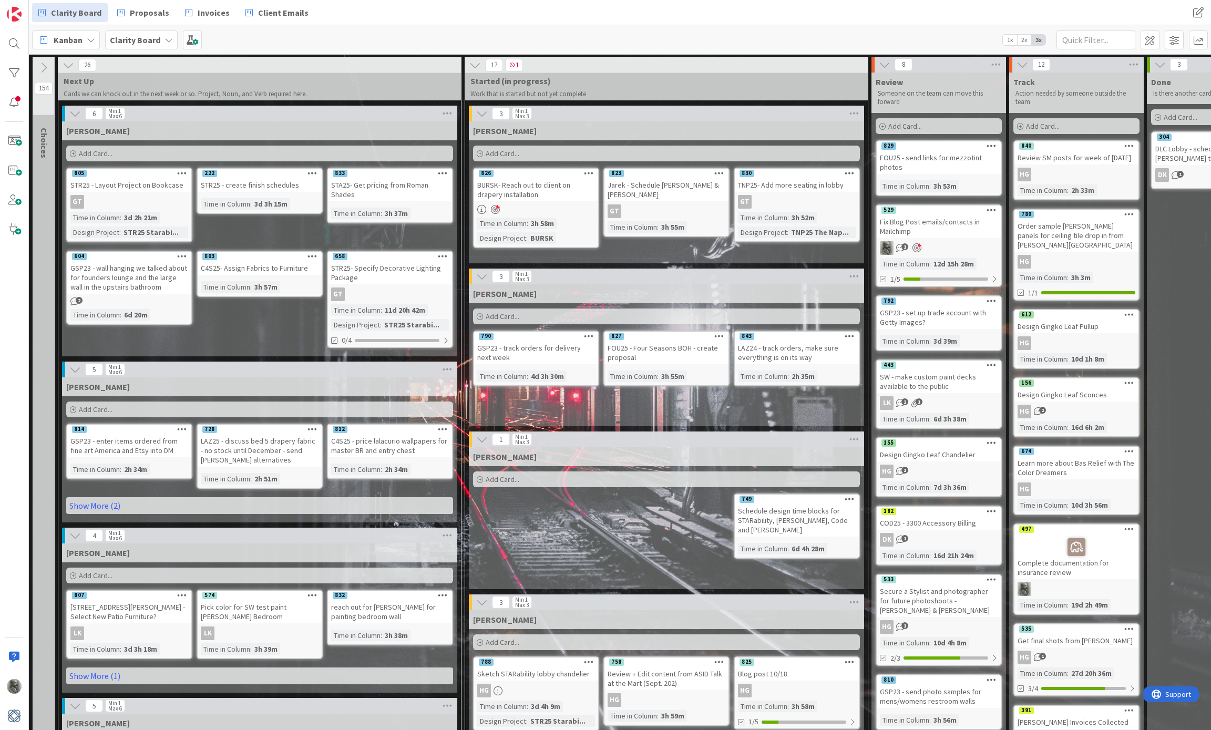
click at [43, 70] on icon at bounding box center [44, 68] width 12 height 12
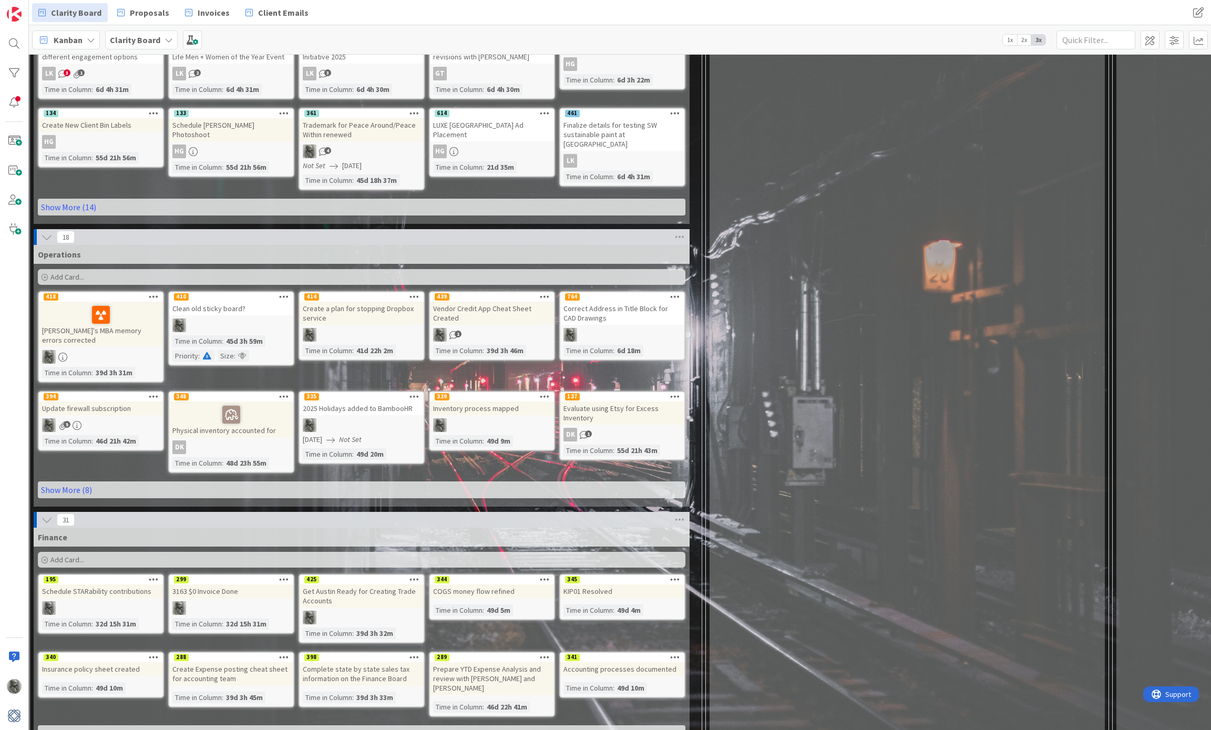
scroll to position [1501, 3]
click at [75, 482] on link "Show More (8)" at bounding box center [361, 490] width 647 height 17
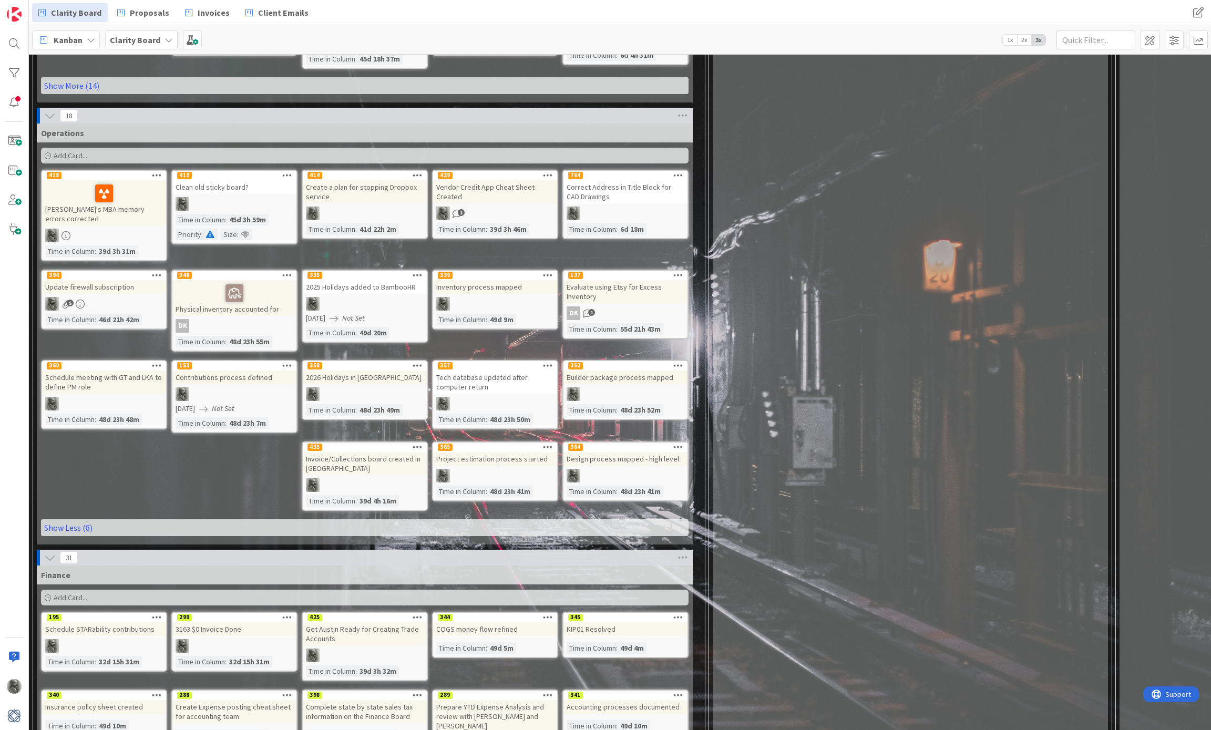
scroll to position [1623, 0]
click at [685, 108] on icon at bounding box center [683, 116] width 14 height 16
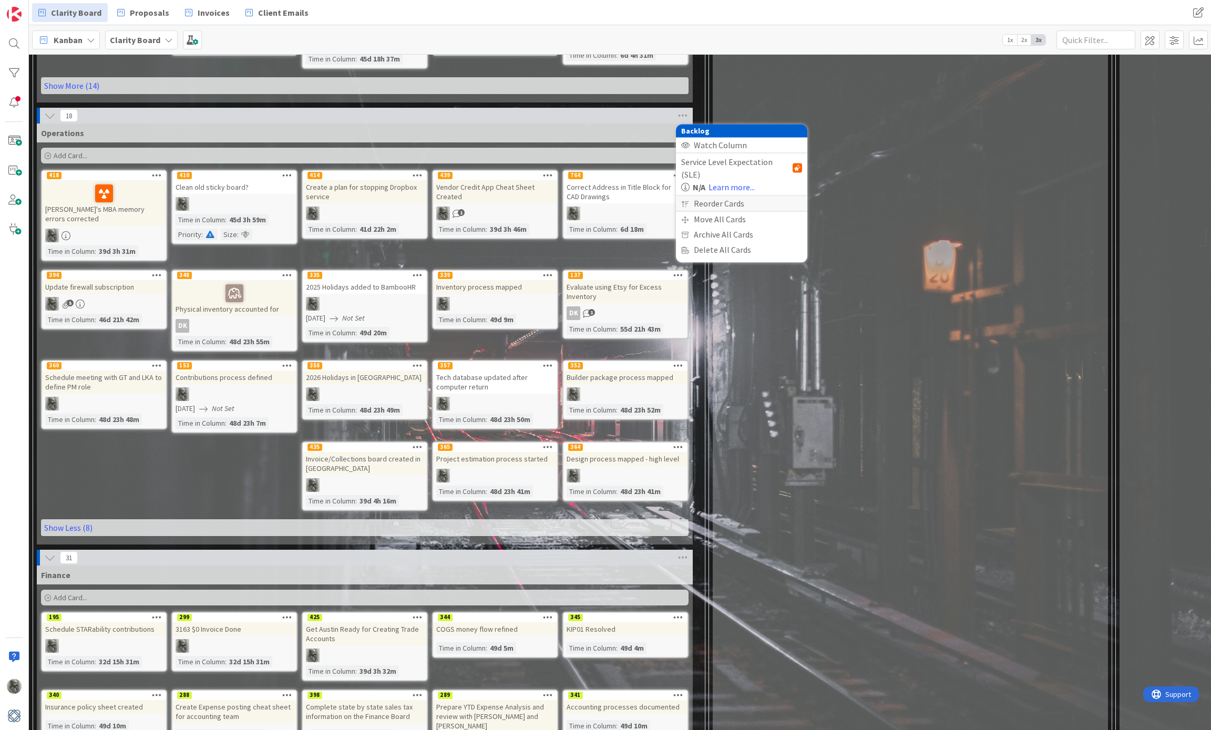
click at [724, 196] on div "Reorder Cards" at bounding box center [741, 203] width 131 height 15
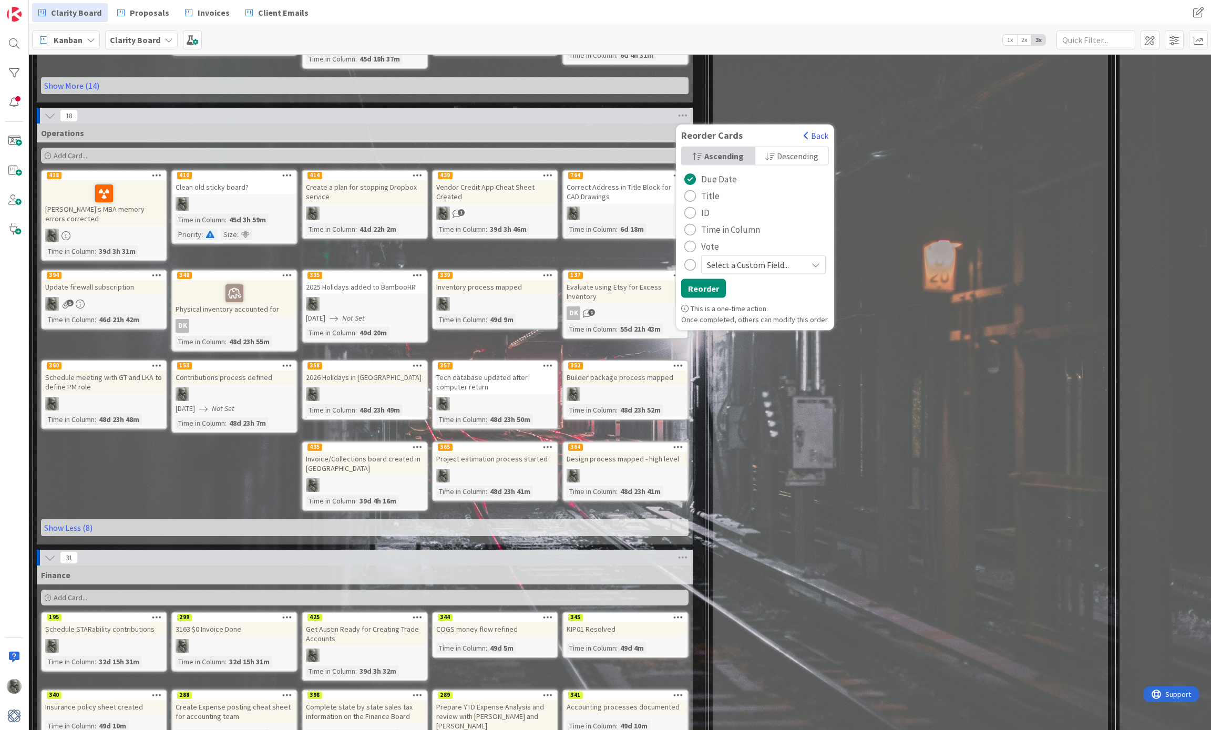
click at [748, 222] on span "Time in Column" at bounding box center [730, 230] width 59 height 16
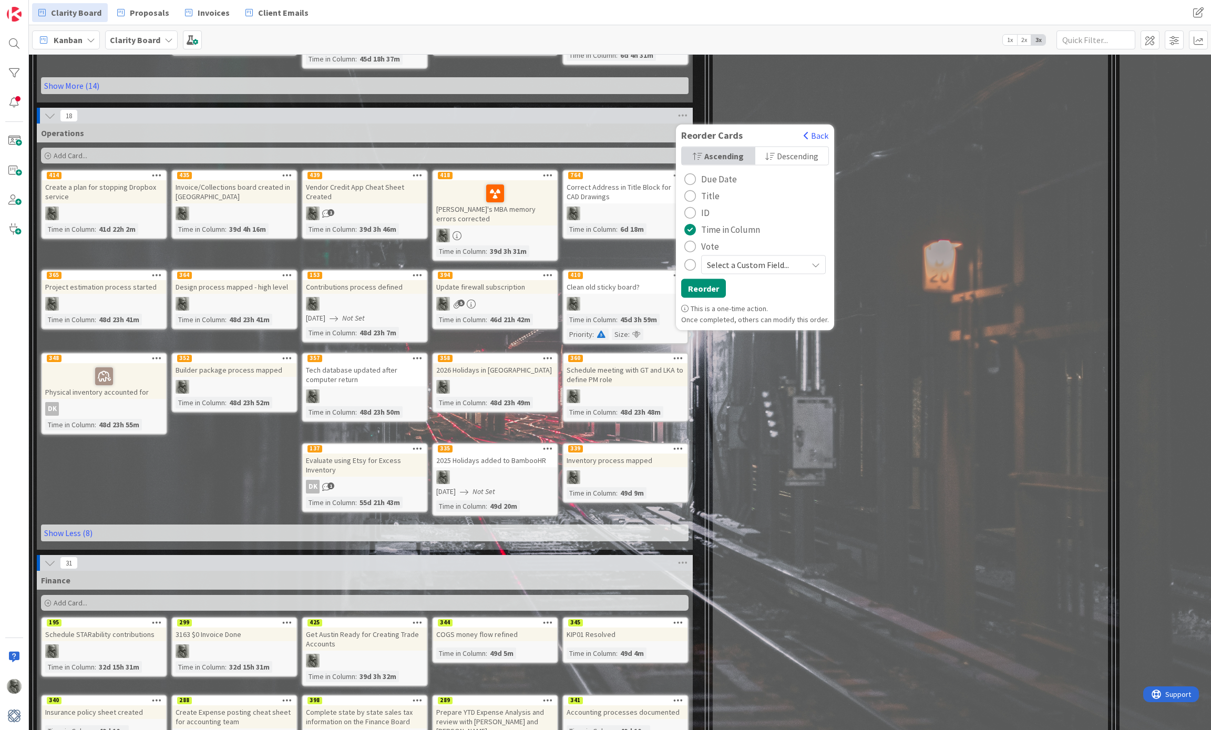
click at [805, 148] on span "Descending" at bounding box center [798, 156] width 42 height 16
click at [700, 152] on icon at bounding box center [698, 156] width 9 height 8
click at [761, 260] on span "Select a Custom Field..." at bounding box center [754, 264] width 95 height 15
click at [770, 130] on div "Reorder Cards" at bounding box center [737, 136] width 122 height 12
click at [816, 130] on button "Back" at bounding box center [816, 136] width 26 height 12
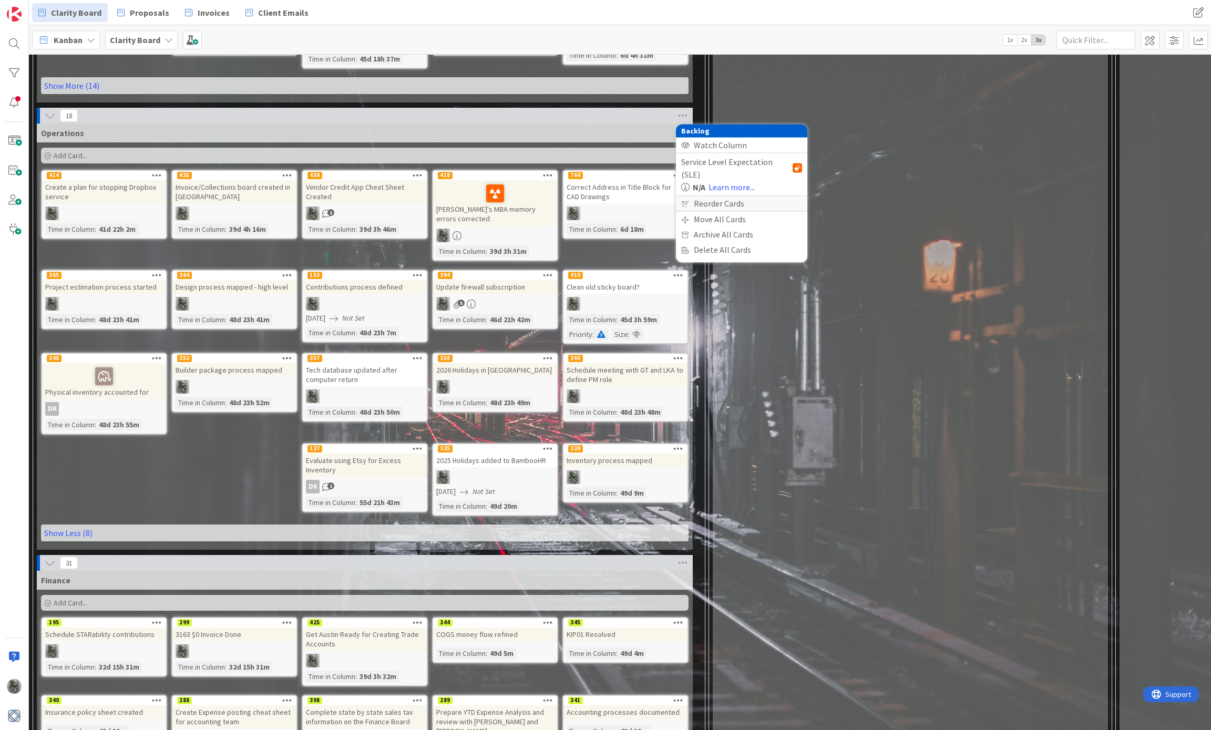
click at [726, 196] on div "Reorder Cards" at bounding box center [741, 203] width 131 height 15
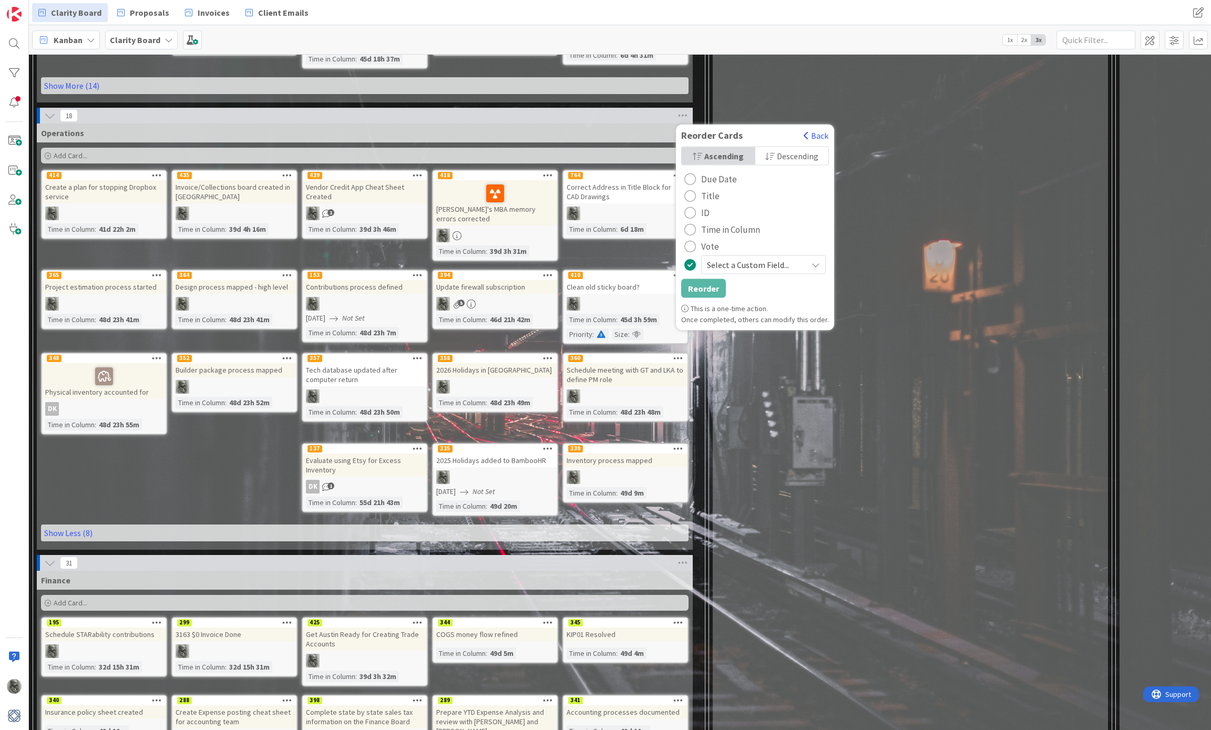
click at [709, 188] on span "Title" at bounding box center [710, 196] width 18 height 16
click at [702, 209] on span "ID" at bounding box center [705, 213] width 8 height 16
click at [705, 286] on button "Reorder" at bounding box center [703, 288] width 45 height 19
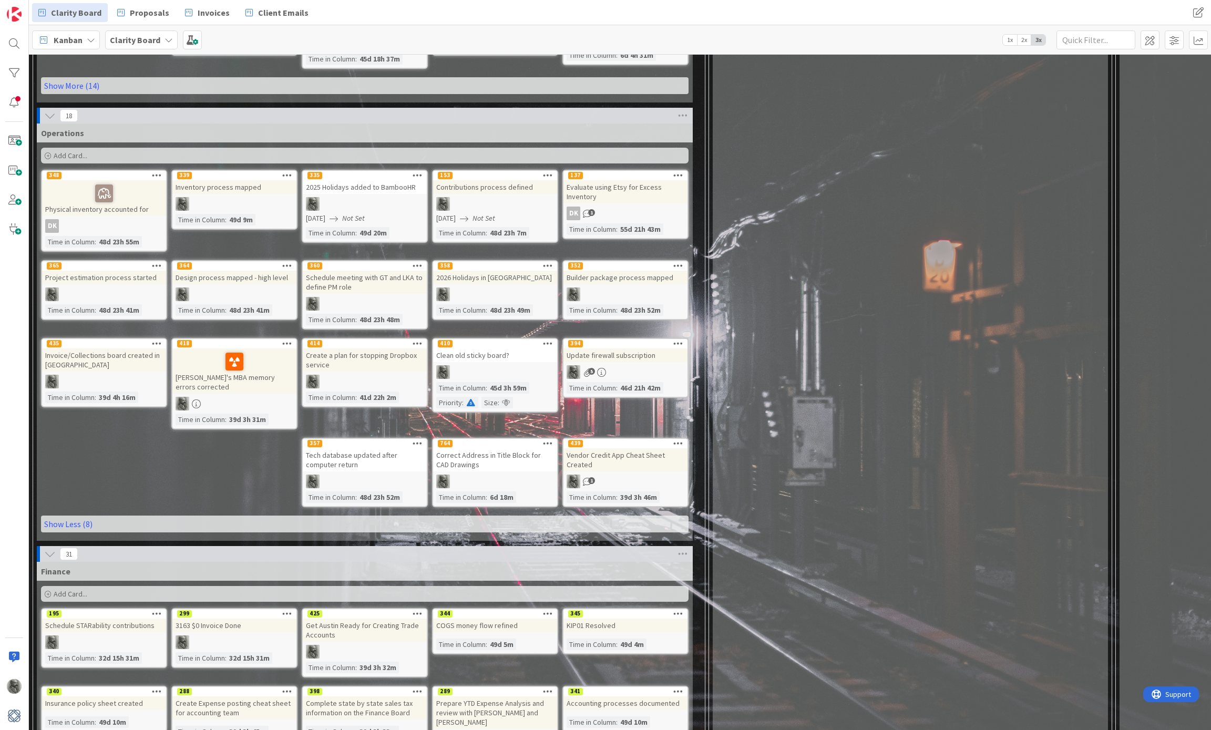
click at [140, 35] on b "Clarity Board" at bounding box center [135, 40] width 50 height 11
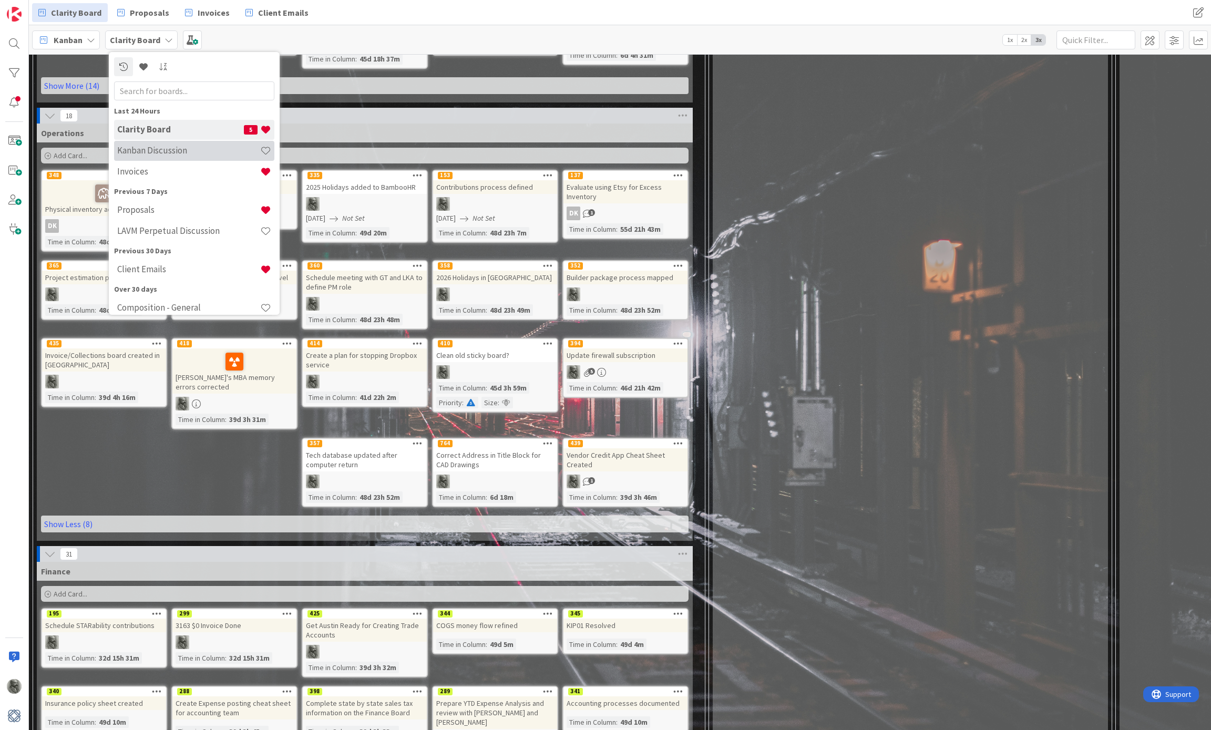
click at [160, 151] on h4 "Kanban Discussion" at bounding box center [188, 150] width 143 height 11
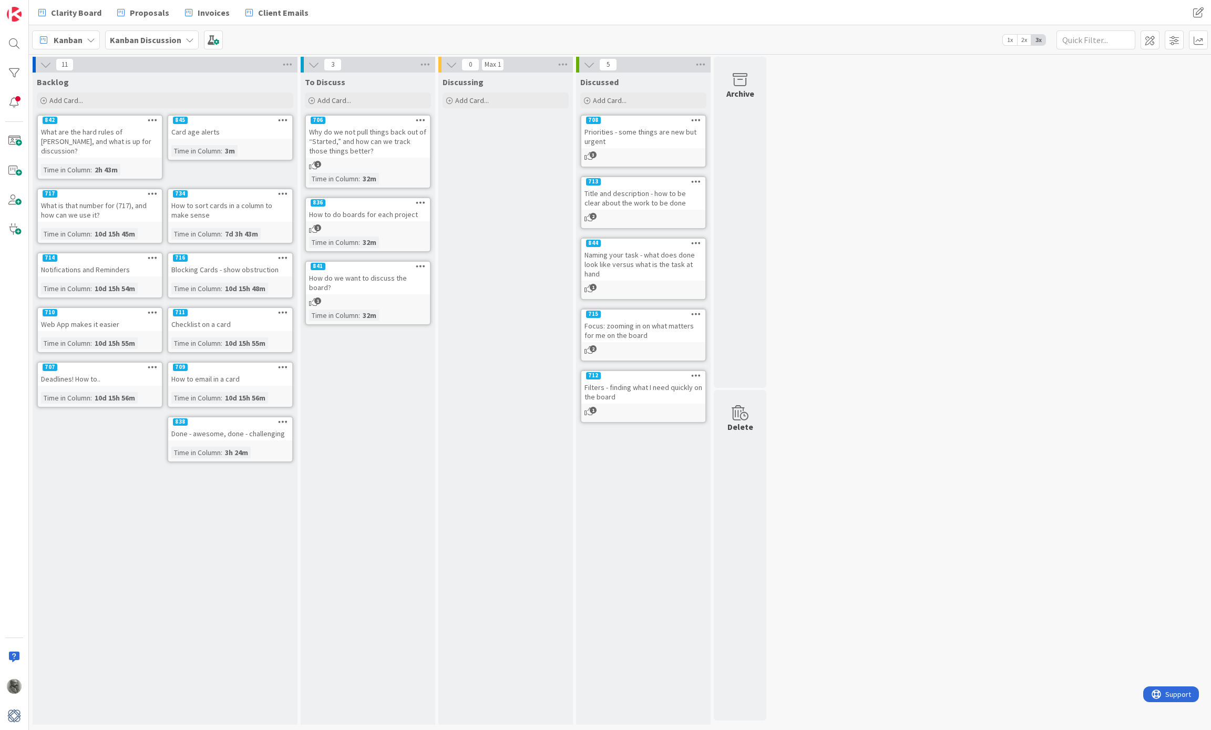
click at [167, 36] on b "Kanban Discussion" at bounding box center [145, 40] width 71 height 11
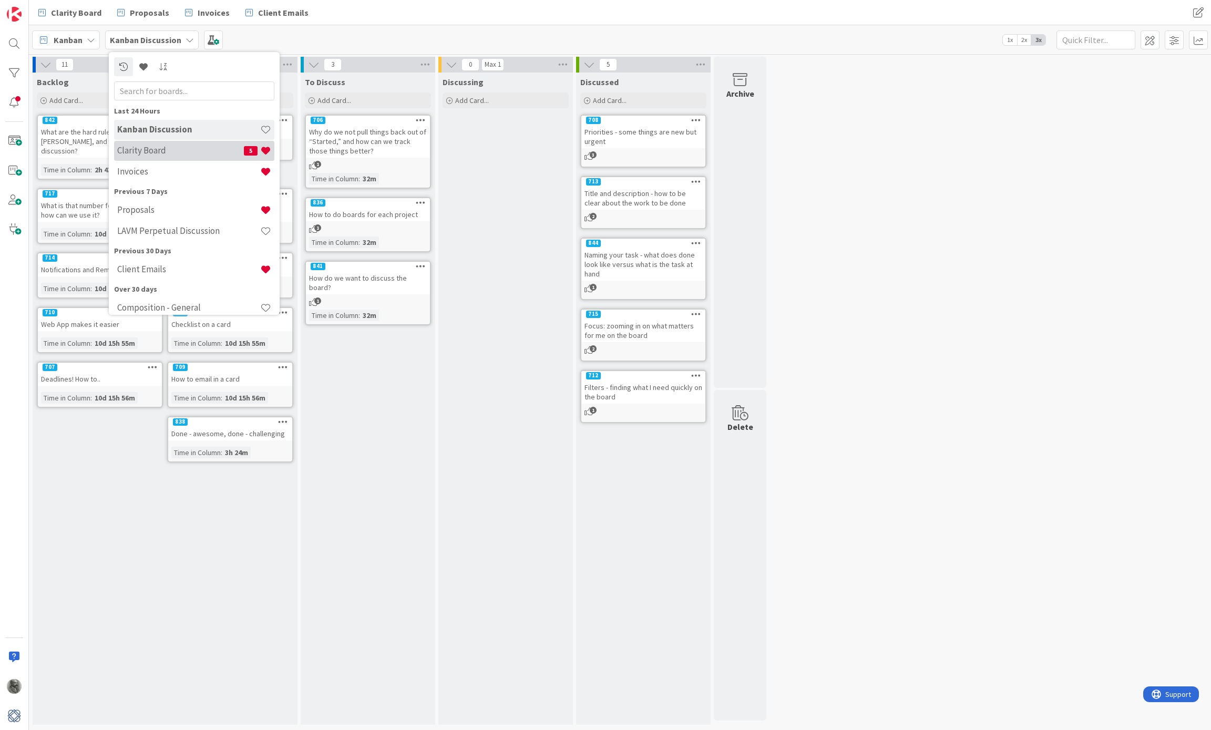
click at [160, 150] on h4 "Clarity Board" at bounding box center [180, 150] width 127 height 11
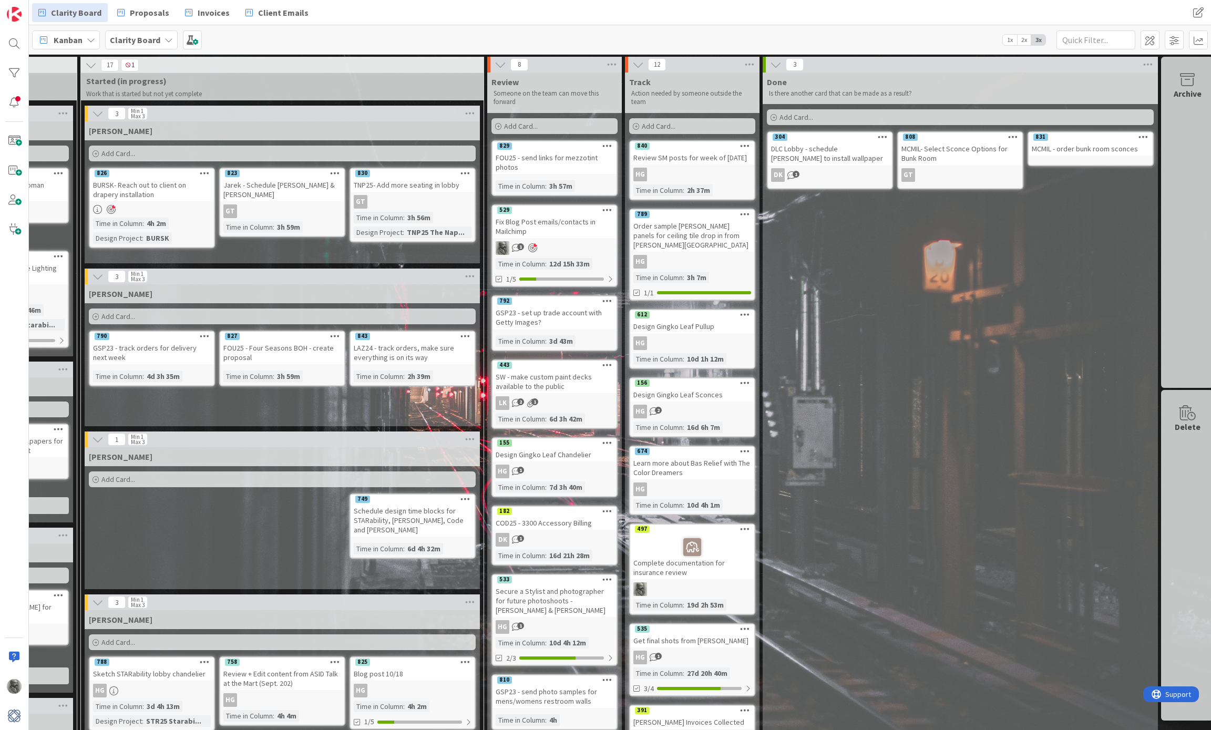
scroll to position [0, 1035]
click at [190, 36] on span at bounding box center [192, 39] width 19 height 19
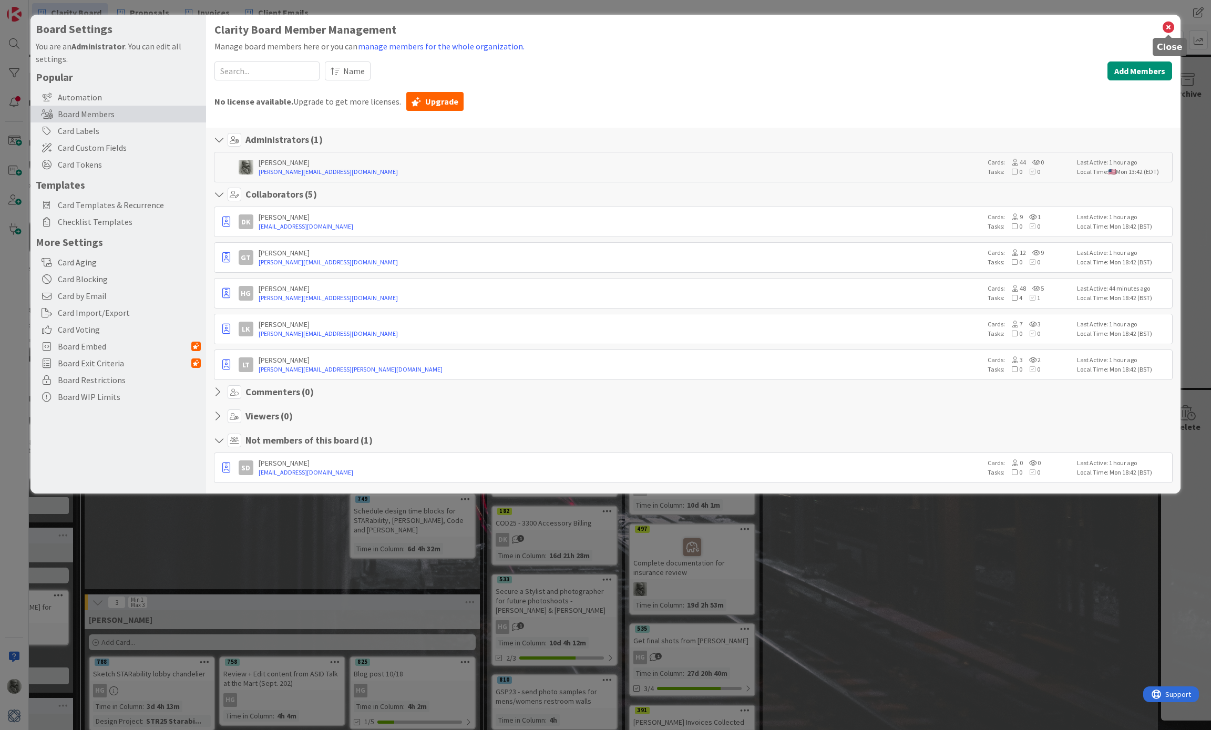
click at [1170, 23] on icon at bounding box center [1168, 27] width 14 height 15
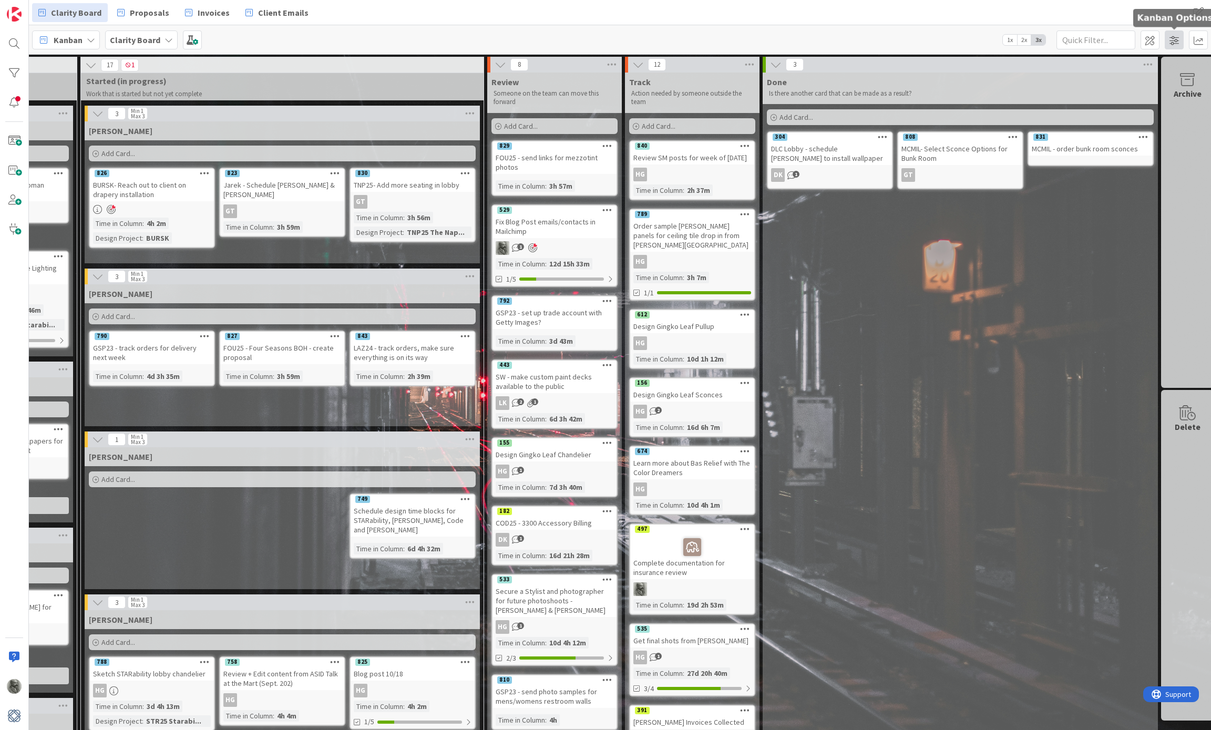
click at [1173, 38] on span at bounding box center [1173, 39] width 19 height 19
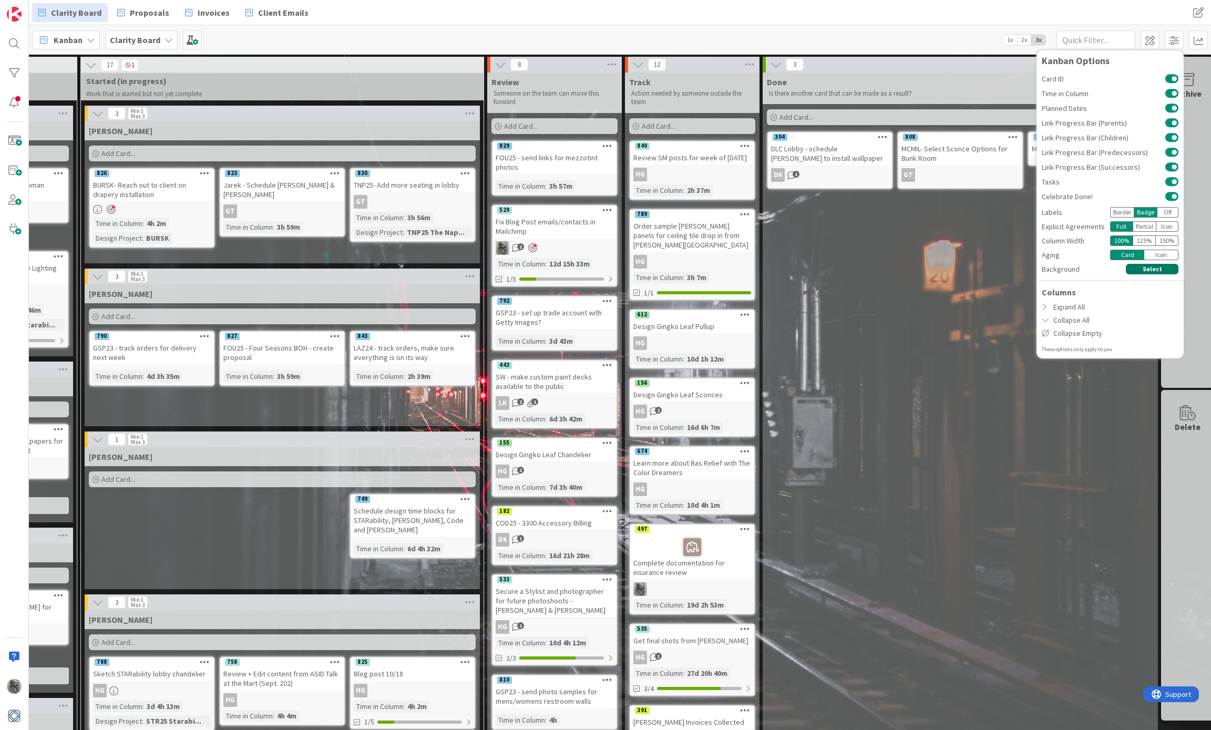
click at [1159, 268] on button "Select" at bounding box center [1152, 269] width 53 height 11
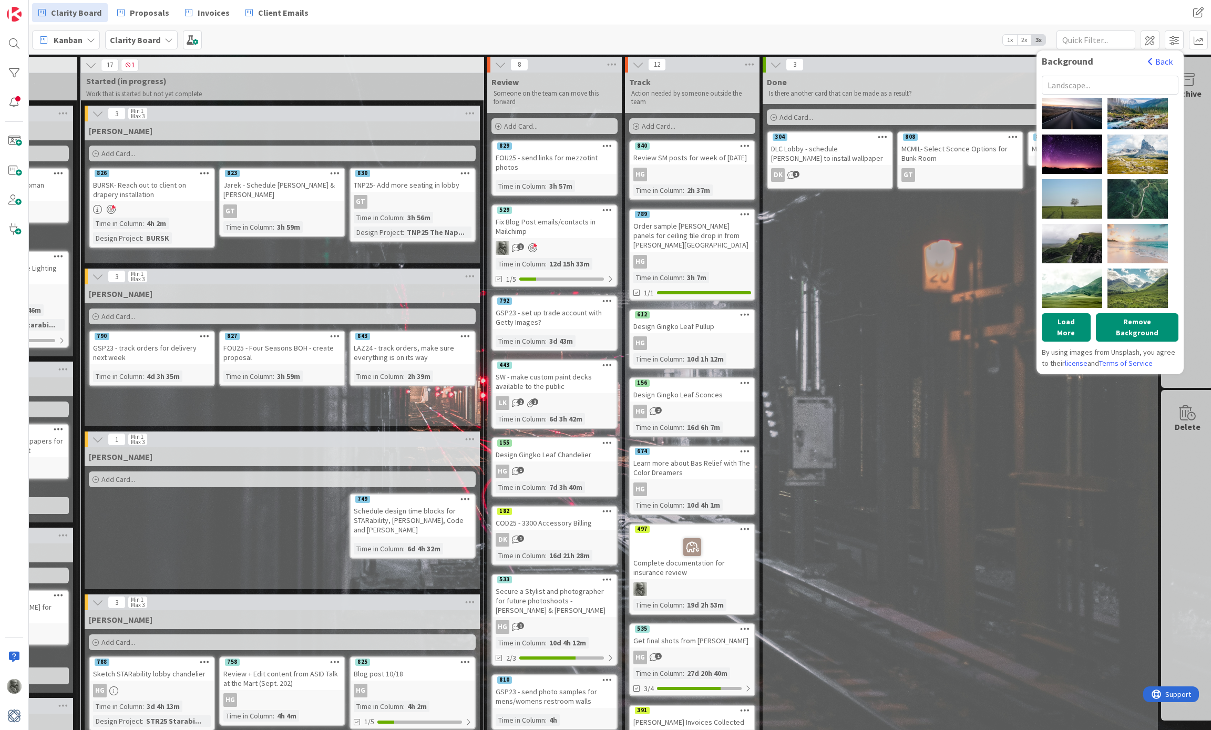
scroll to position [455, 0]
click at [1098, 84] on input "text" at bounding box center [1109, 85] width 137 height 19
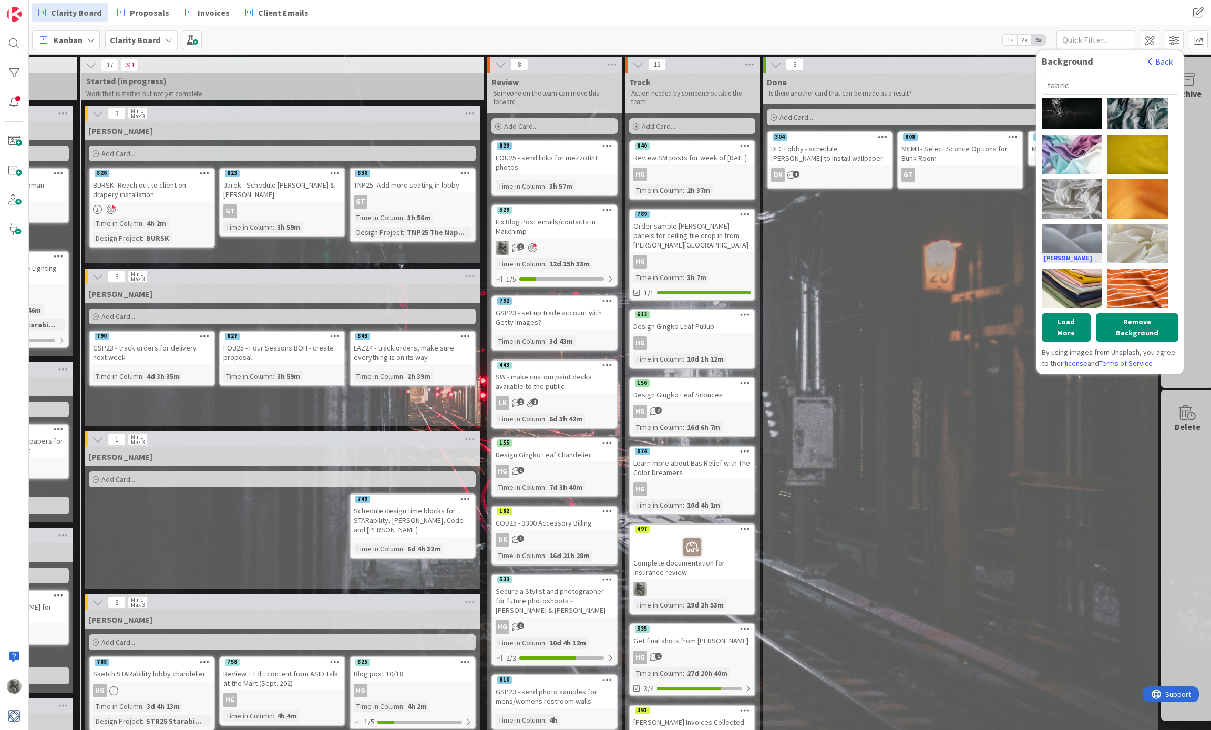
type input "fabric"
click at [1077, 235] on div "engin akyurt" at bounding box center [1071, 243] width 60 height 39
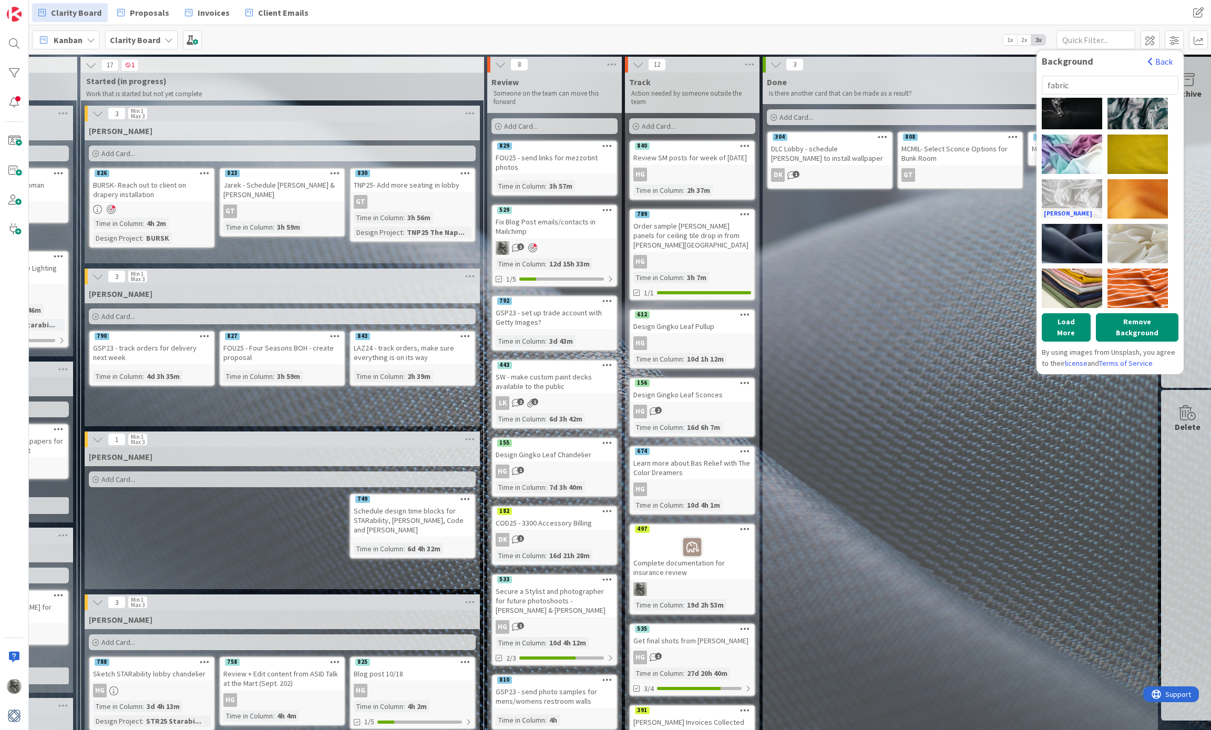
click at [1075, 192] on div "Justine Camacho" at bounding box center [1071, 198] width 60 height 39
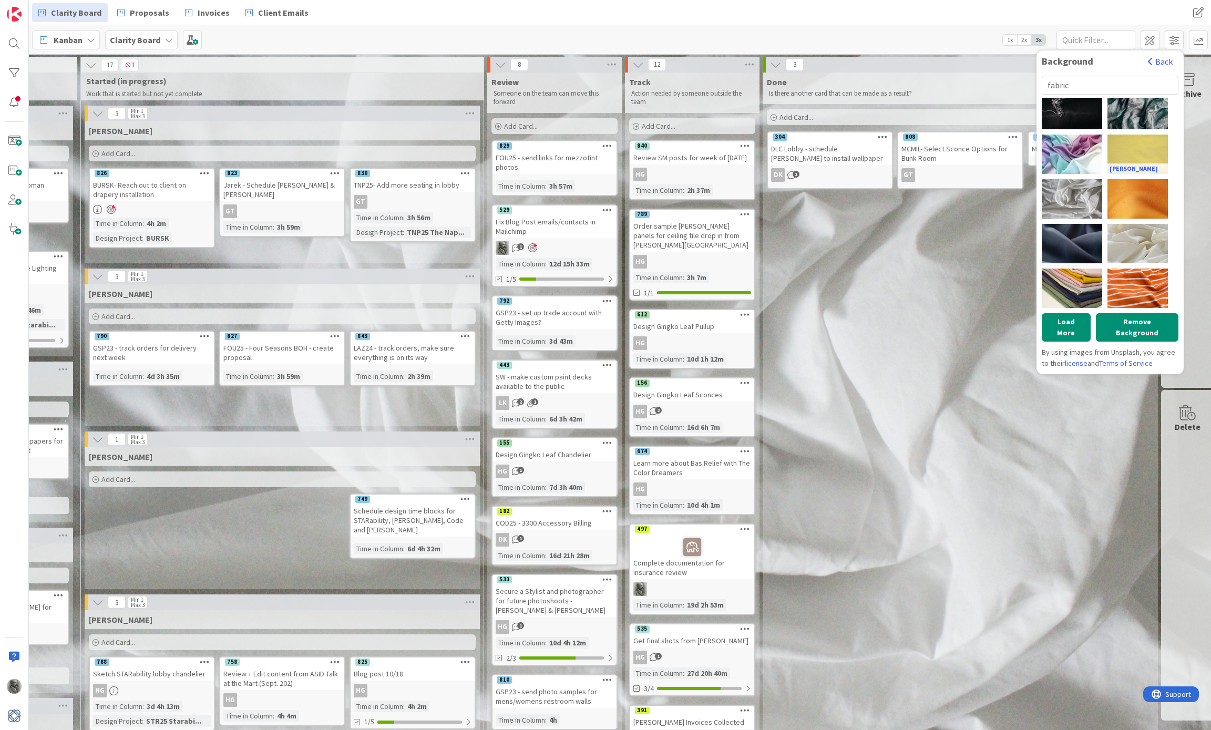
click at [1136, 143] on div "engin akyurt" at bounding box center [1137, 154] width 60 height 39
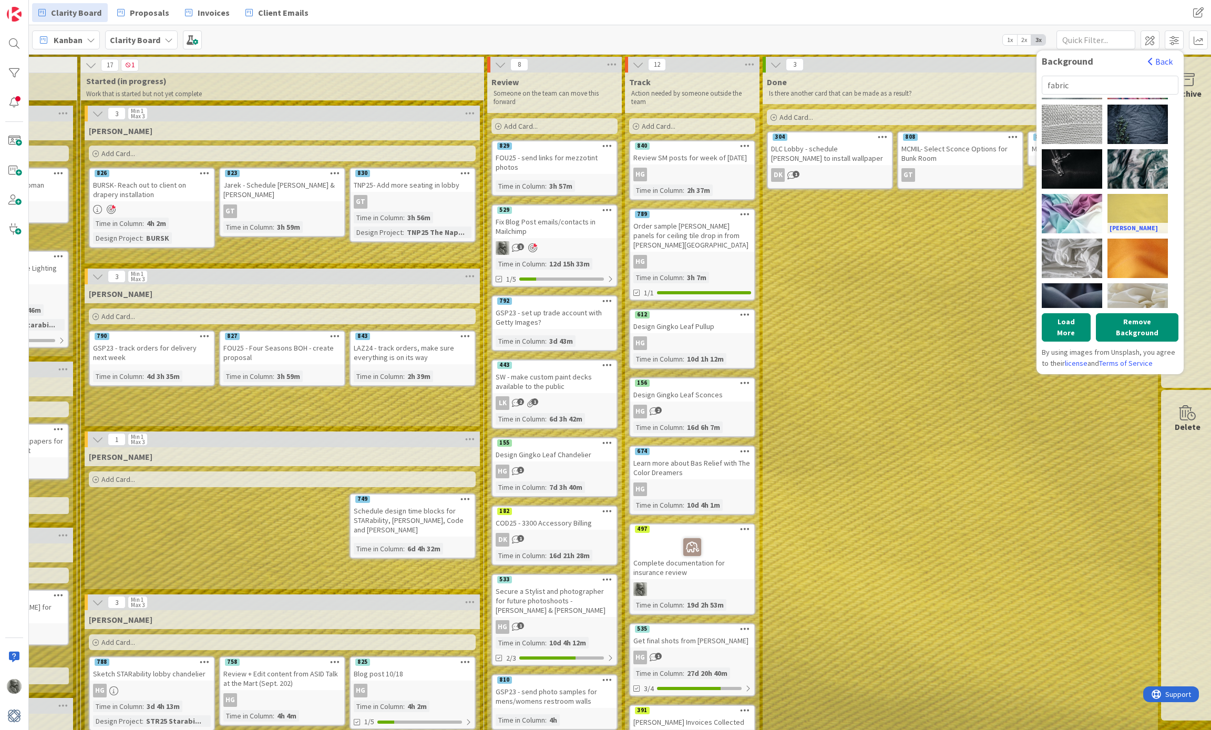
scroll to position [396, 0]
click at [1140, 123] on div "Annie Spratt" at bounding box center [1137, 123] width 60 height 39
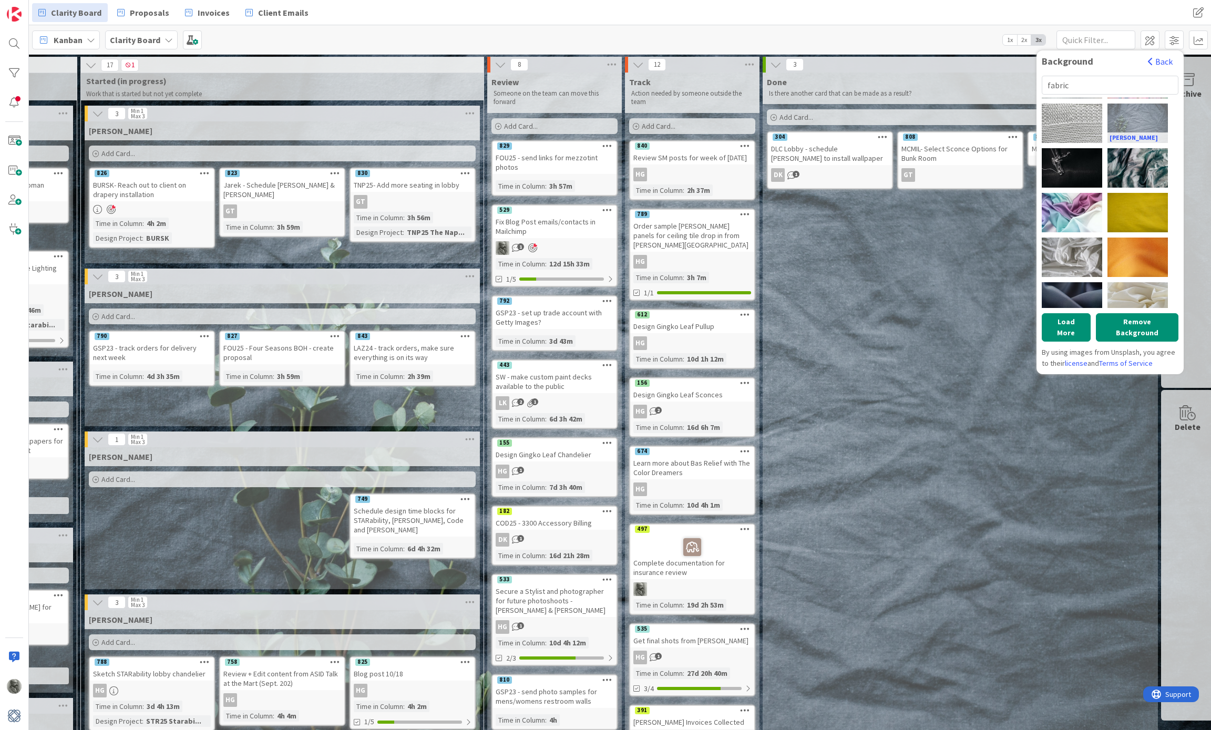
click at [1142, 112] on div "Annie Spratt" at bounding box center [1137, 123] width 60 height 39
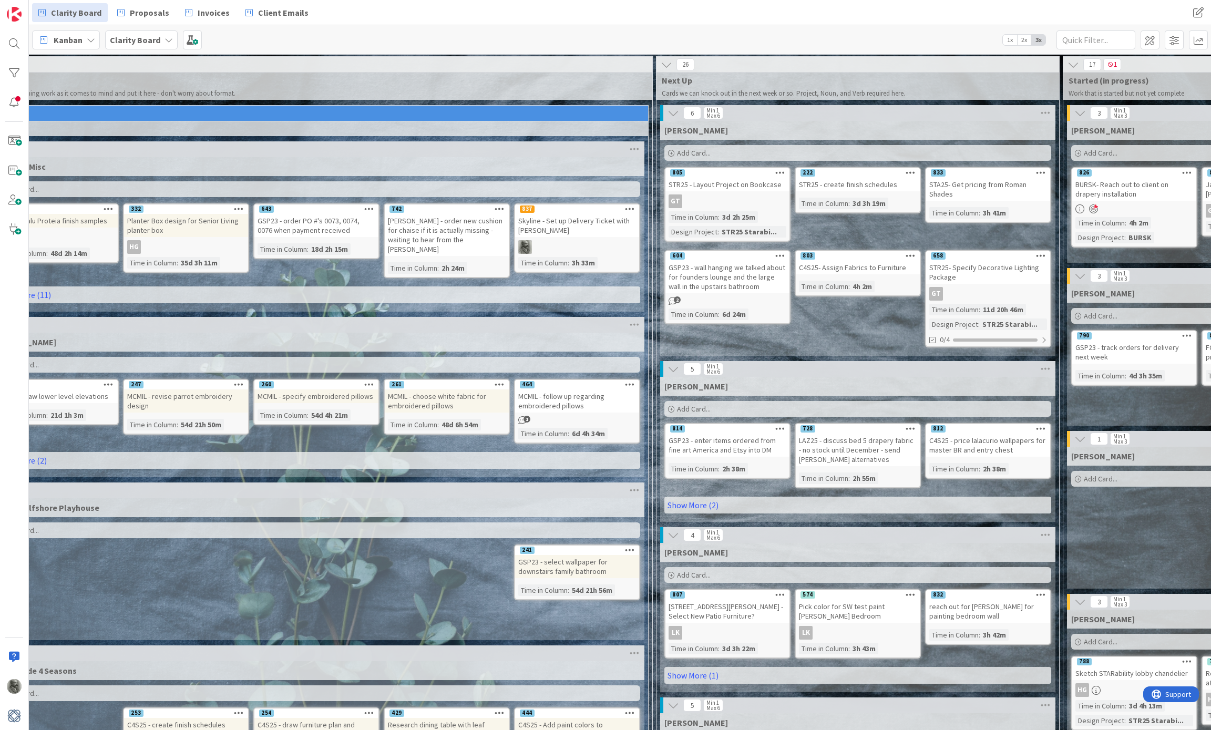
scroll to position [1, 33]
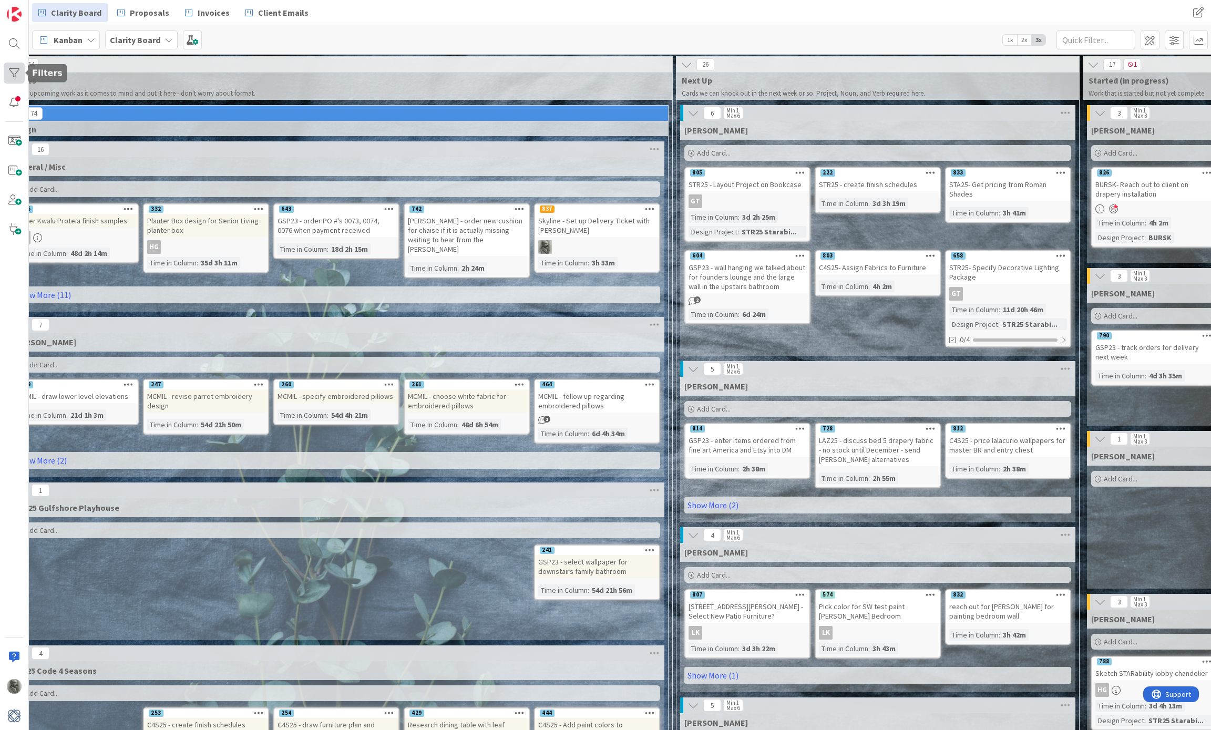
click at [13, 70] on div at bounding box center [14, 73] width 21 height 21
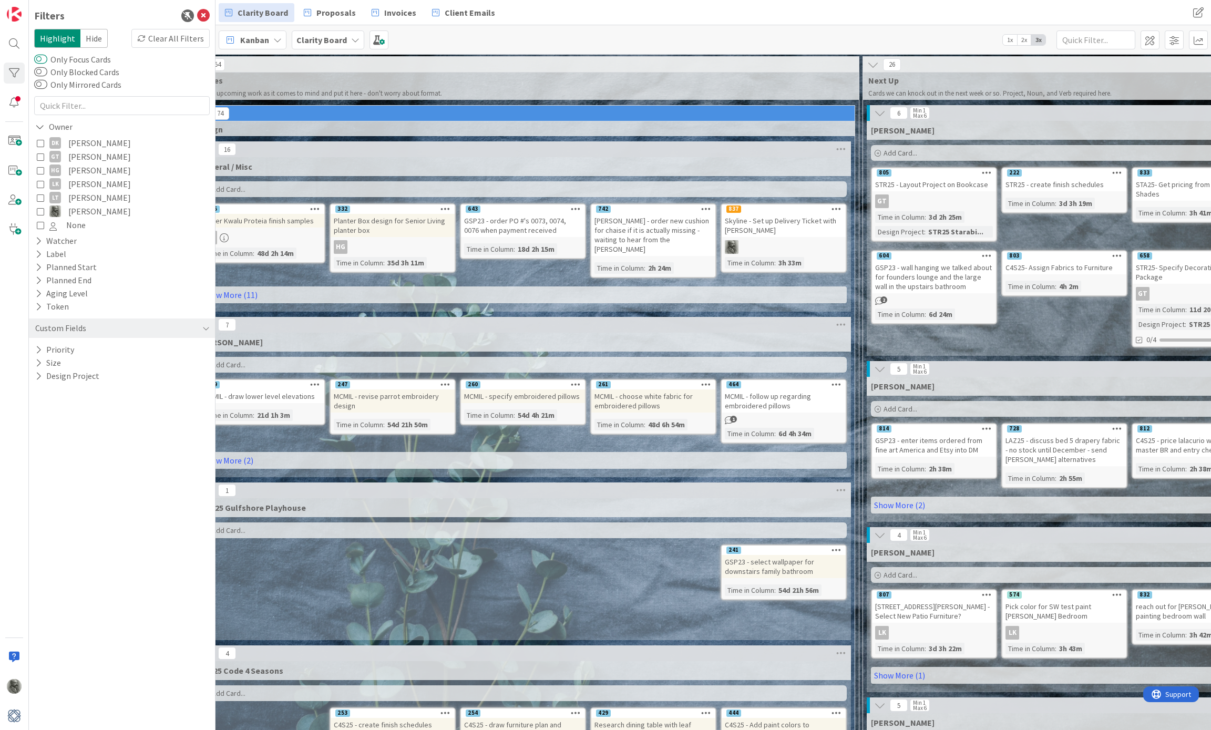
click at [40, 57] on button "Only Focus Cards" at bounding box center [40, 59] width 13 height 11
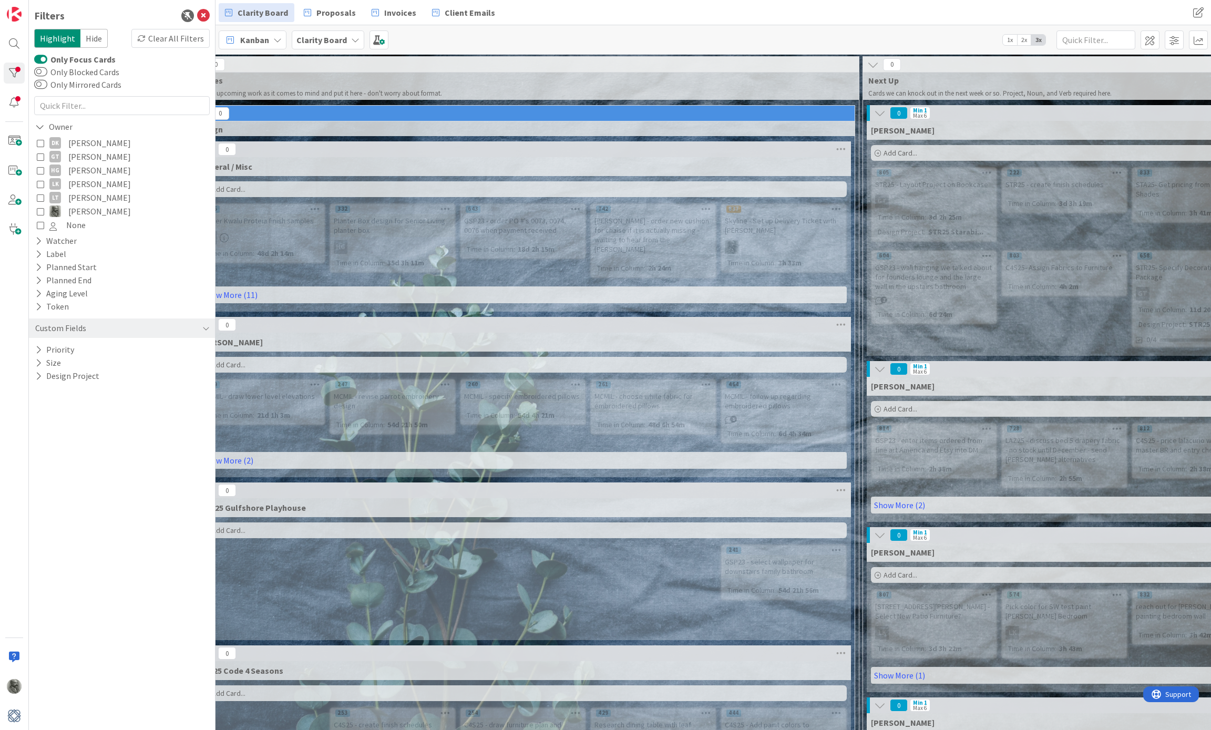
click at [99, 35] on span "Hide" at bounding box center [93, 38] width 27 height 19
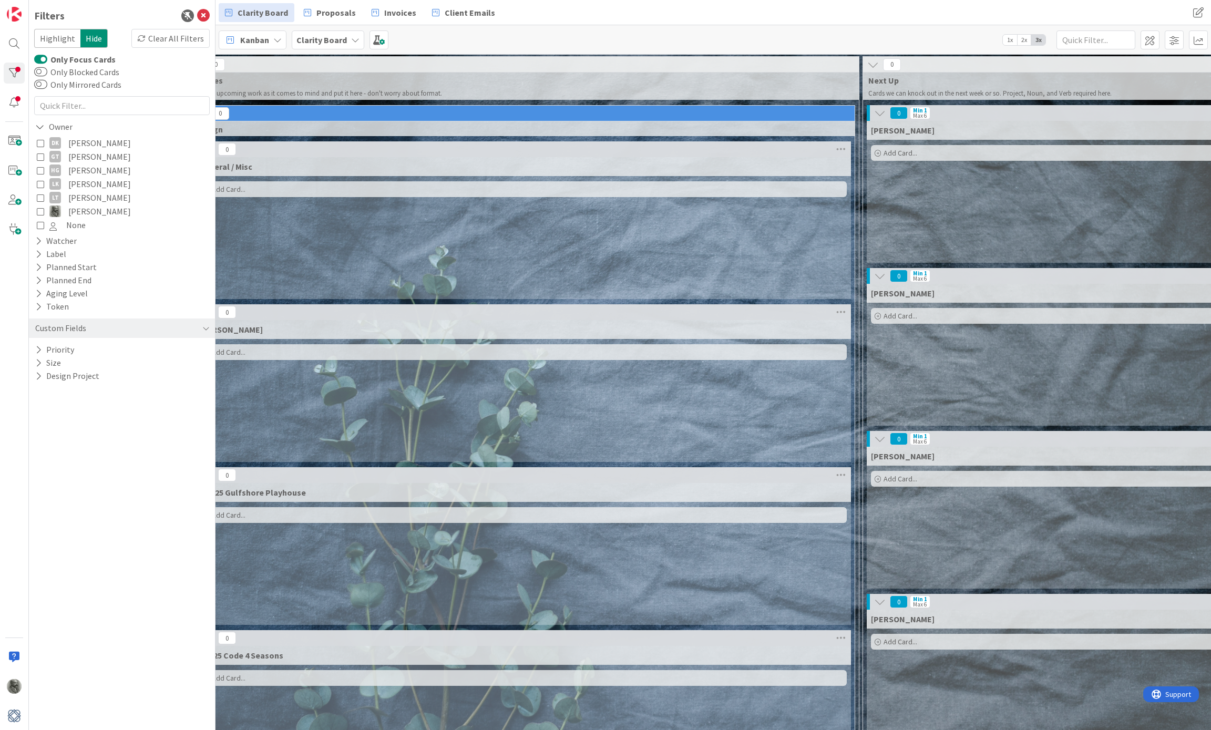
click at [530, 301] on div "0 General / Misc Add Card..." at bounding box center [522, 222] width 659 height 163
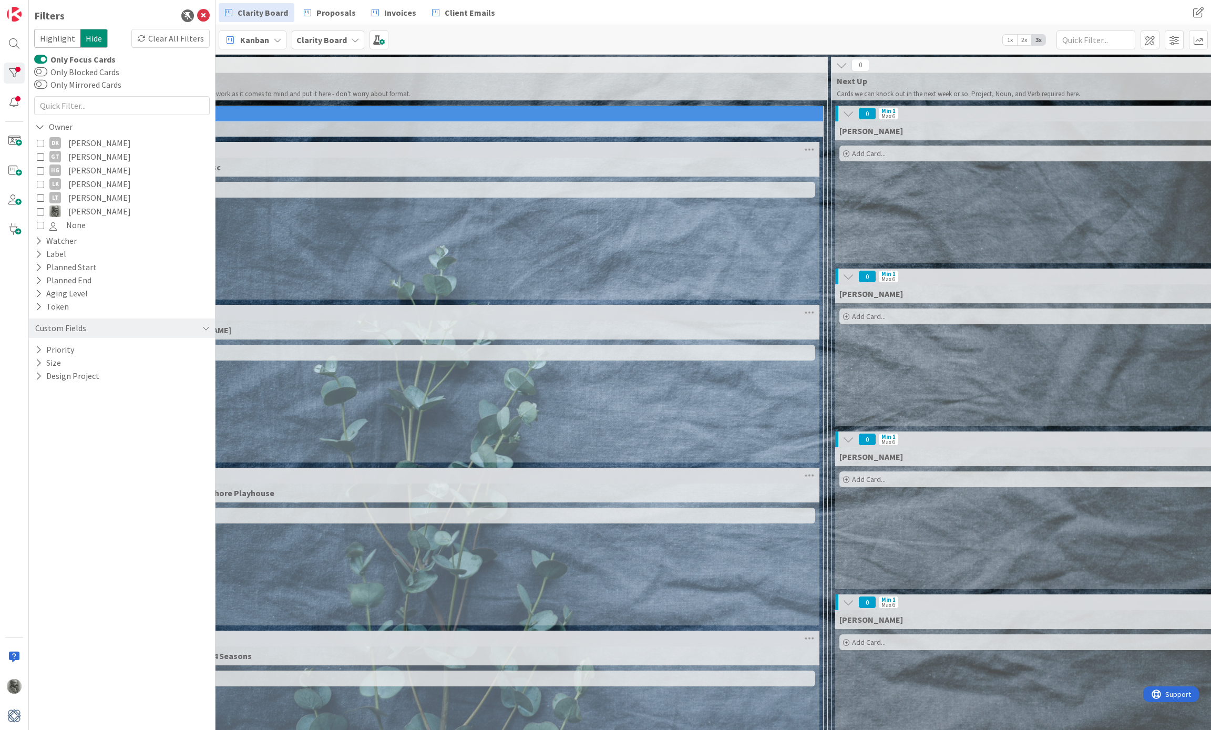
scroll to position [0, -3]
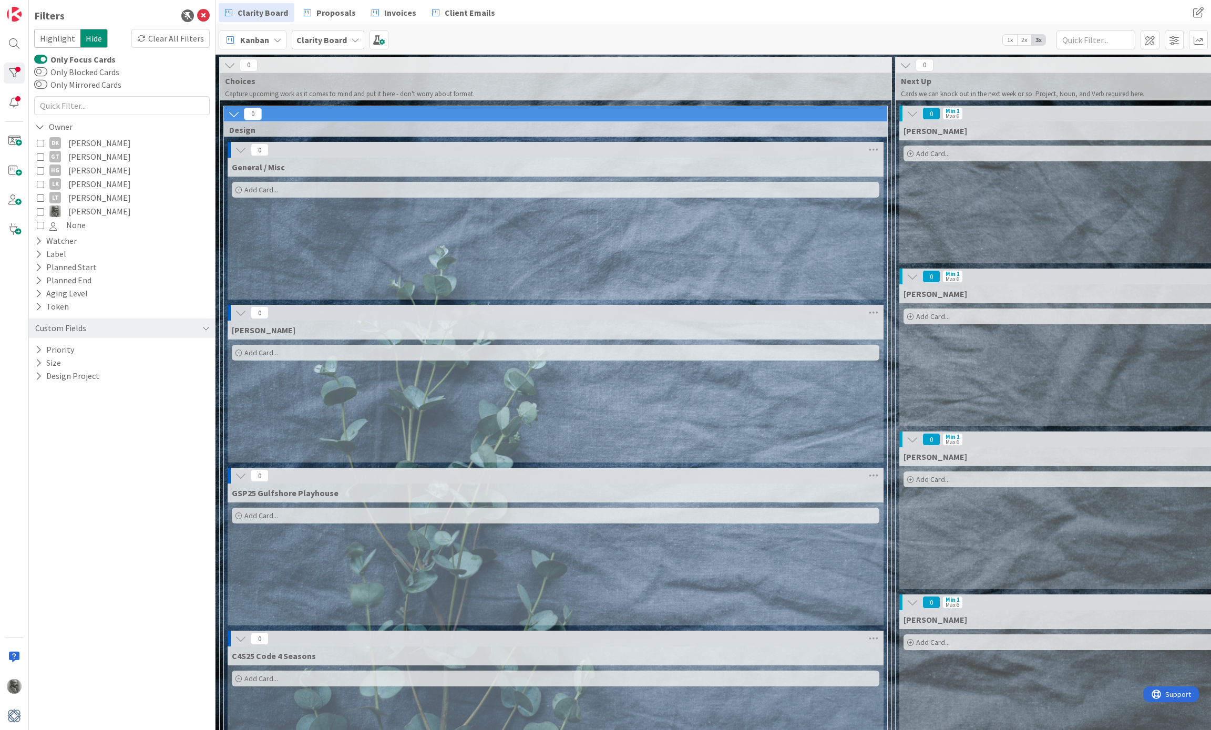
click at [229, 61] on icon at bounding box center [230, 65] width 12 height 12
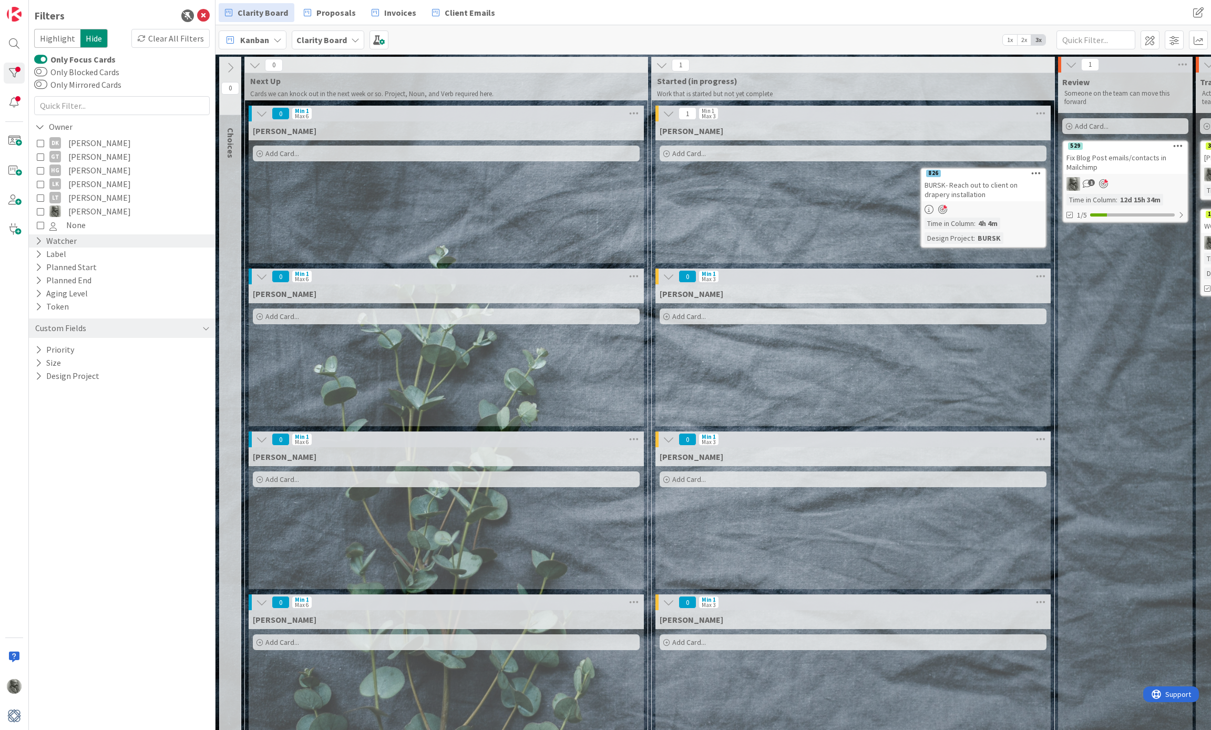
click at [43, 240] on div "Watcher" at bounding box center [56, 240] width 44 height 13
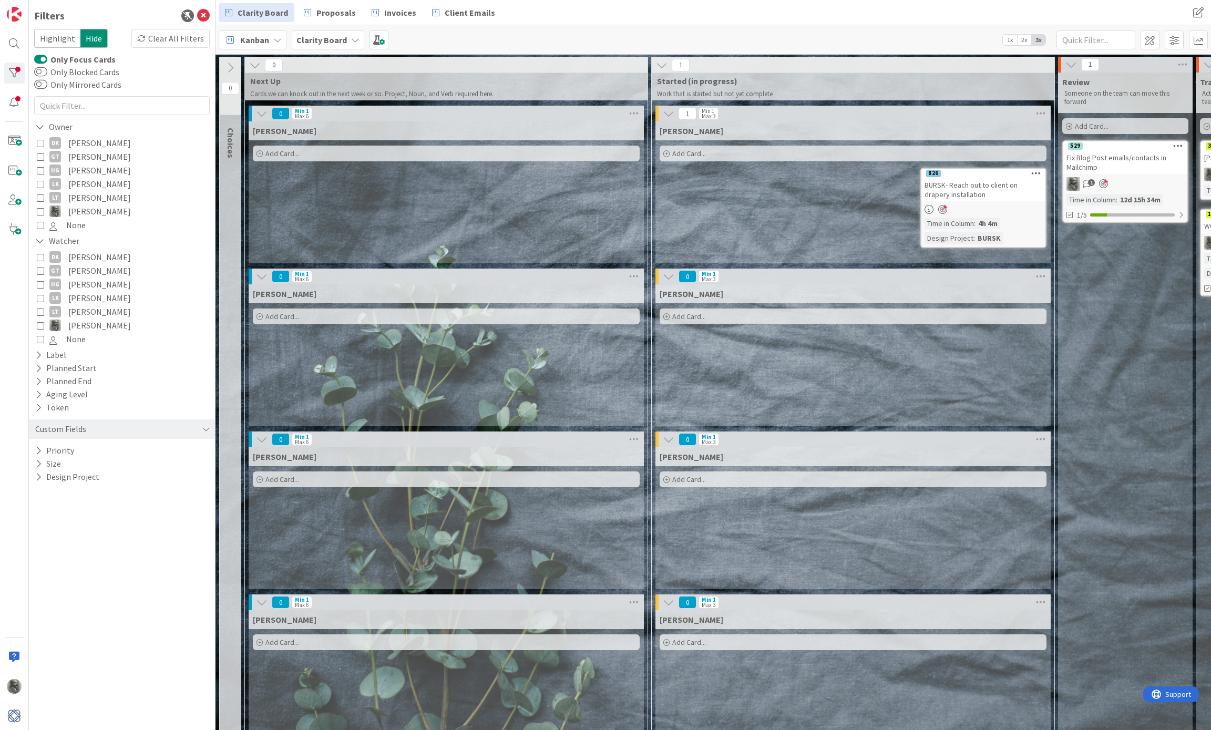
click at [266, 39] on span "Kanban" at bounding box center [254, 40] width 29 height 13
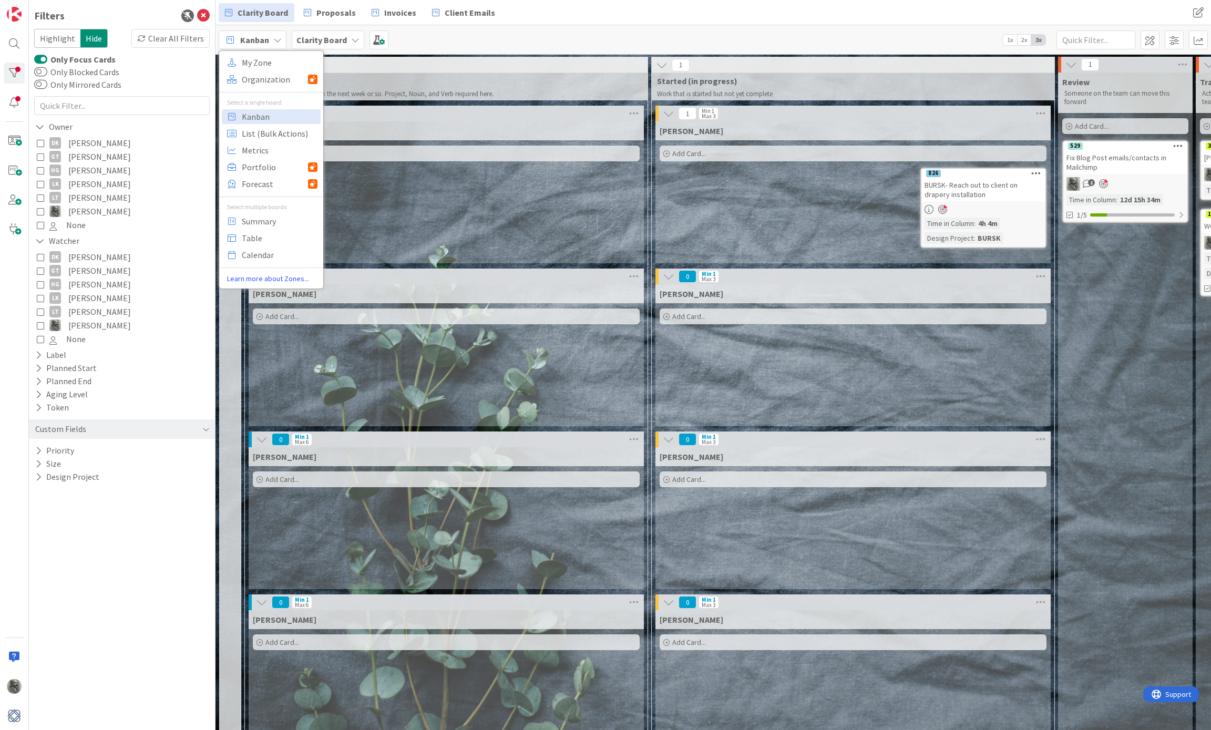
click at [266, 39] on span "Kanban" at bounding box center [254, 40] width 29 height 13
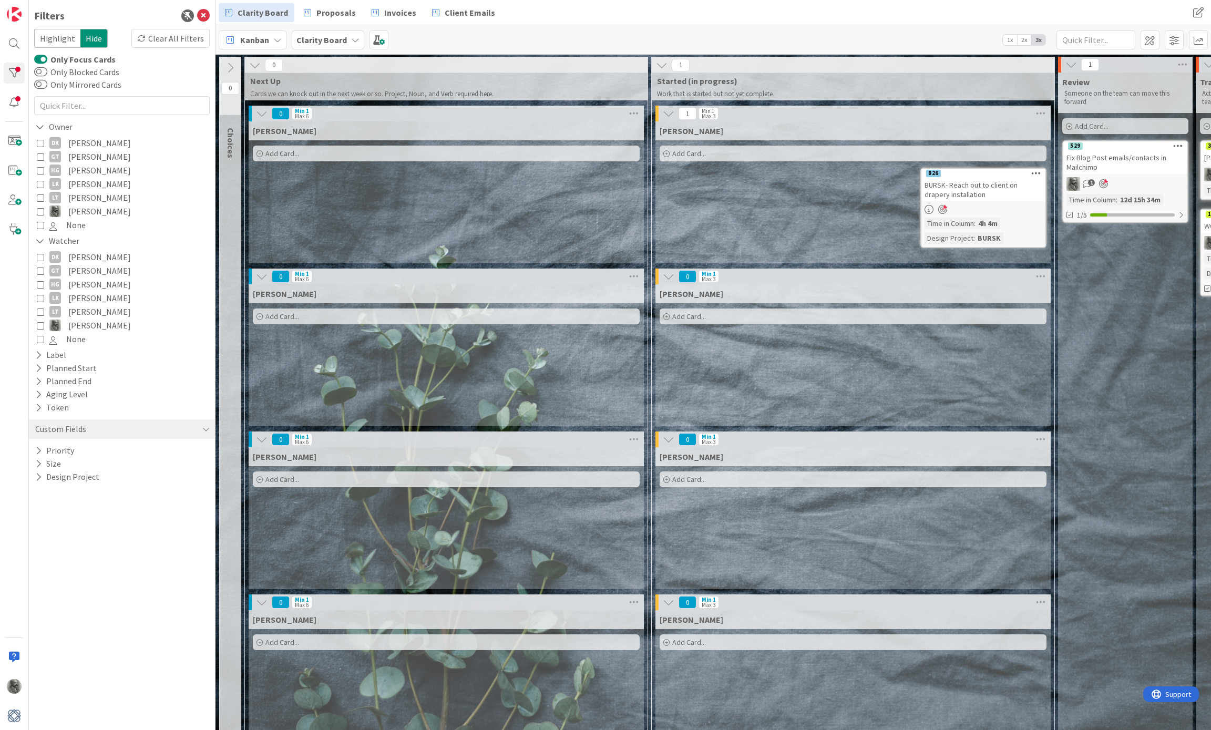
click at [331, 38] on b "Clarity Board" at bounding box center [321, 40] width 50 height 11
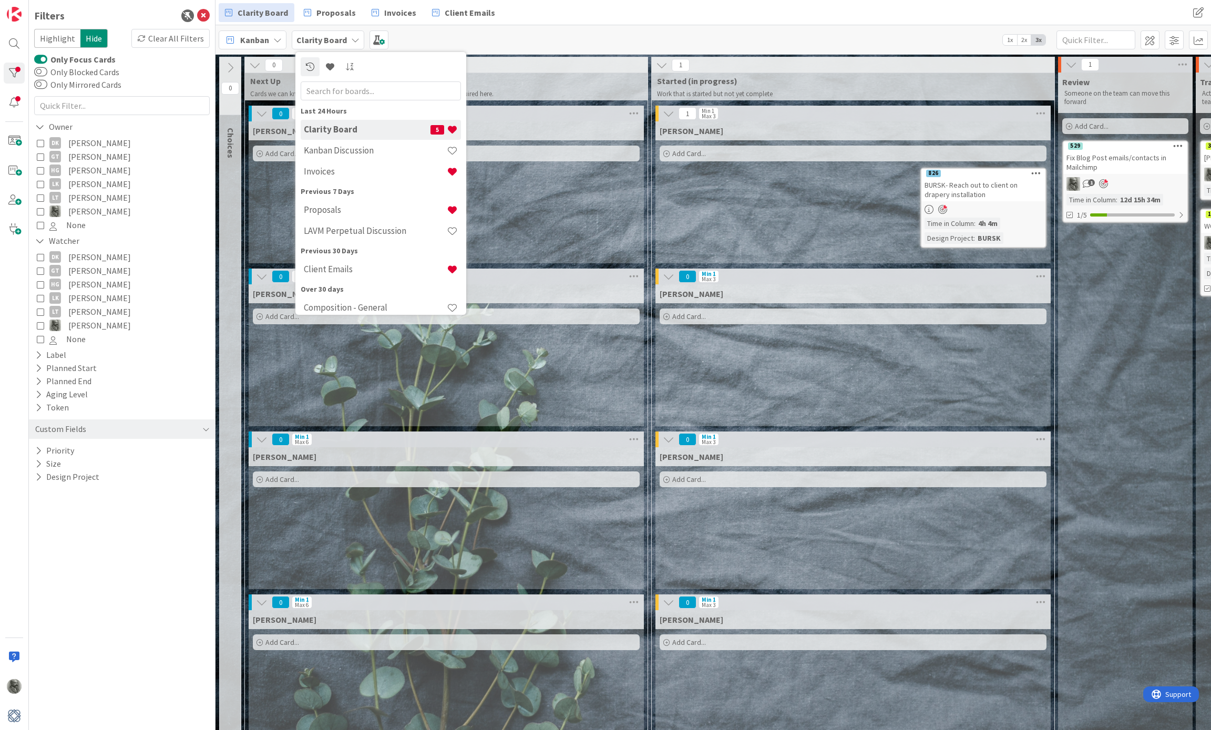
click at [533, 42] on div "Kanban My Zone Organization Select a single board Kanban List (Bulk Actions) Me…" at bounding box center [712, 39] width 995 height 29
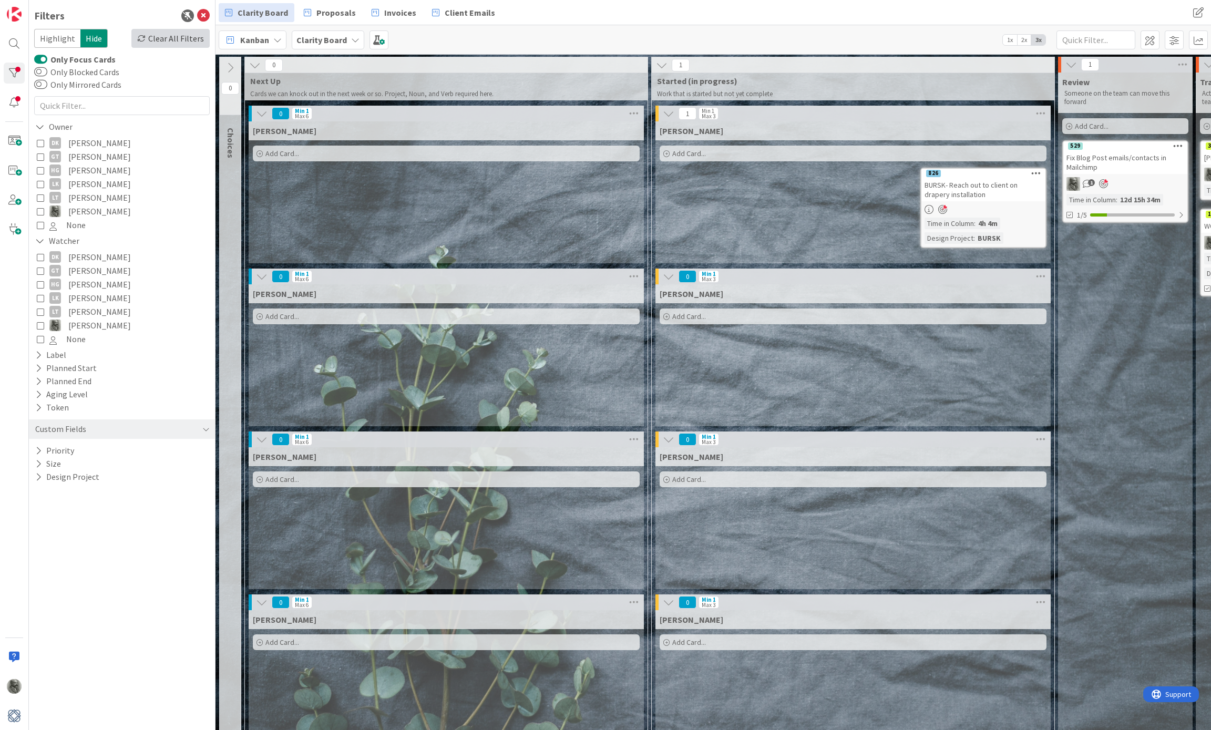
click at [159, 39] on div "Clear All Filters" at bounding box center [170, 38] width 78 height 19
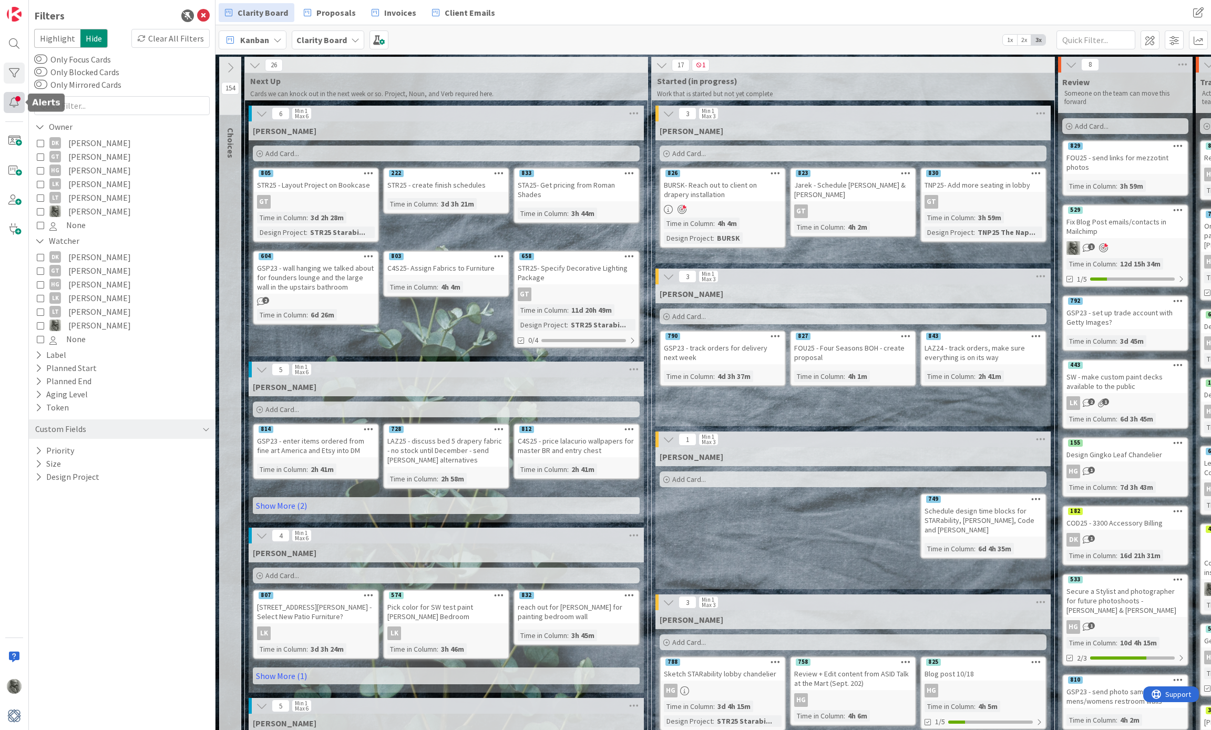
click at [16, 102] on div at bounding box center [14, 102] width 21 height 21
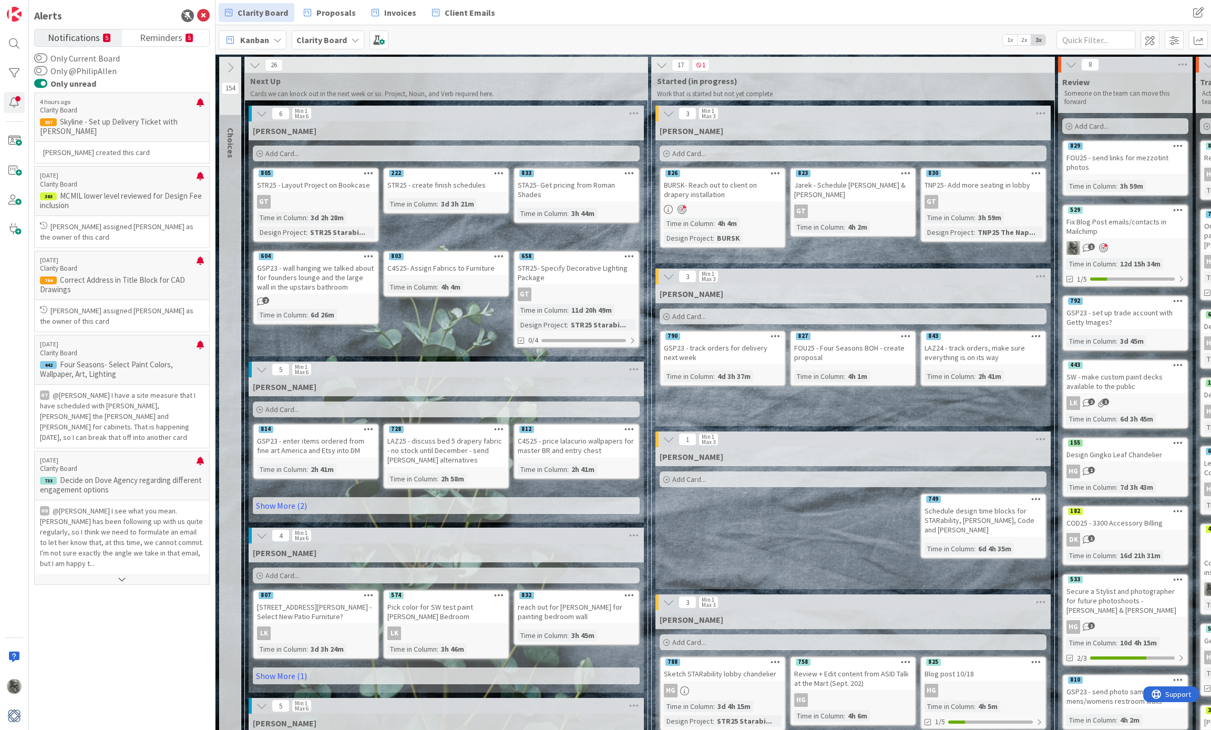
click at [72, 36] on span "Notifications" at bounding box center [74, 36] width 52 height 15
click at [170, 37] on span "Reminders" at bounding box center [161, 36] width 43 height 15
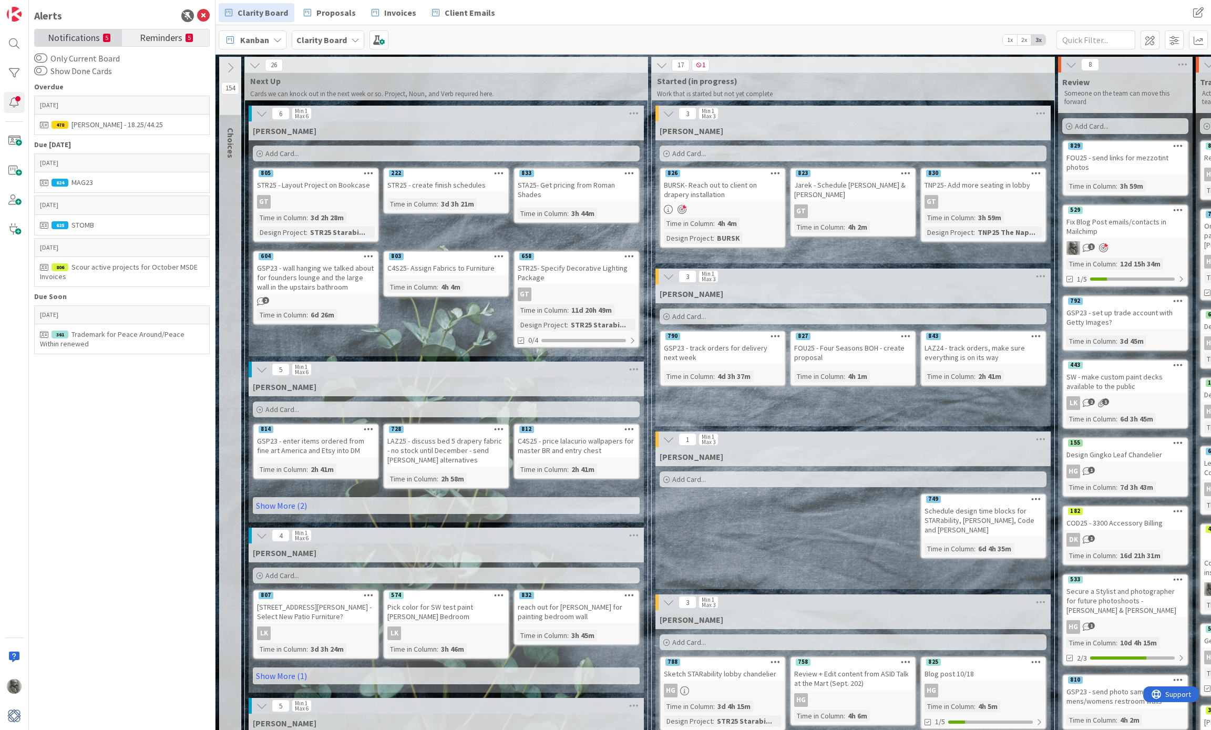
click at [91, 37] on span "Notifications" at bounding box center [74, 36] width 52 height 15
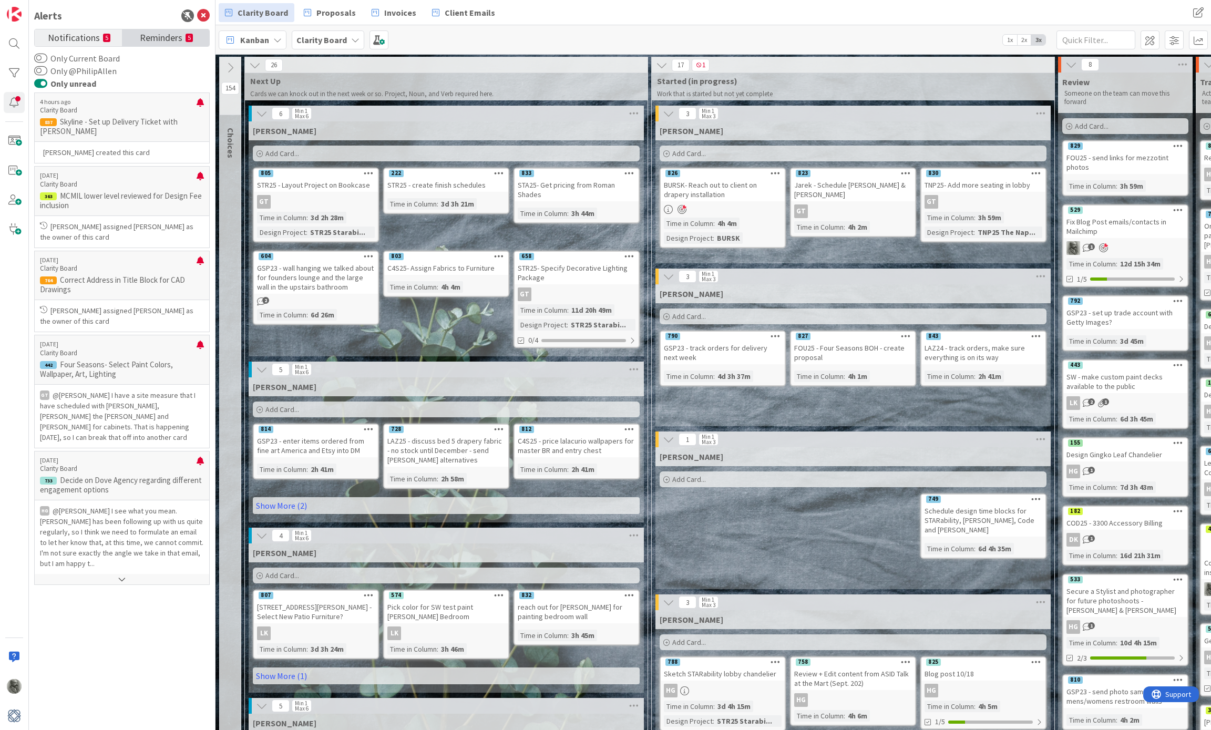
click at [171, 37] on span "Reminders" at bounding box center [161, 36] width 43 height 15
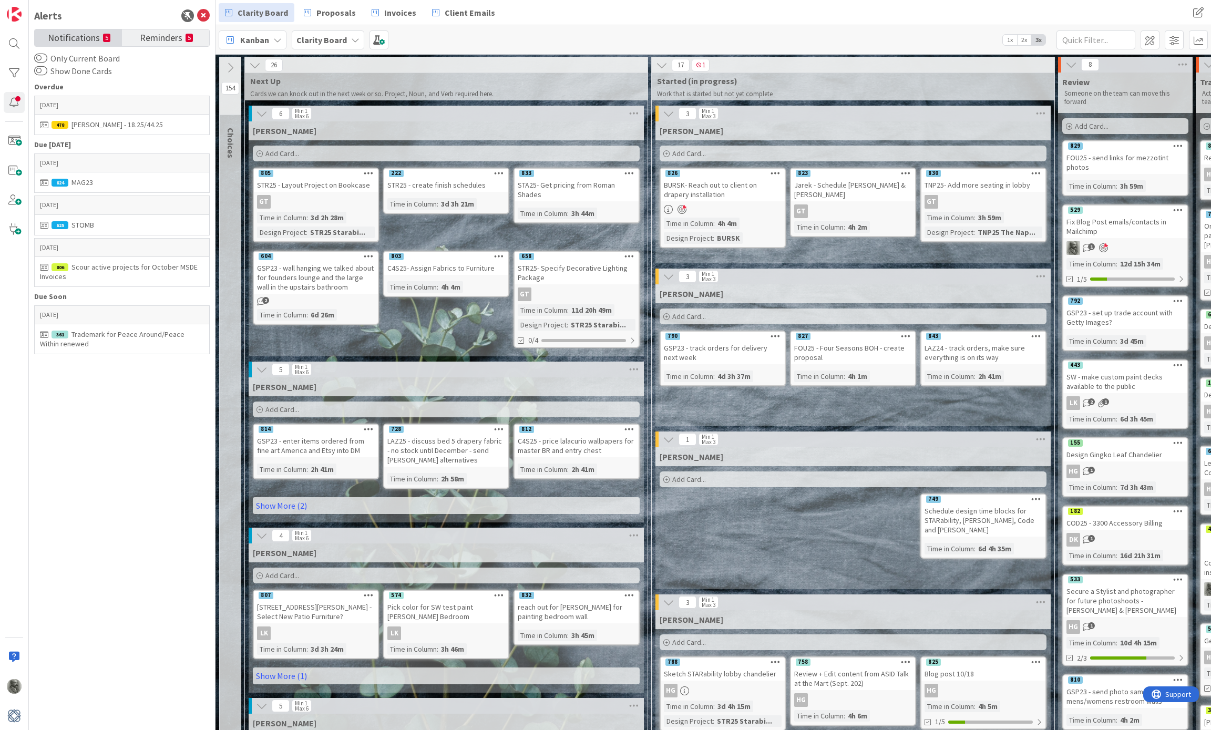
click at [89, 36] on span "Notifications" at bounding box center [74, 36] width 52 height 15
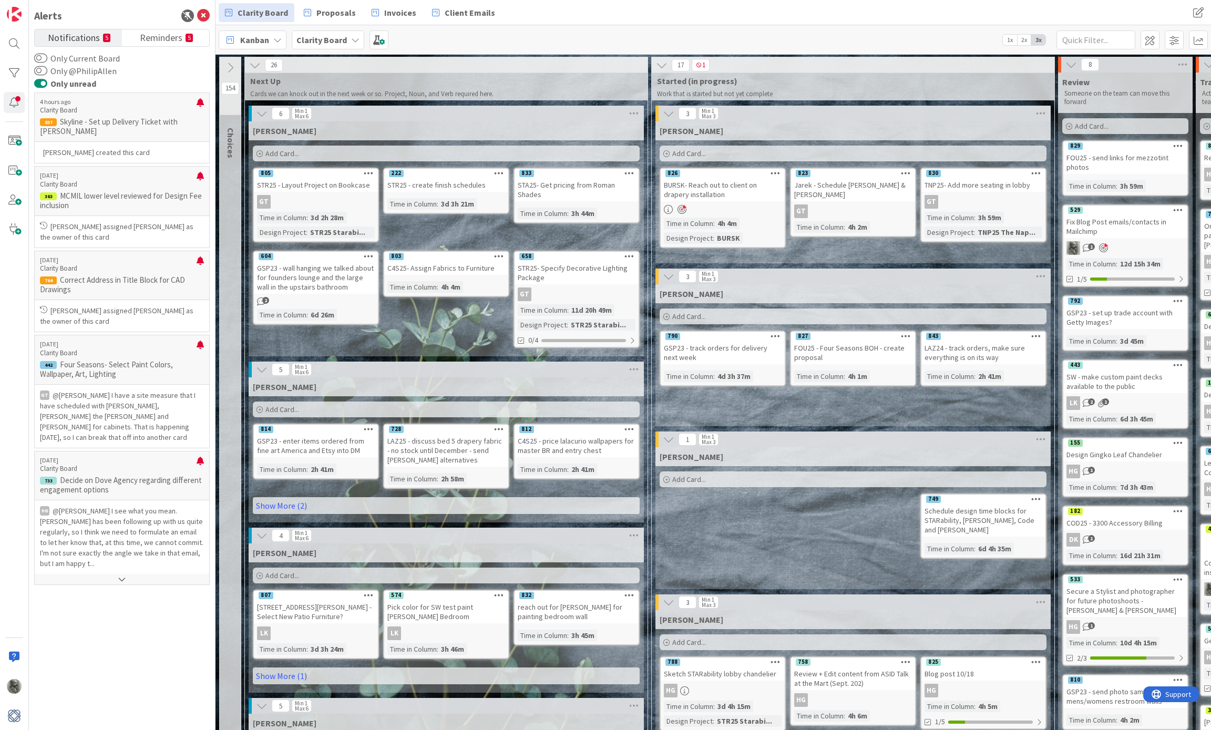
click at [440, 181] on div "STR25 - create finish schedules" at bounding box center [446, 185] width 124 height 14
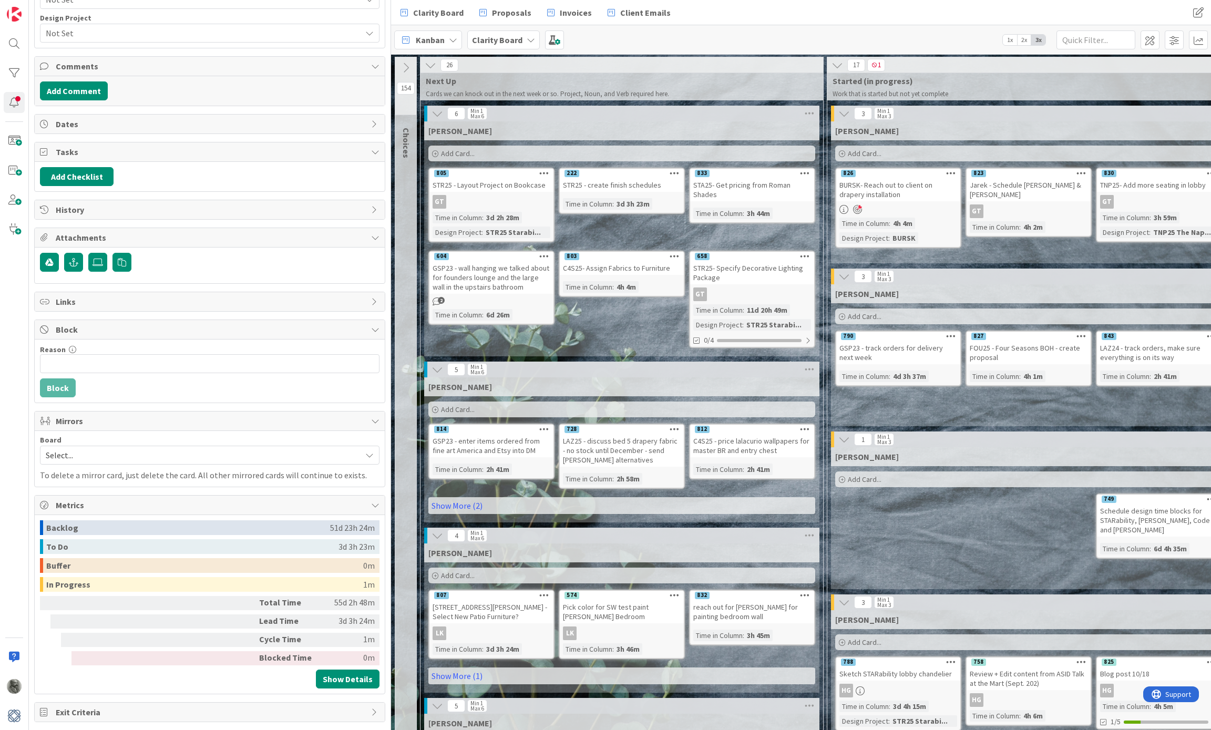
scroll to position [307, 0]
click at [527, 36] on icon at bounding box center [531, 40] width 8 height 8
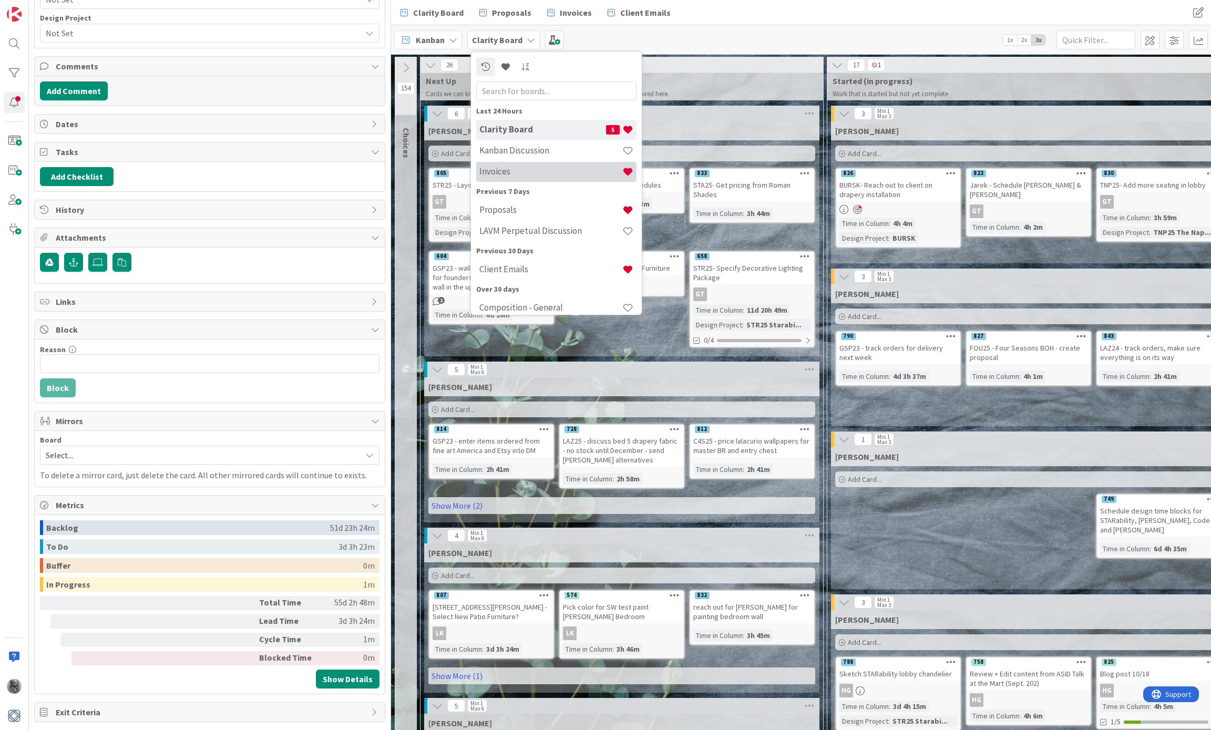
click at [507, 171] on h4 "Invoices" at bounding box center [550, 171] width 143 height 11
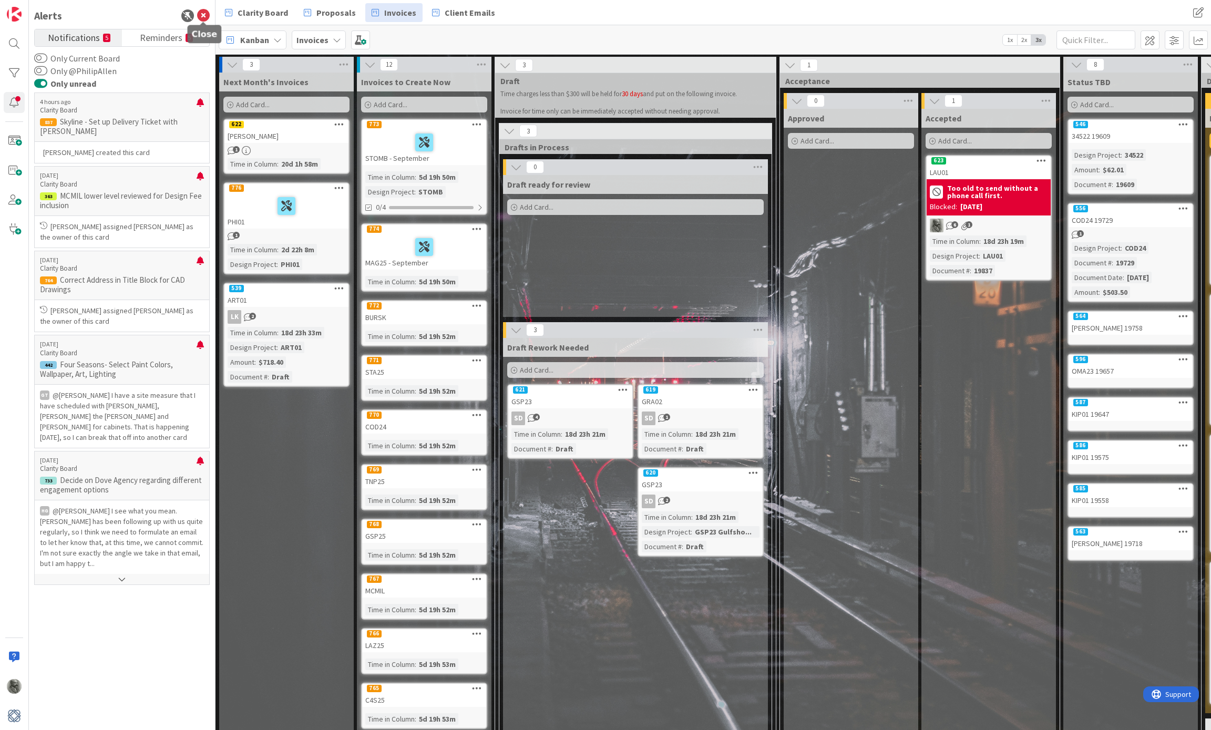
click at [204, 13] on icon at bounding box center [203, 15] width 13 height 13
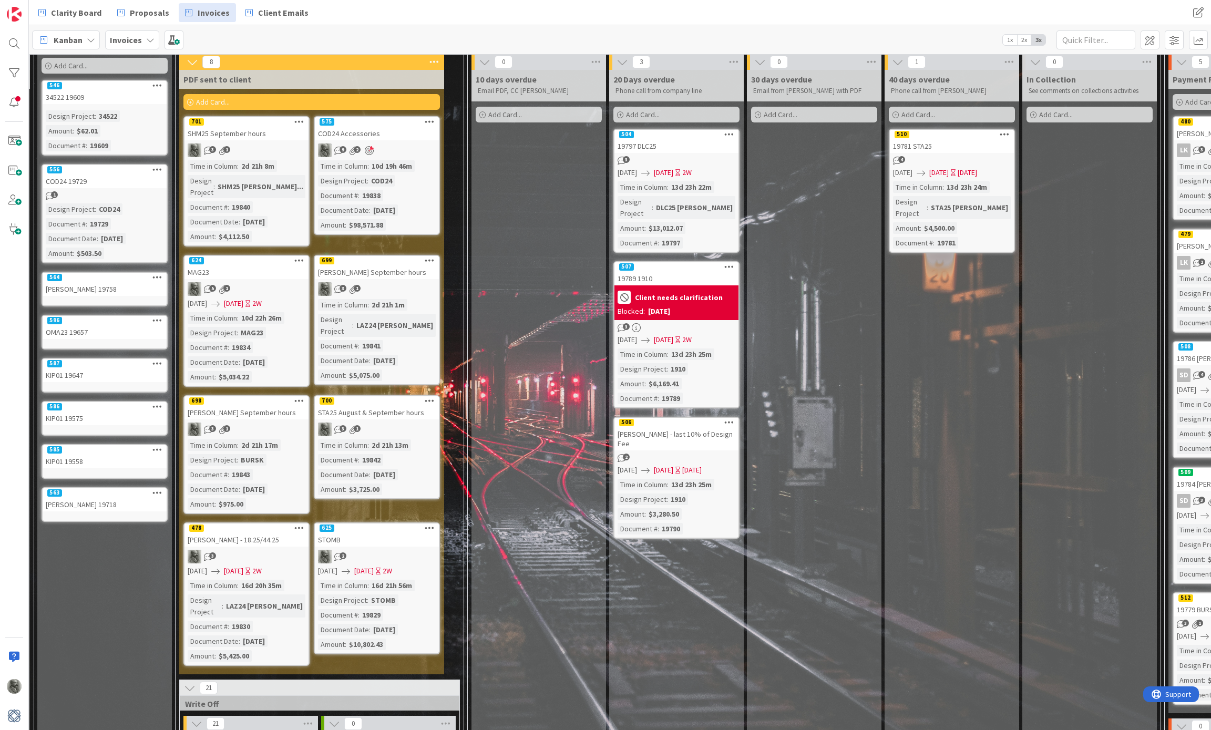
scroll to position [33, 840]
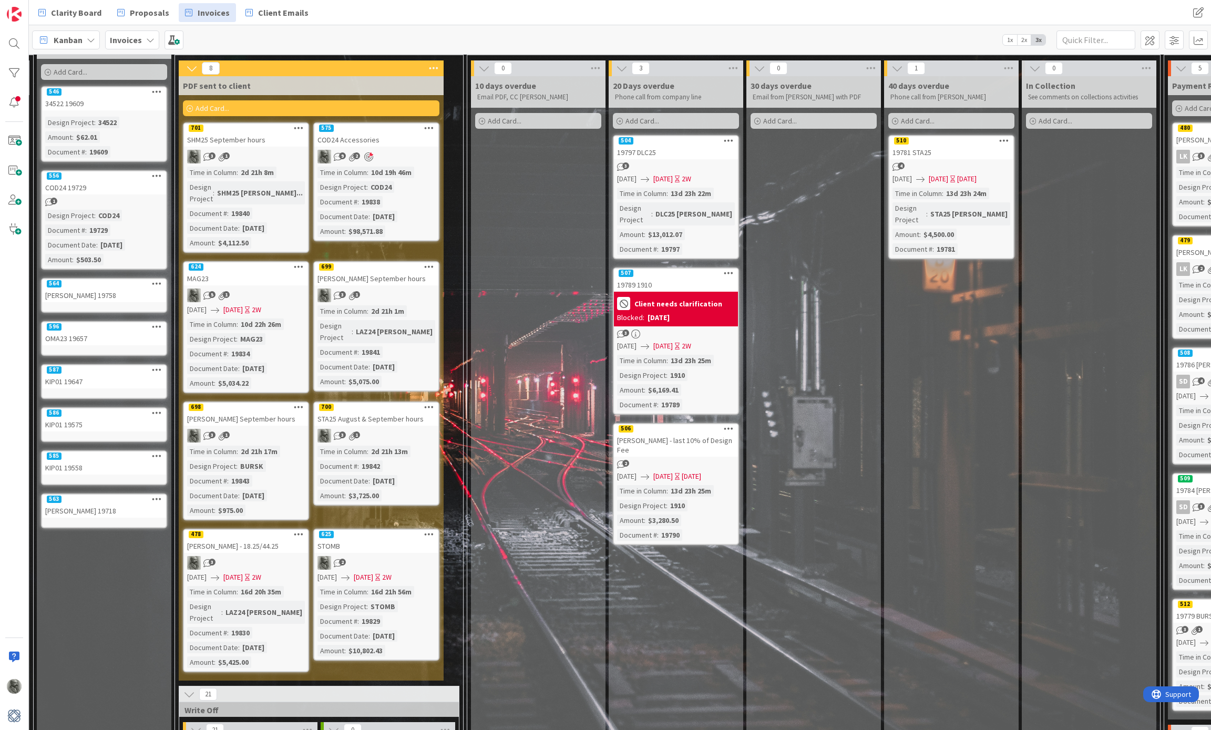
click at [697, 143] on div "504" at bounding box center [676, 140] width 124 height 9
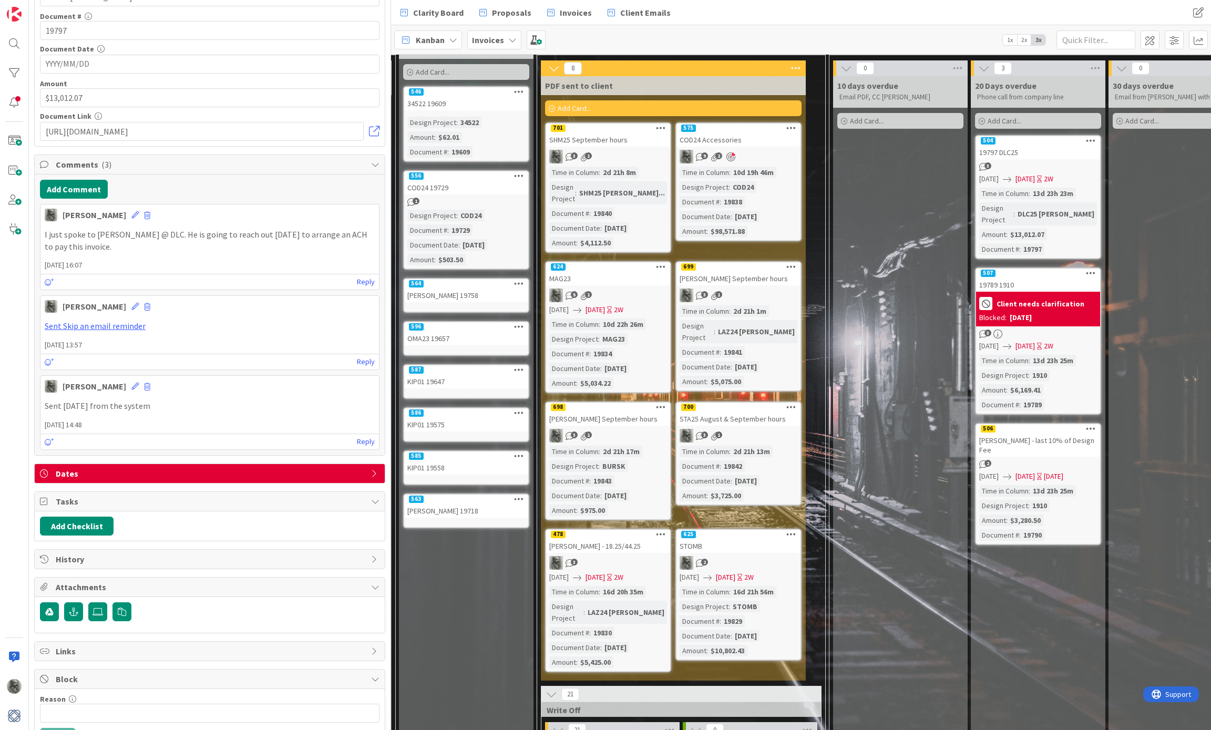
scroll to position [272, 0]
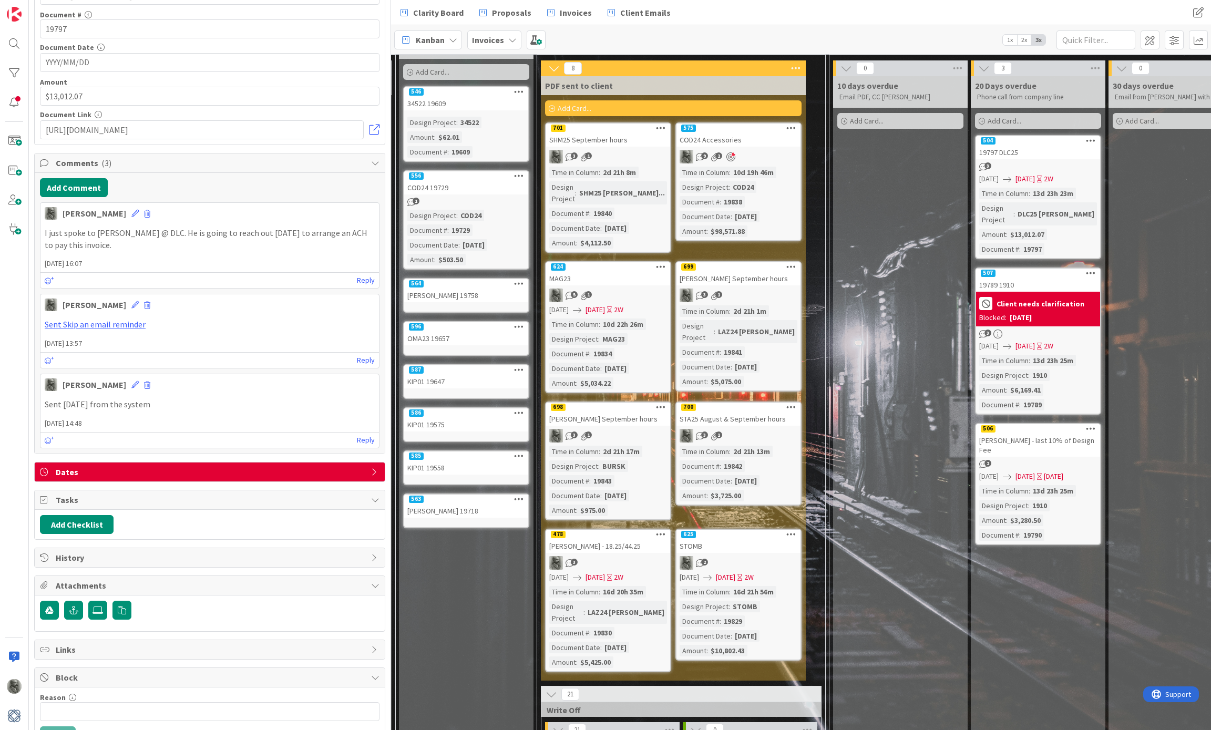
click at [499, 39] on b "Invoices" at bounding box center [488, 40] width 32 height 11
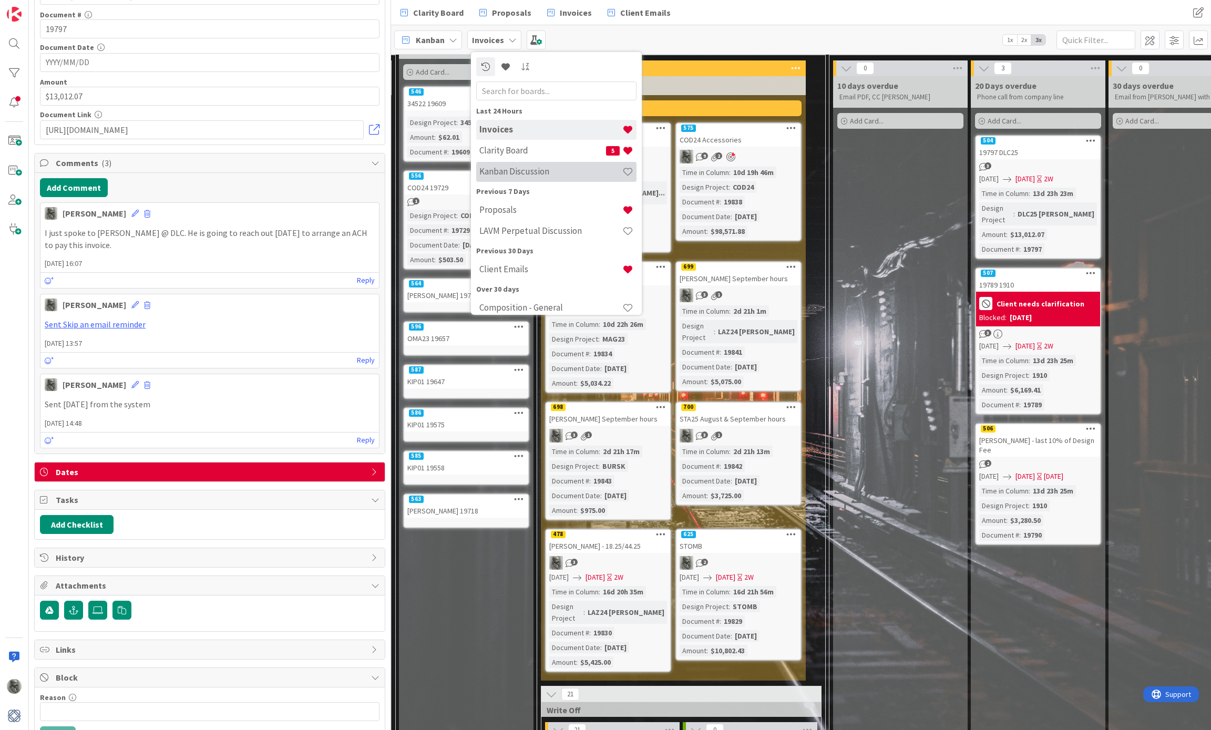
click at [509, 171] on h4 "Kanban Discussion" at bounding box center [550, 171] width 143 height 11
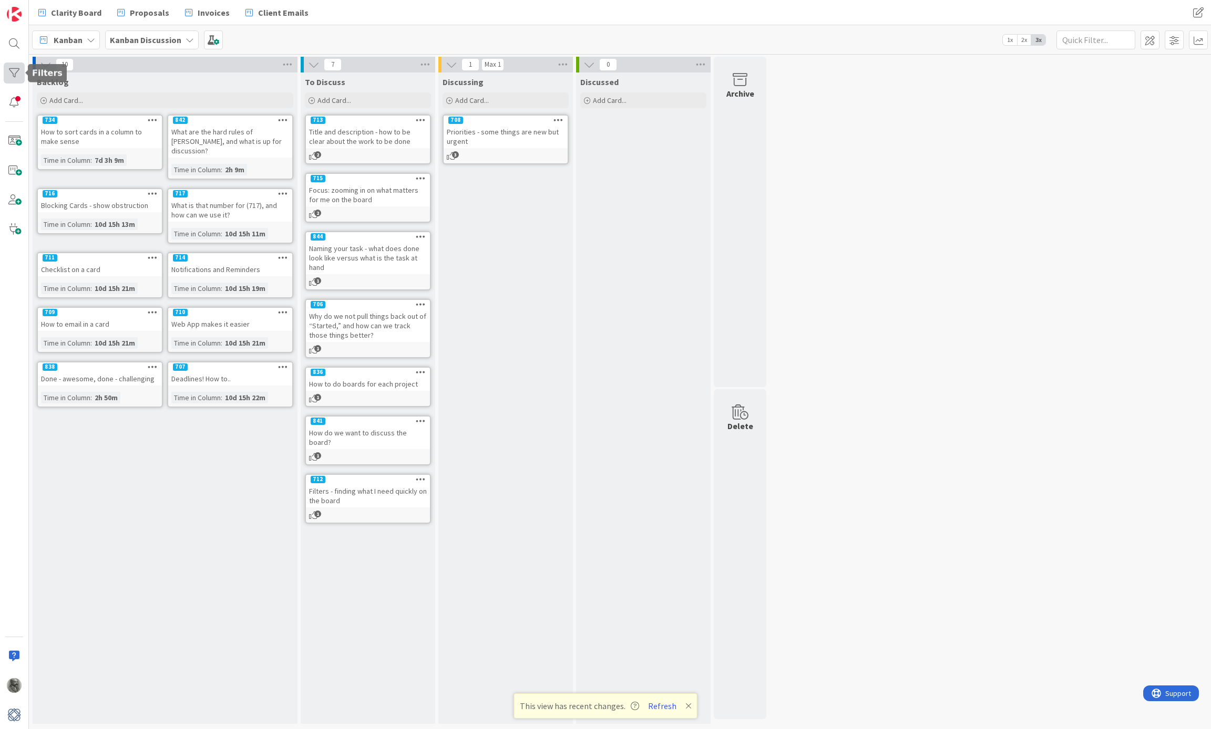
click at [11, 73] on div at bounding box center [14, 73] width 21 height 21
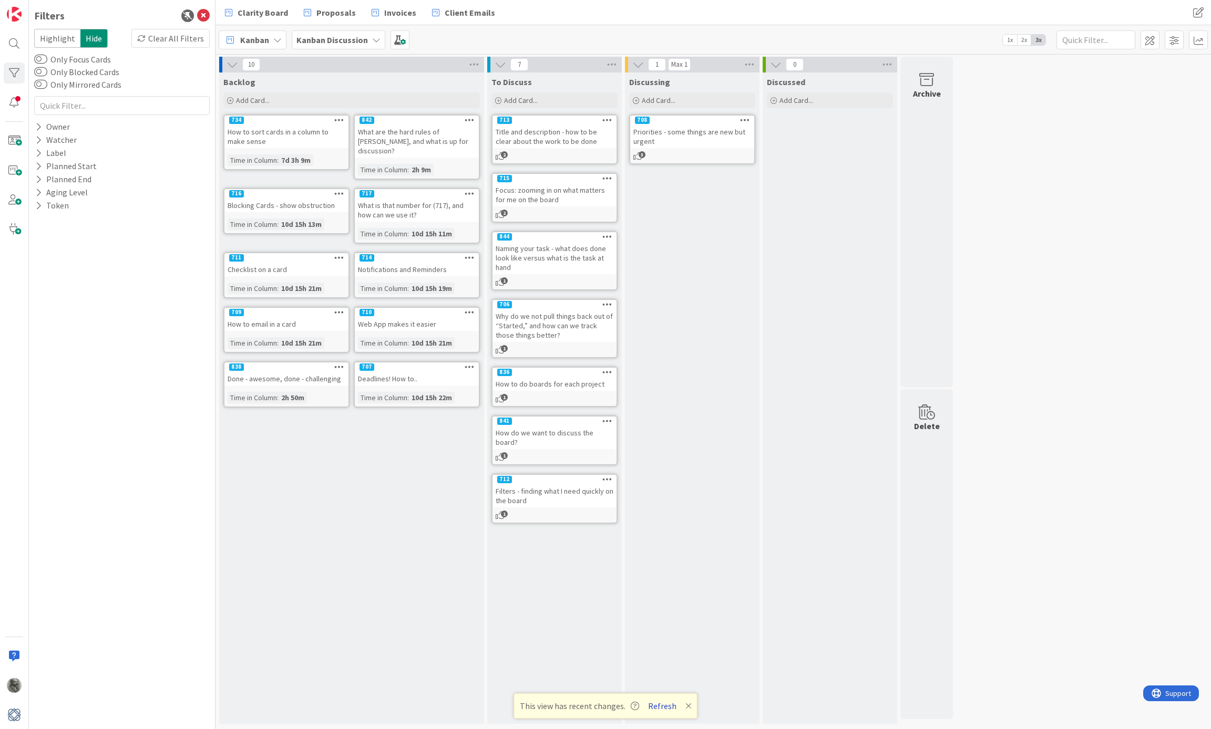
click at [659, 707] on button "Refresh" at bounding box center [662, 706] width 36 height 14
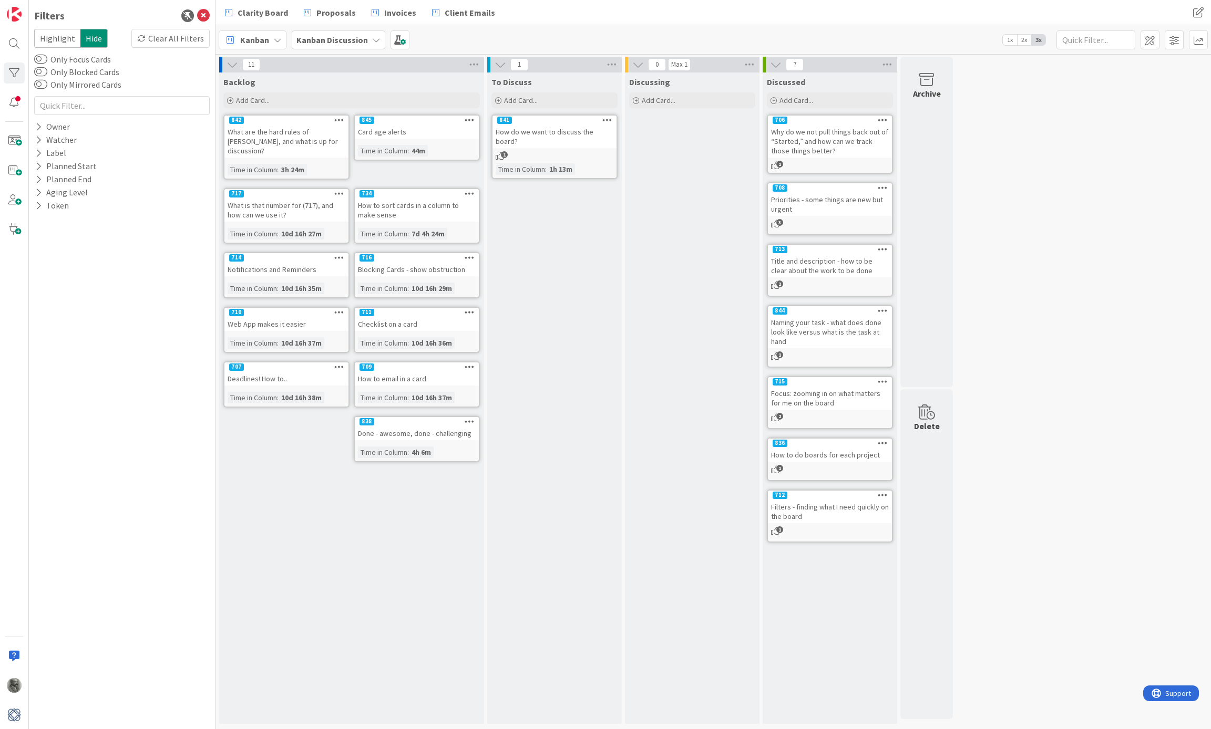
click at [348, 37] on b "Kanban Discussion" at bounding box center [331, 40] width 71 height 11
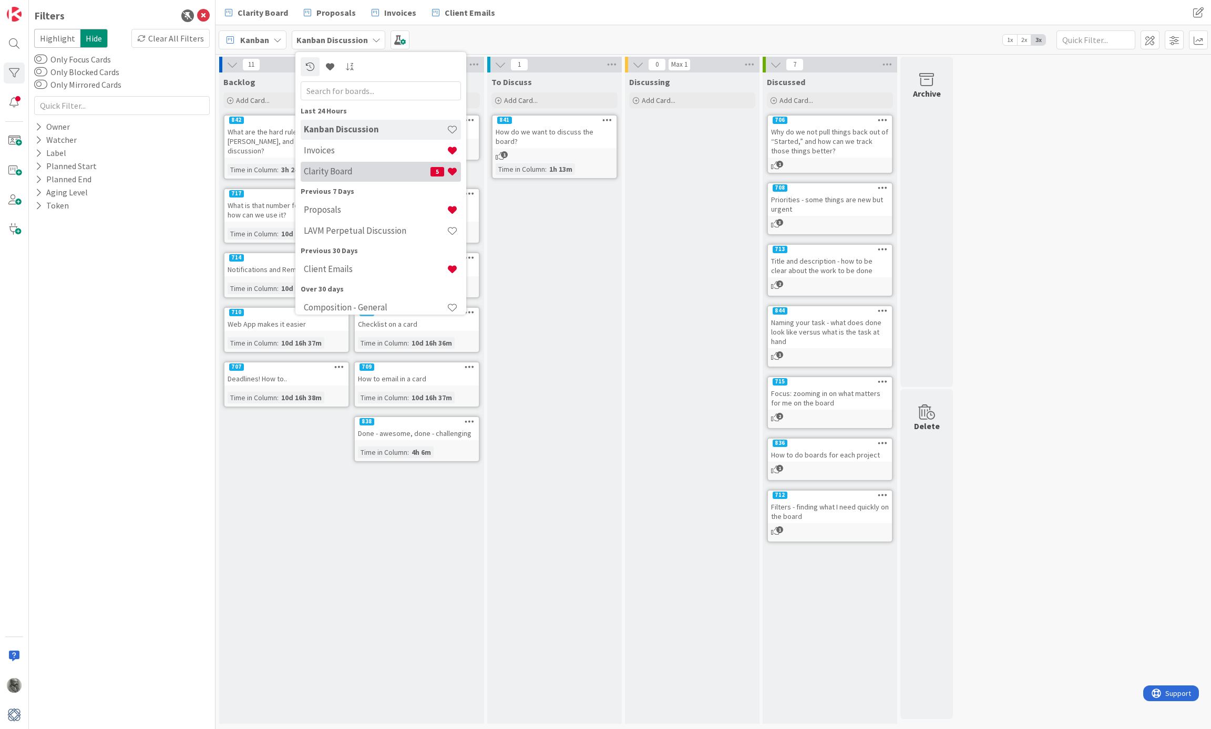
click at [363, 171] on h4 "Clarity Board" at bounding box center [367, 171] width 127 height 11
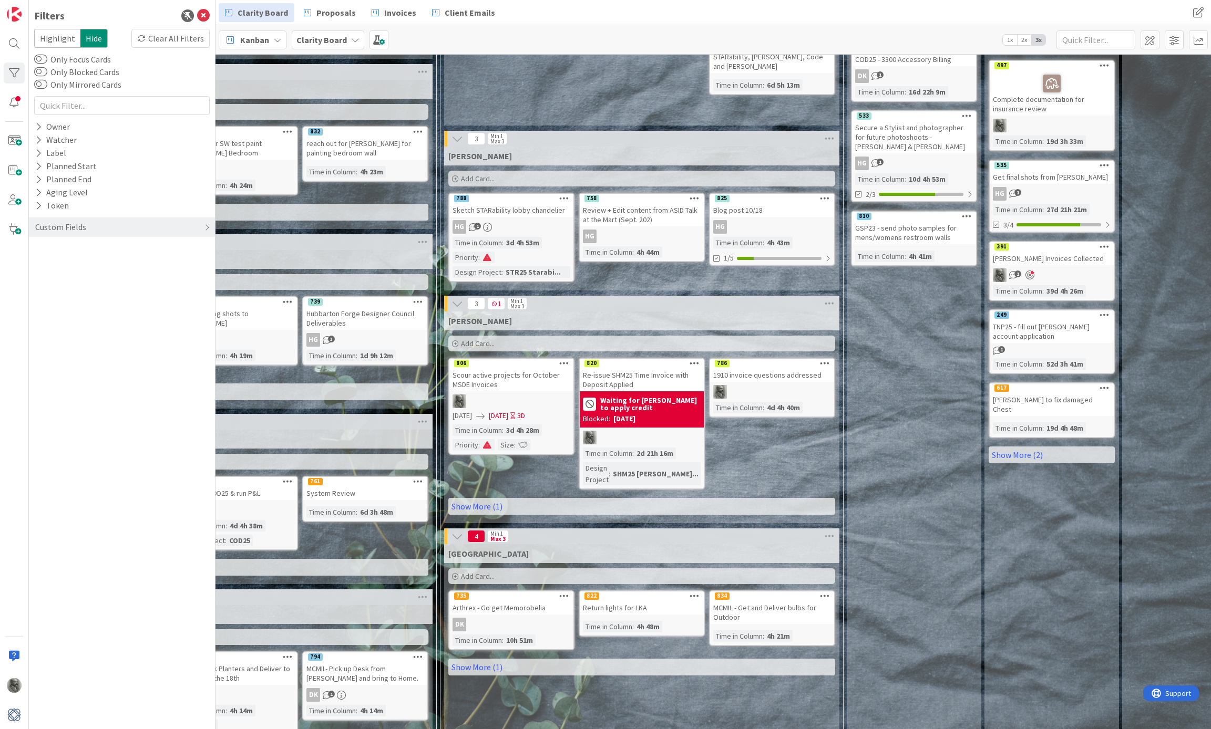
scroll to position [461, 213]
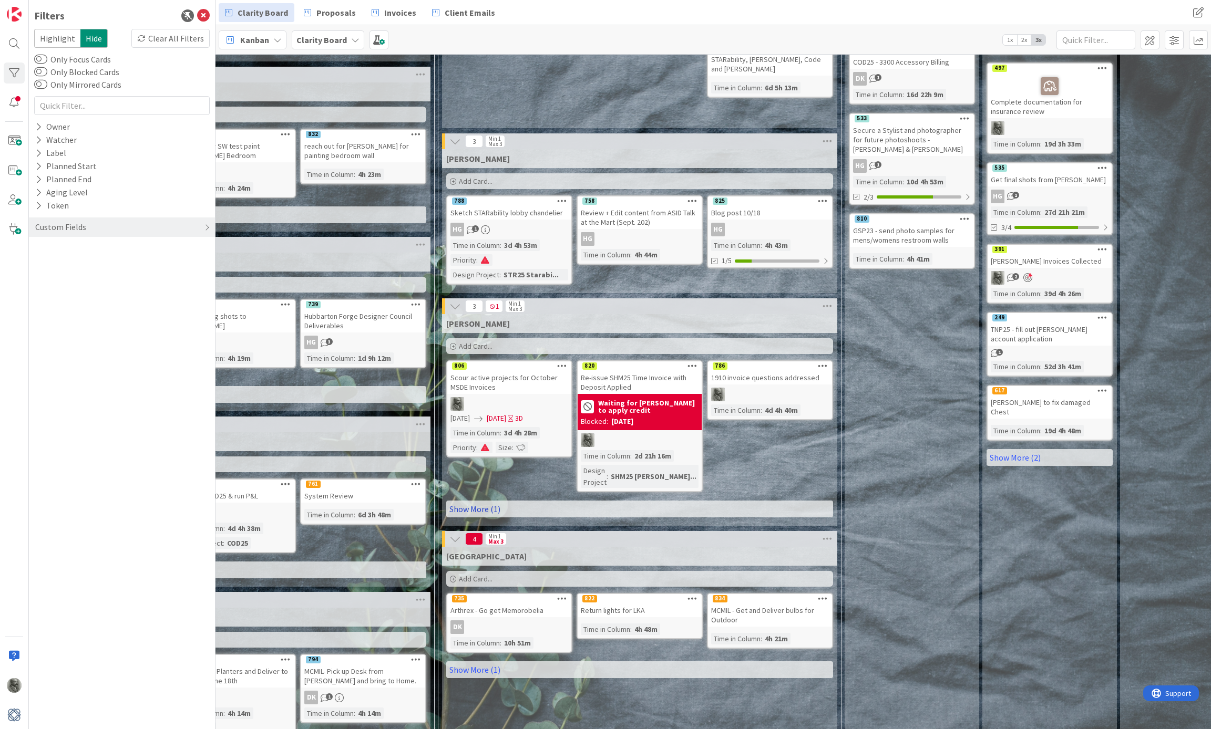
click at [475, 501] on link "Show More (1)" at bounding box center [639, 509] width 387 height 17
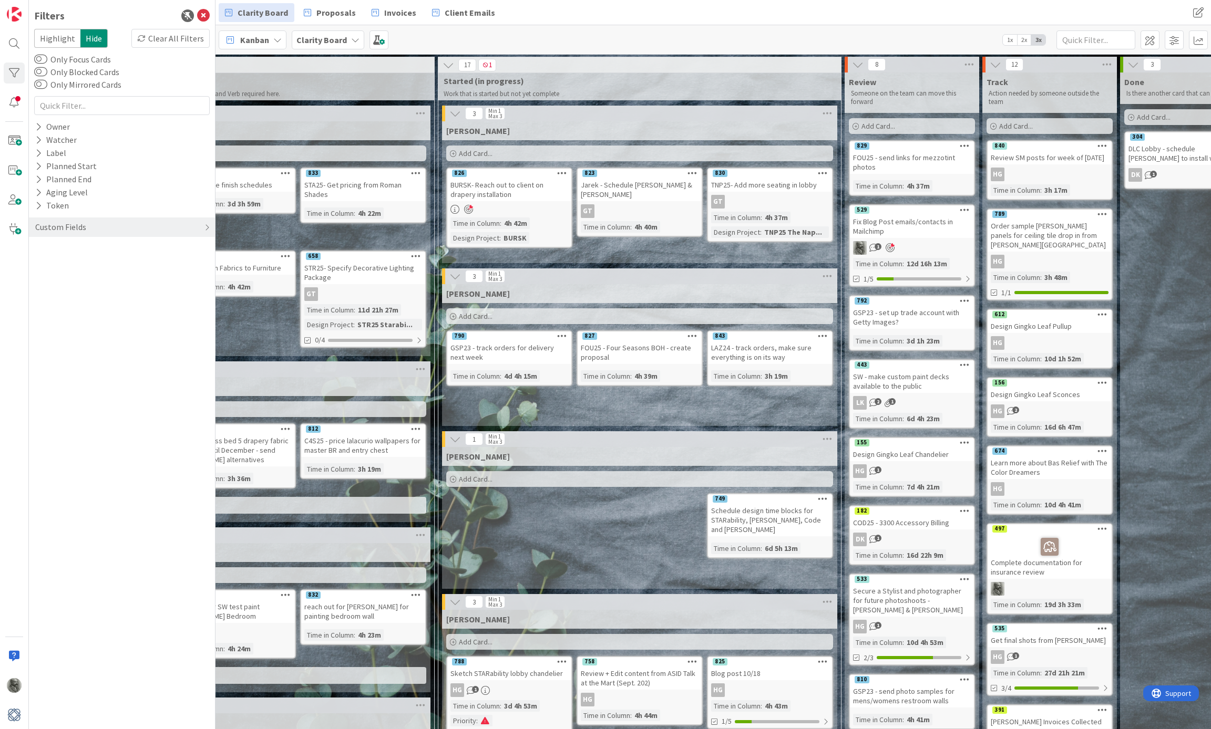
scroll to position [0, 213]
click at [15, 105] on div at bounding box center [14, 102] width 21 height 21
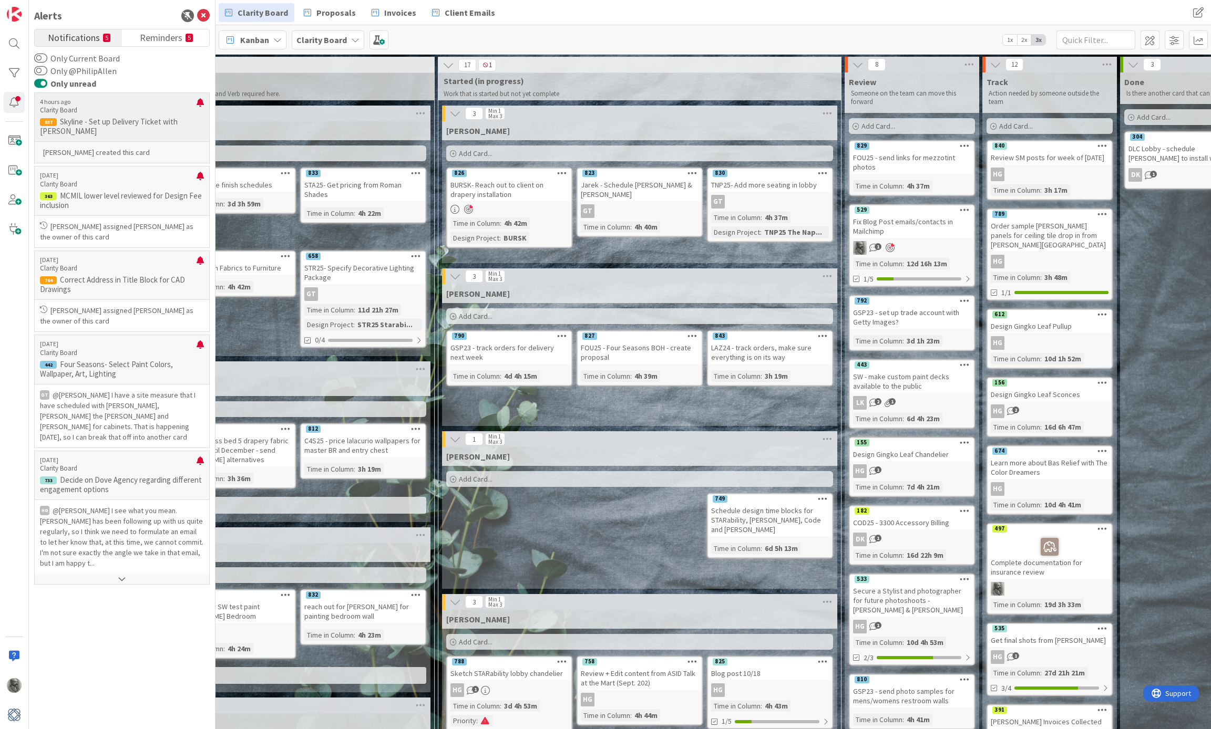
click at [132, 118] on p "Skyline - Set up Delivery Ticket with [PERSON_NAME]" at bounding box center [122, 126] width 164 height 19
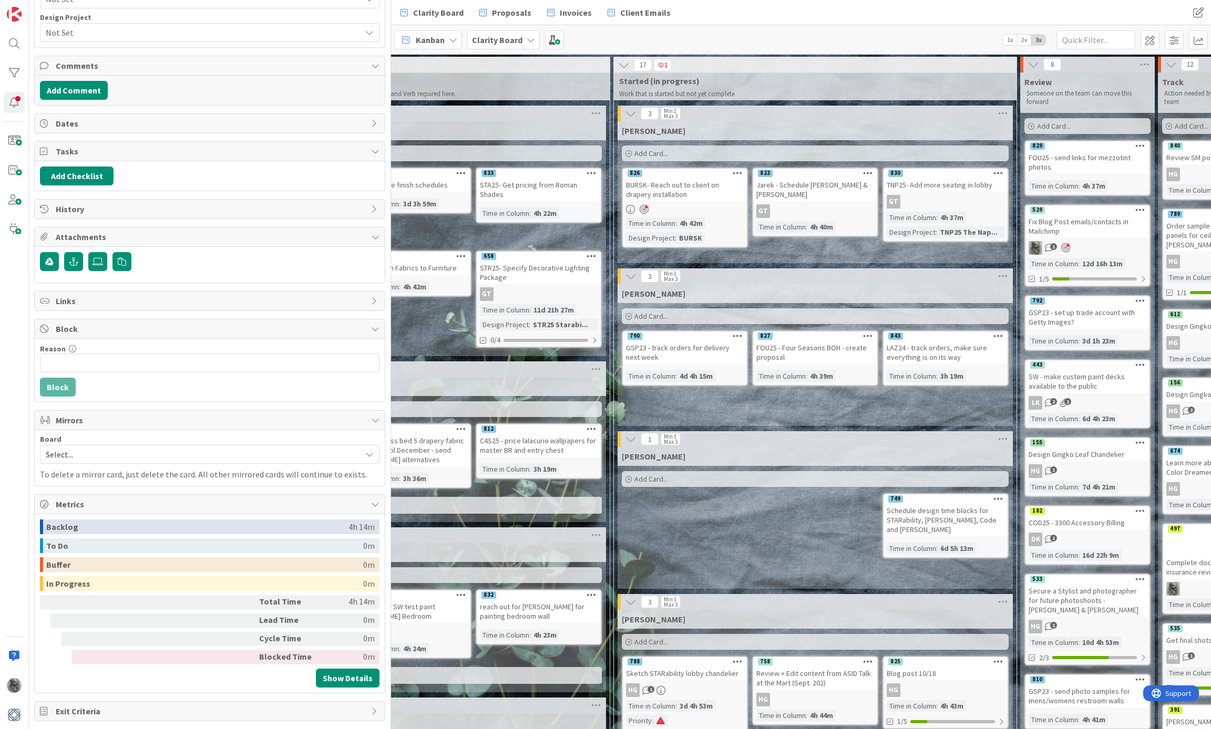
scroll to position [307, 0]
click at [154, 203] on span "History" at bounding box center [211, 209] width 310 height 13
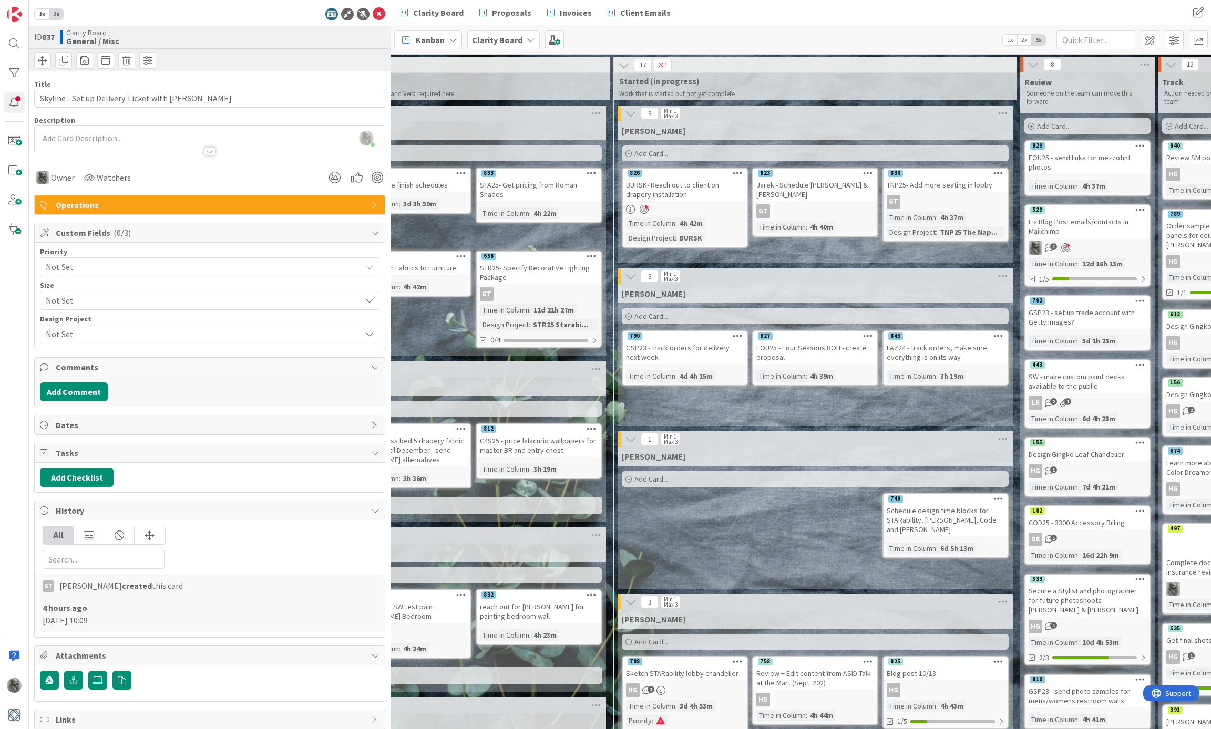
scroll to position [0, 0]
click at [906, 1] on div "Clarity Board Proposals Invoices Client Emails Clarity Board Proposals Invoices…" at bounding box center [801, 12] width 820 height 25
